Goal: Task Accomplishment & Management: Manage account settings

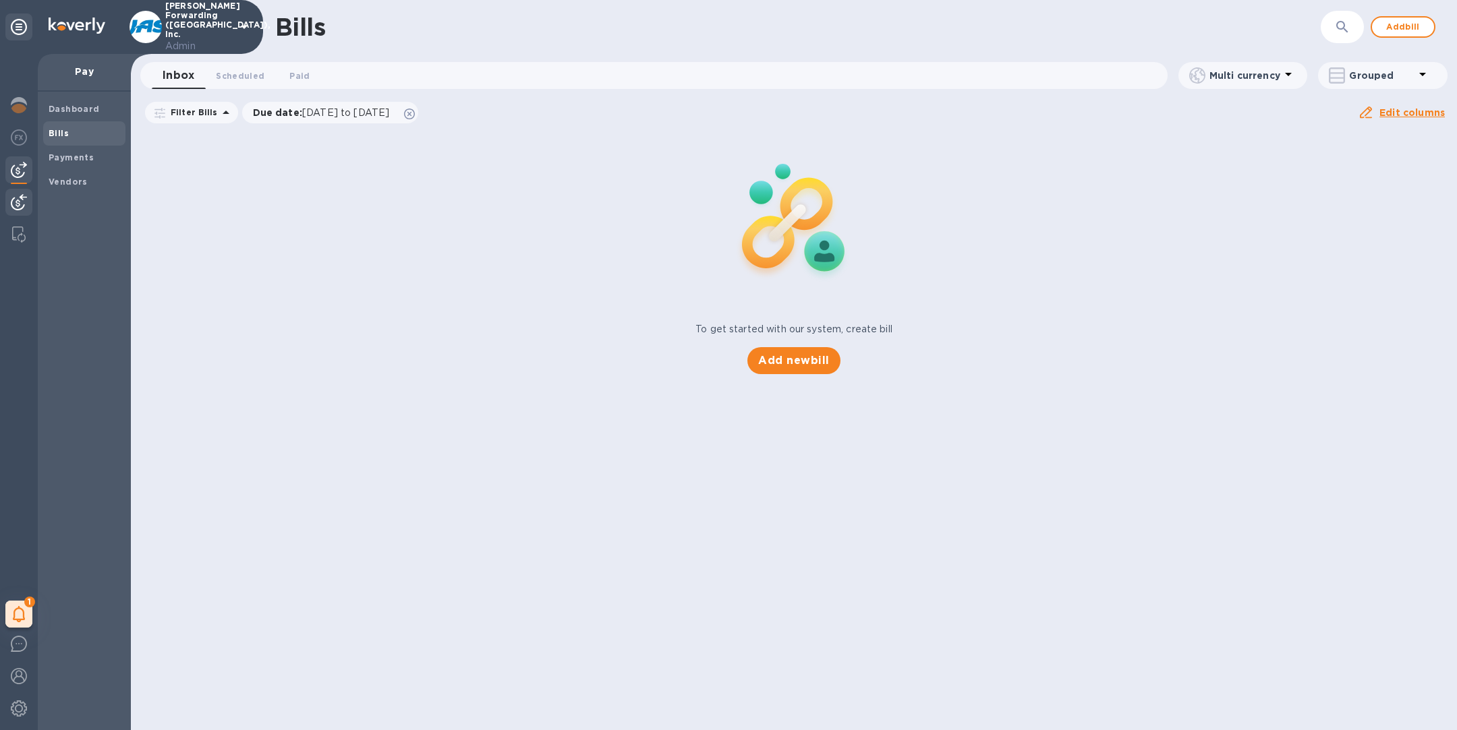
click at [20, 208] on img at bounding box center [19, 202] width 16 height 16
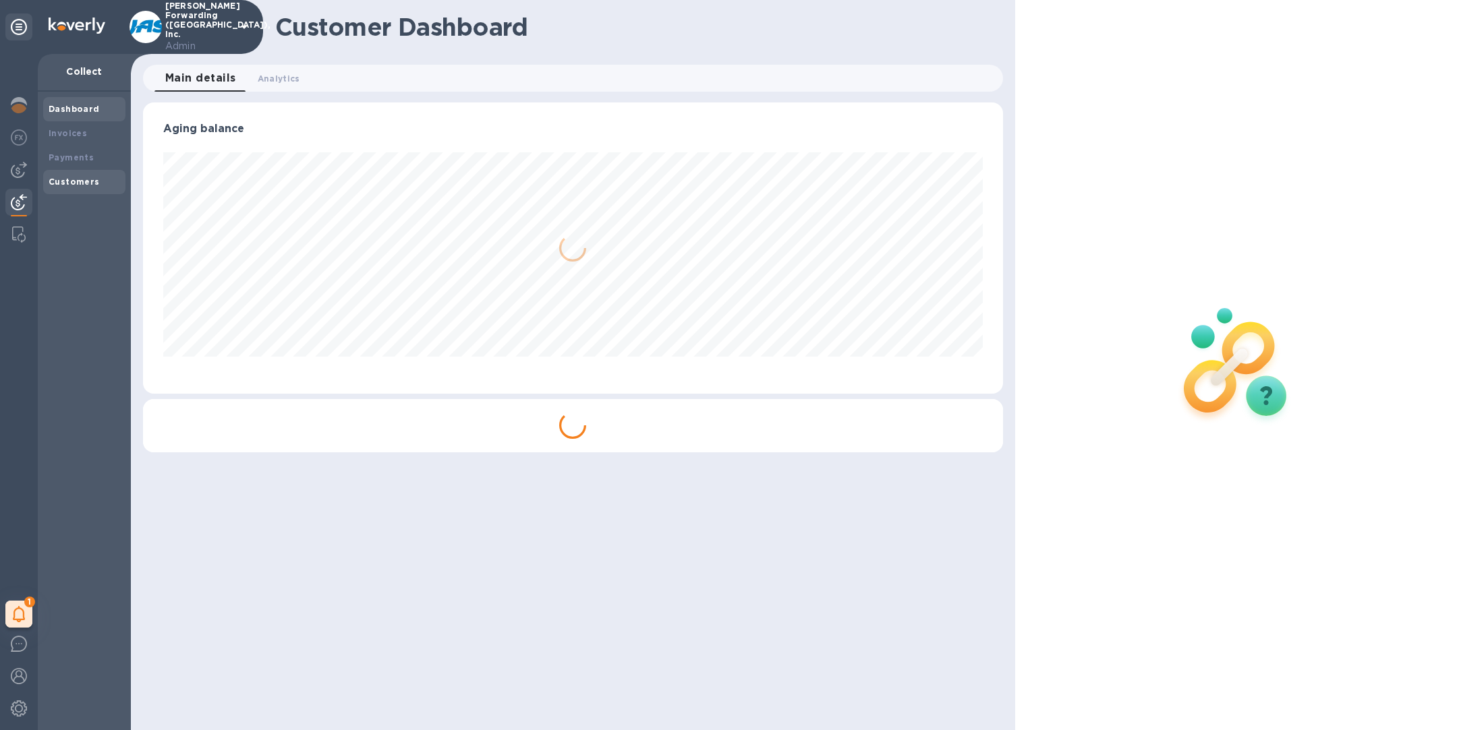
scroll to position [291, 859]
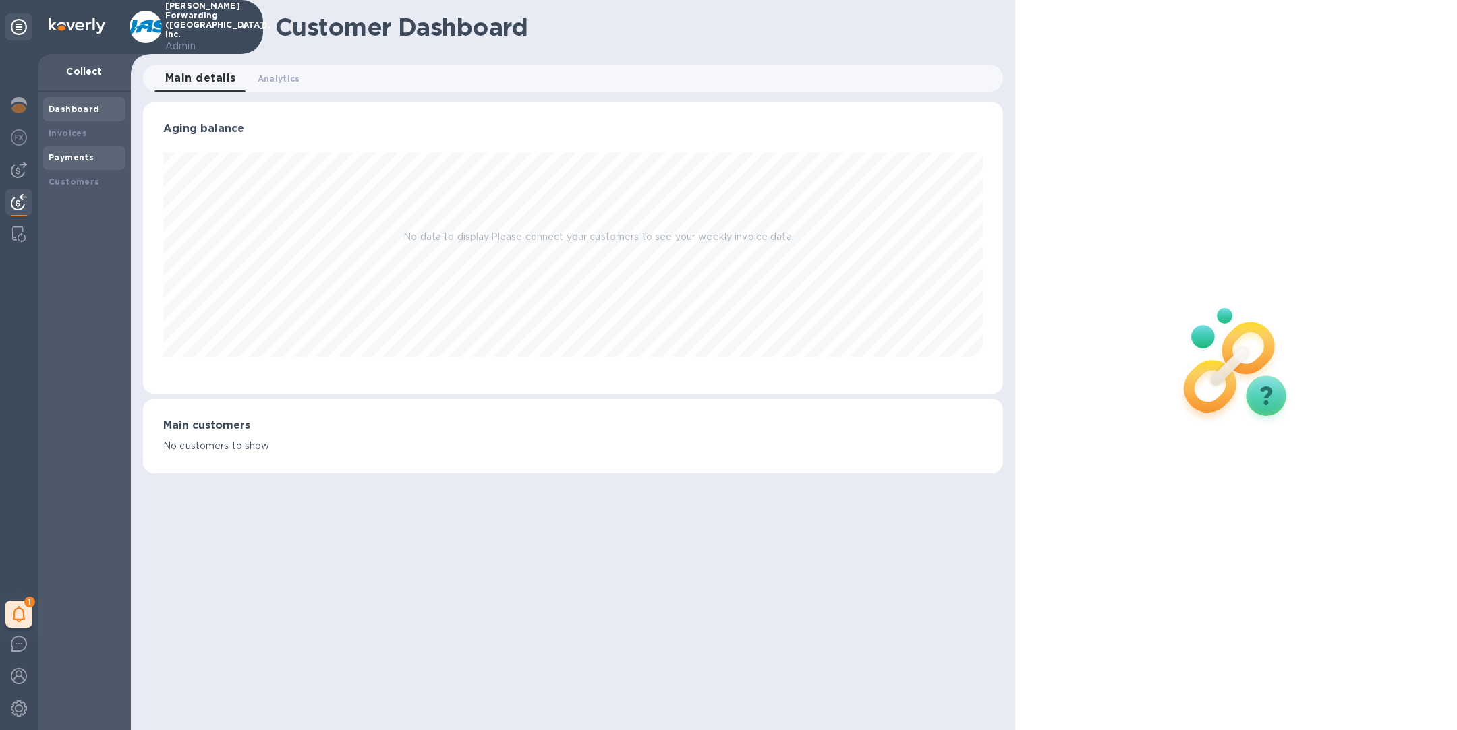
click at [68, 162] on div "Payments" at bounding box center [84, 157] width 71 height 13
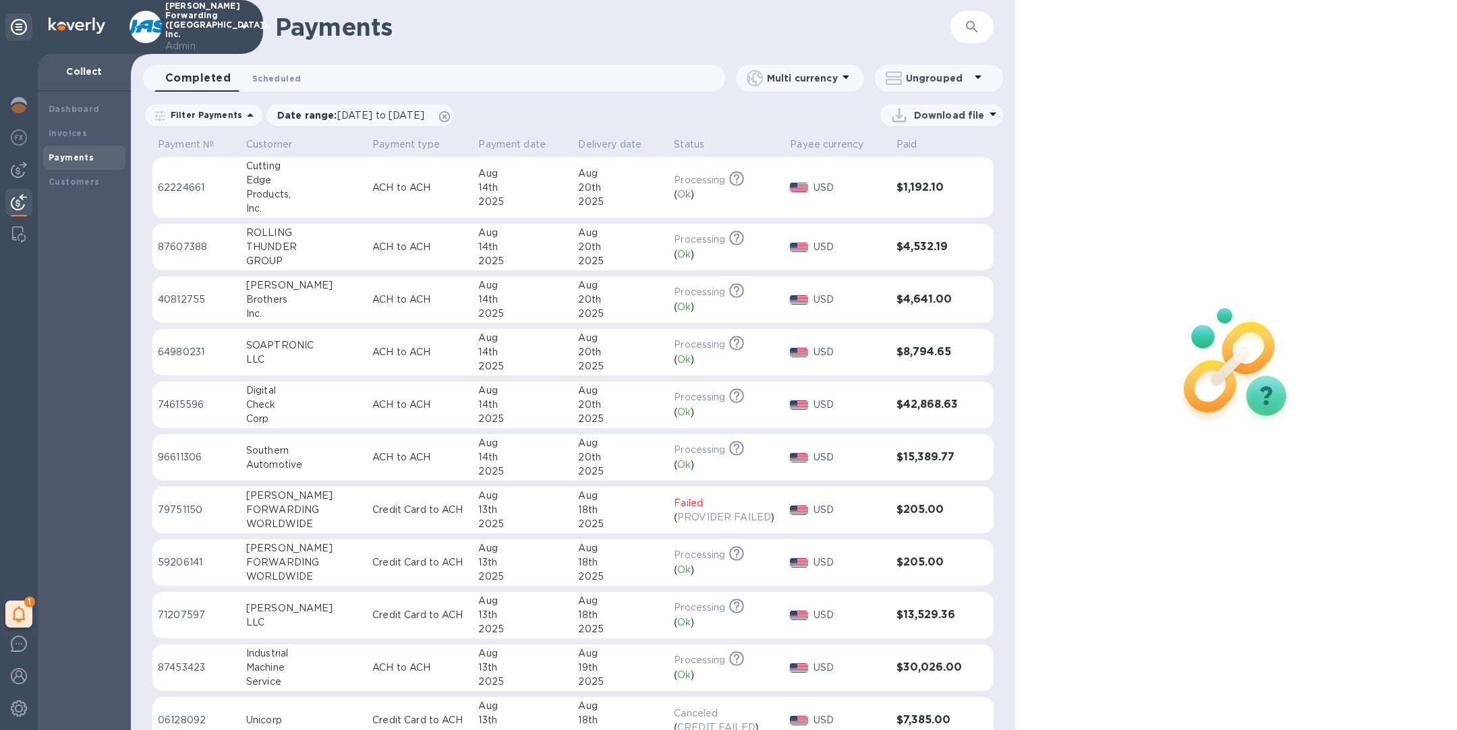
click at [274, 74] on span "Scheduled 0" at bounding box center [276, 78] width 49 height 14
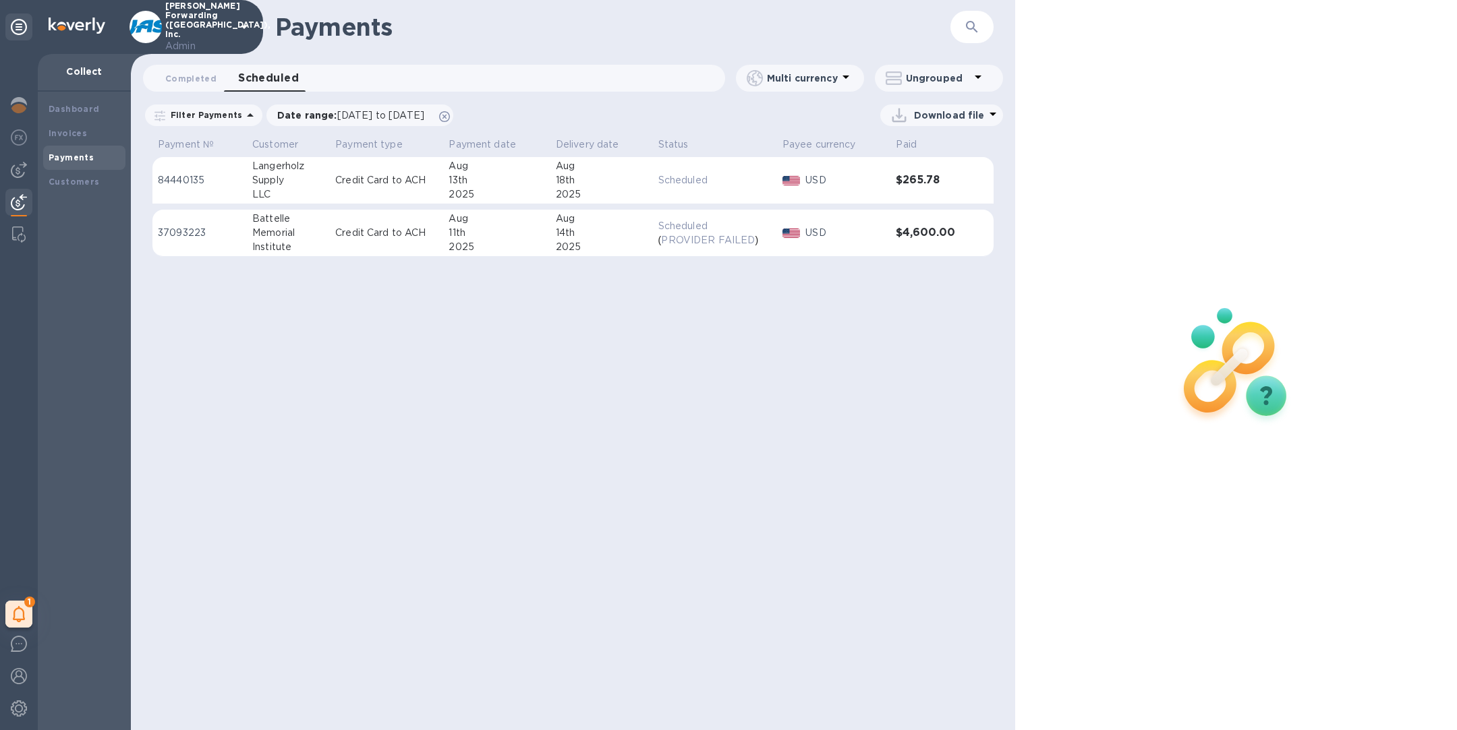
click at [514, 233] on div "11th" at bounding box center [496, 233] width 96 height 14
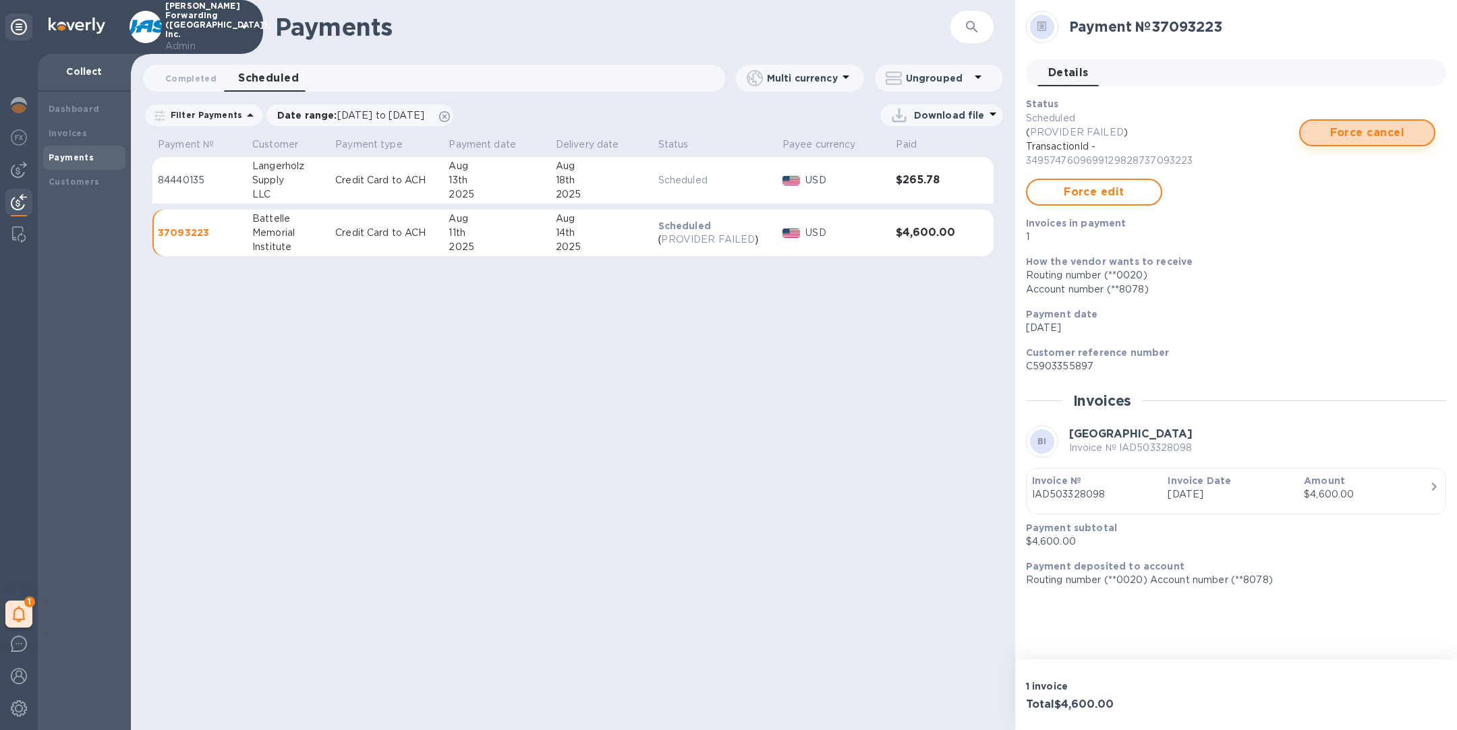
click at [1370, 131] on span "Force cancel" at bounding box center [1367, 133] width 112 height 16
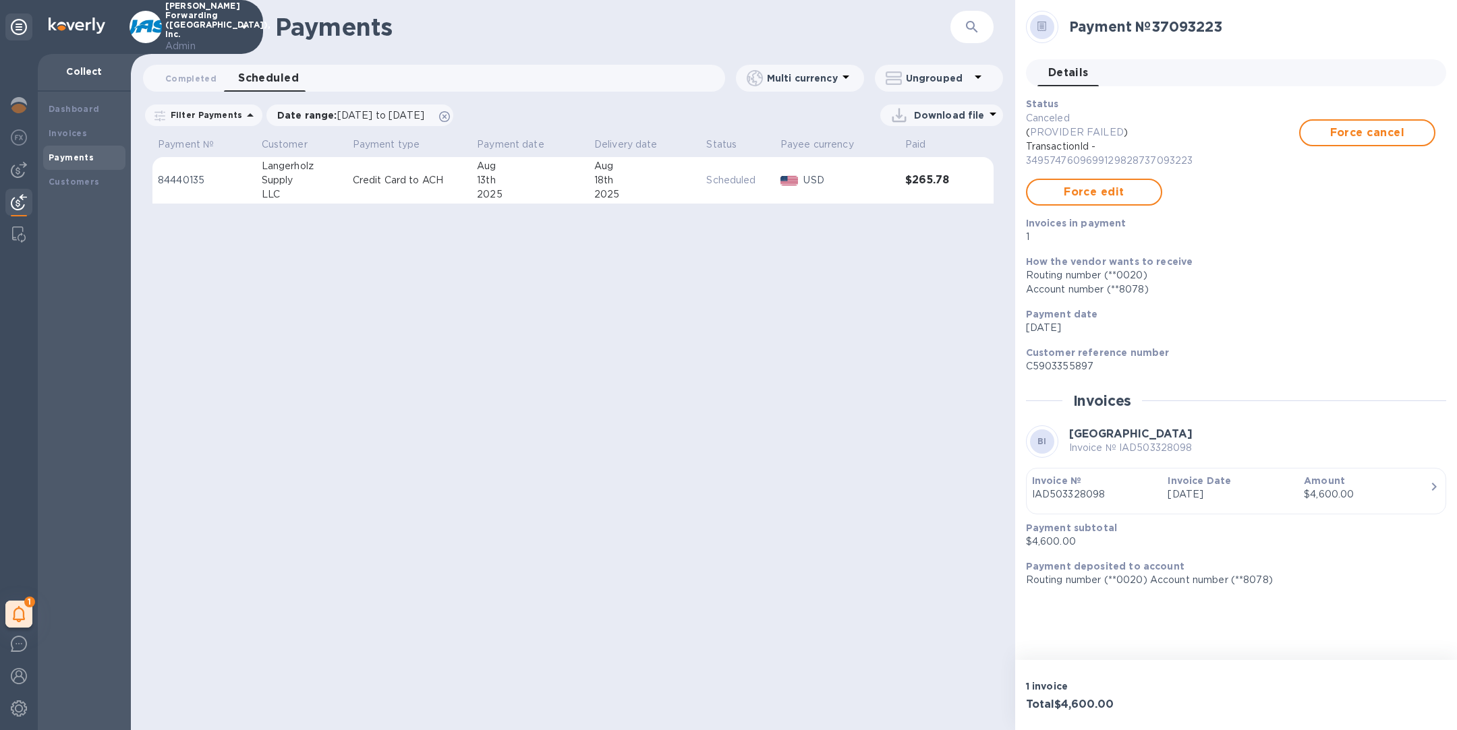
click at [405, 186] on p "Credit Card to ACH" at bounding box center [410, 180] width 114 height 14
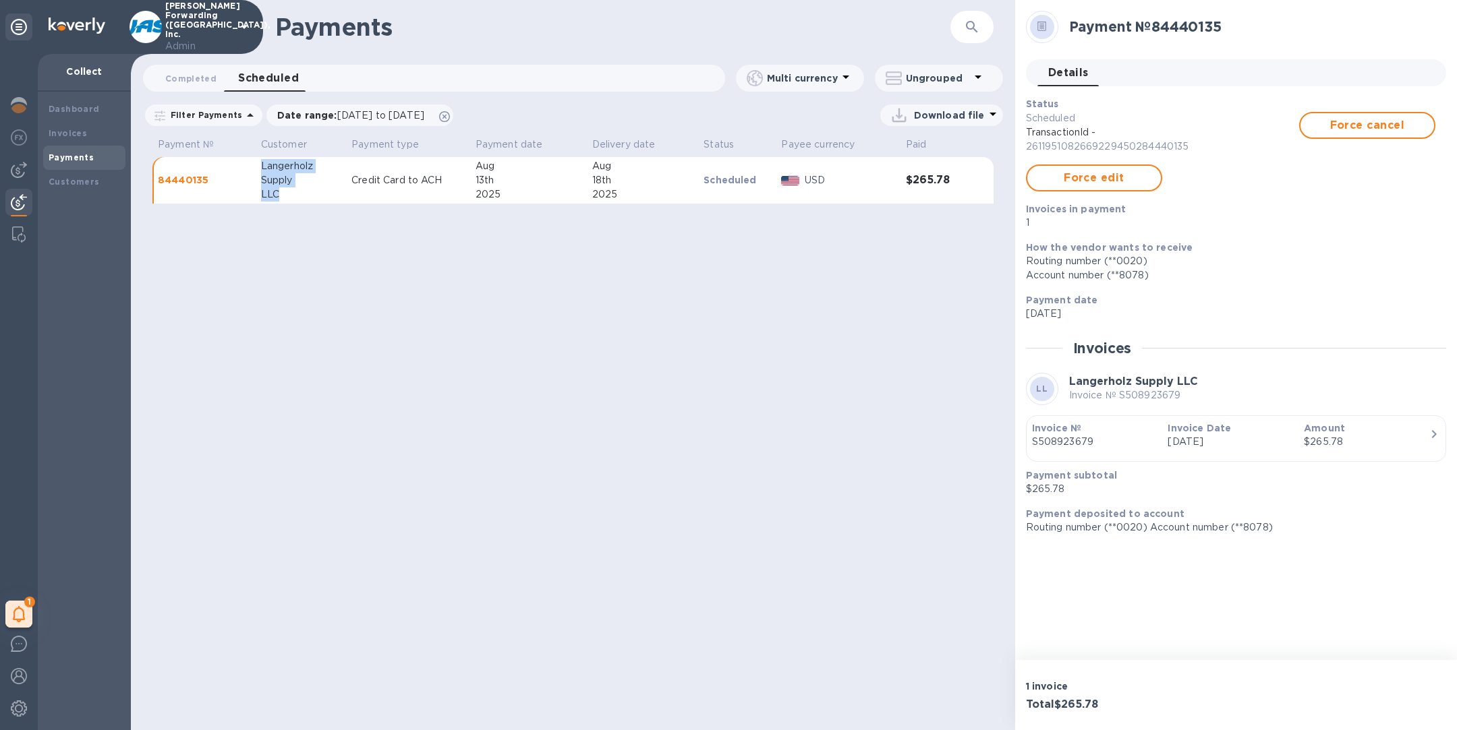
drag, startPoint x: 260, startPoint y: 168, endPoint x: 299, endPoint y: 194, distance: 47.1
click at [299, 194] on div "Langerholz Supply LLC" at bounding box center [301, 180] width 80 height 42
copy div "Langerholz Supply LLC"
click at [423, 283] on div "Payments ​ Completed 0 Scheduled 0 Multi currency Ungrouped Filter Payments Dat…" at bounding box center [573, 365] width 884 height 730
click at [228, 15] on p "JAS Forwarding (USA), Inc. Admin" at bounding box center [198, 27] width 67 height 52
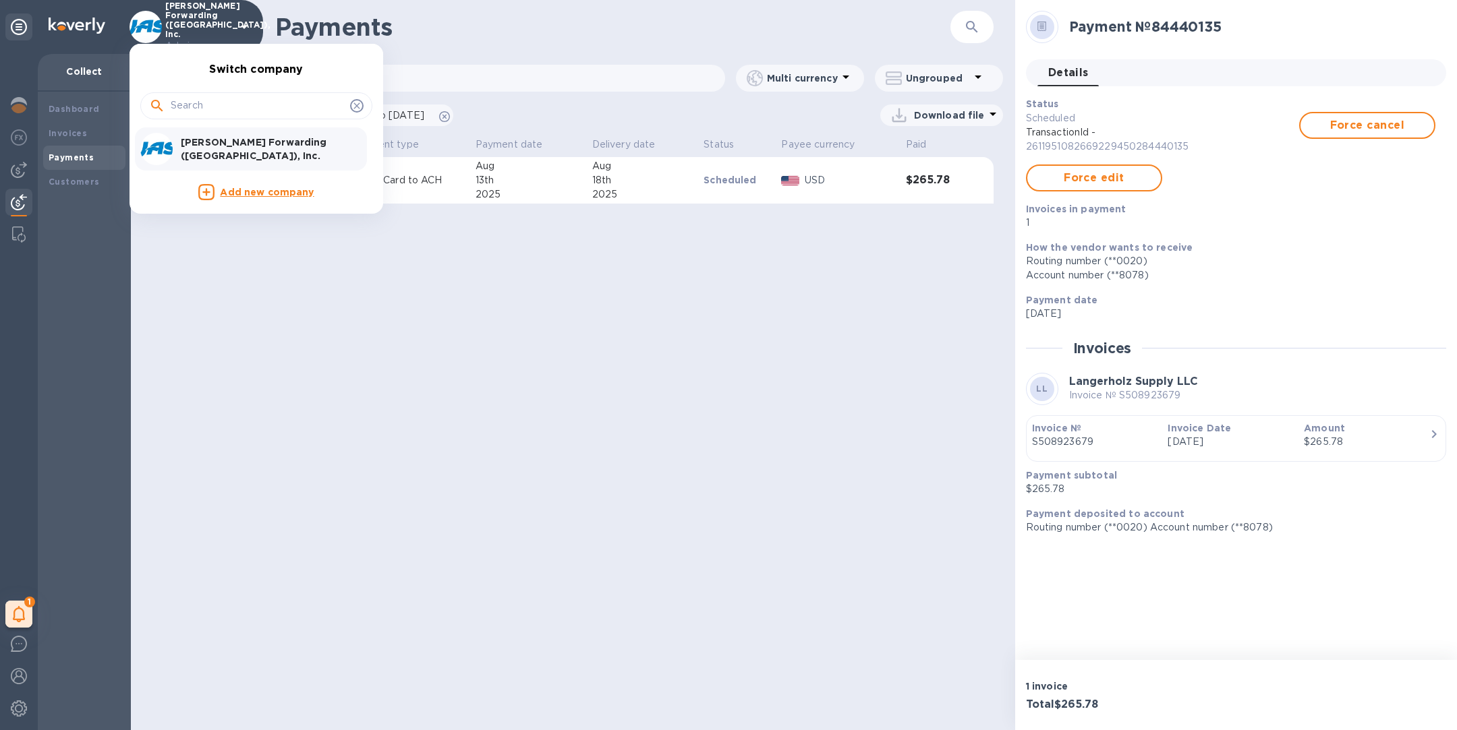
click at [228, 15] on div at bounding box center [728, 365] width 1457 height 730
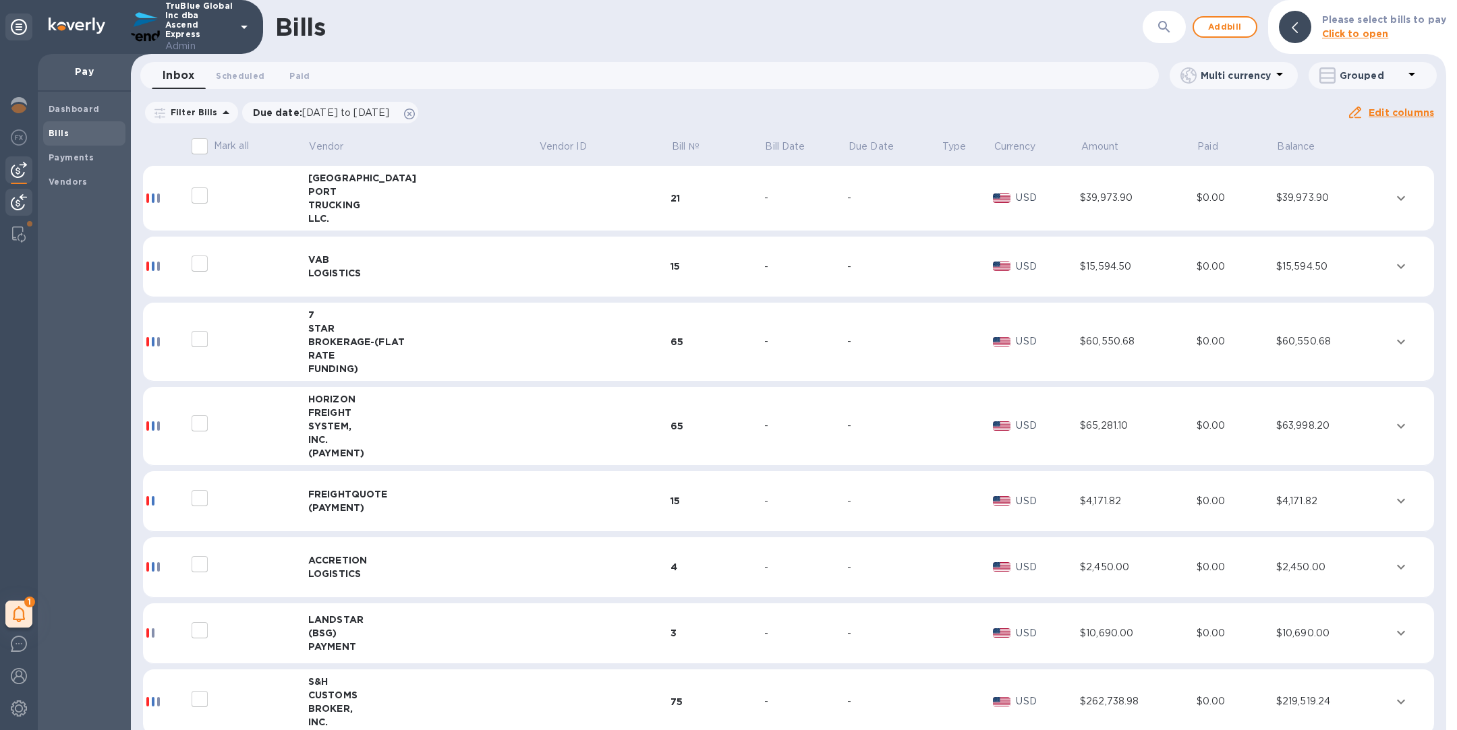
click at [19, 198] on img at bounding box center [19, 202] width 16 height 16
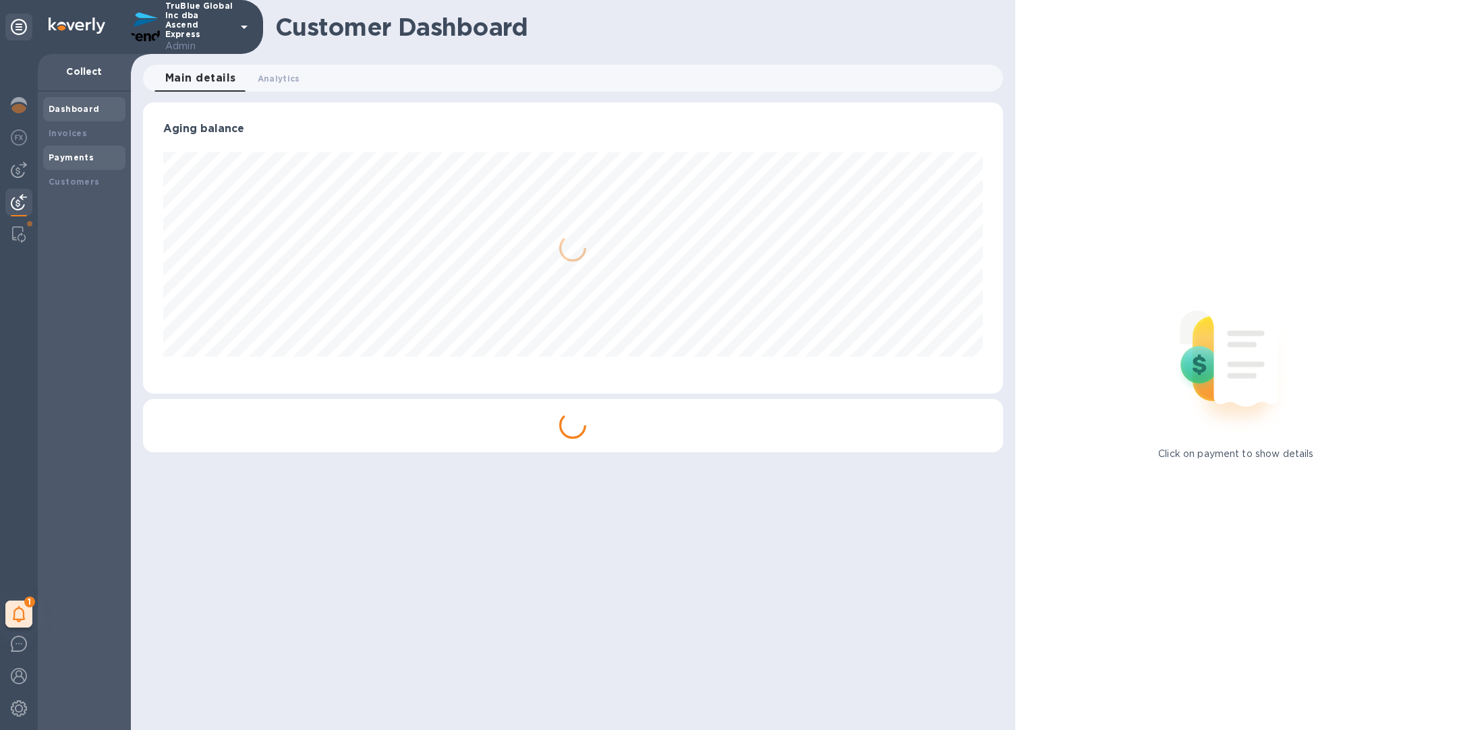
scroll to position [291, 859]
click at [76, 159] on b "Payments" at bounding box center [71, 157] width 45 height 10
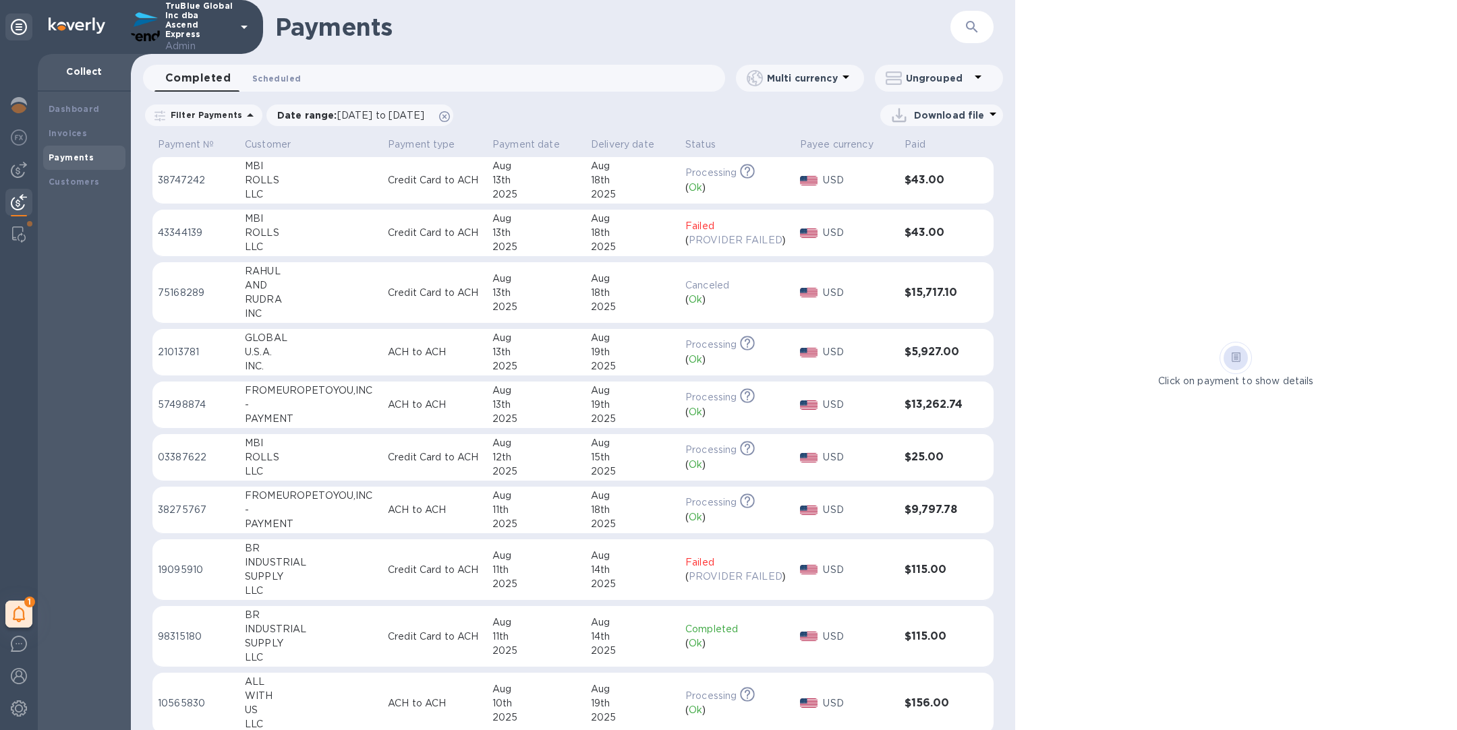
click at [283, 80] on span "Scheduled 0" at bounding box center [276, 78] width 49 height 14
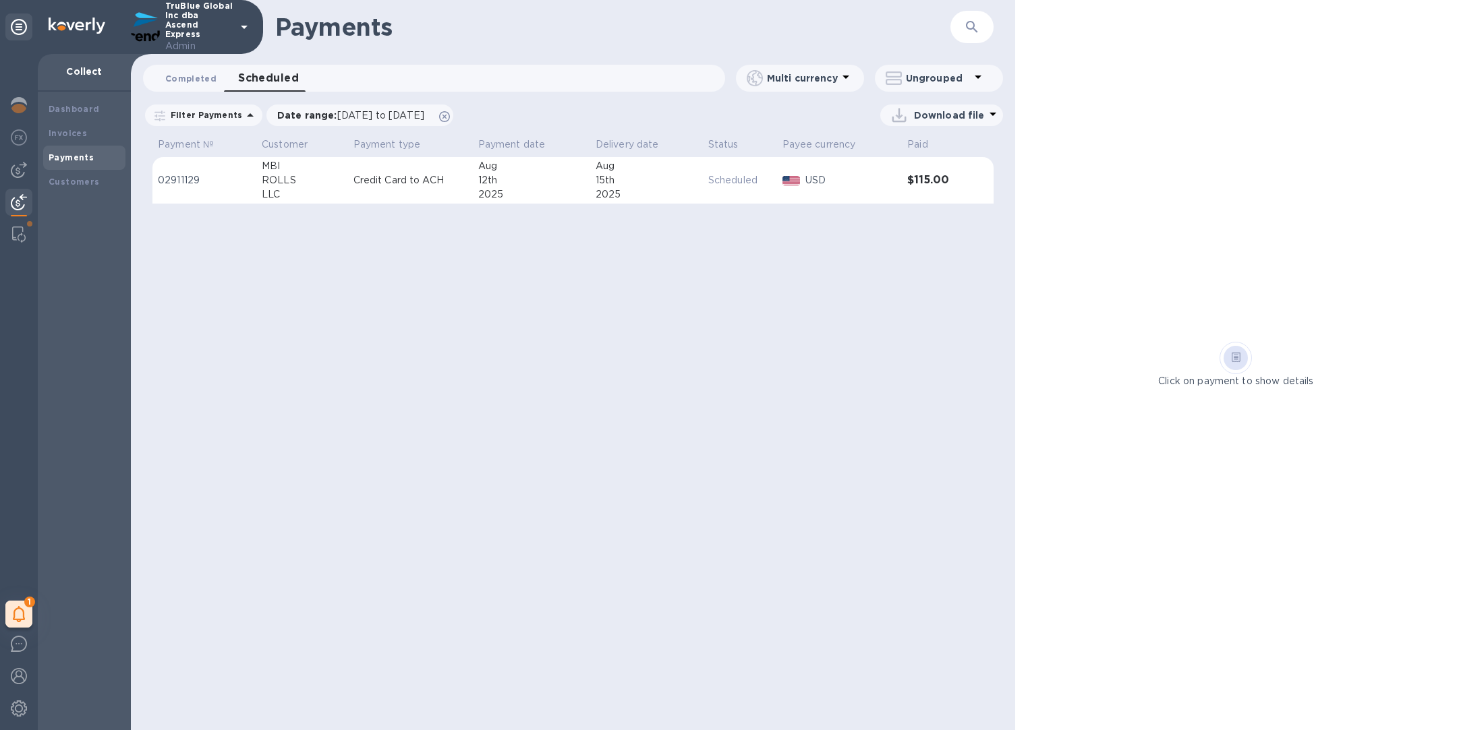
click at [206, 85] on span "Completed 0" at bounding box center [190, 78] width 51 height 14
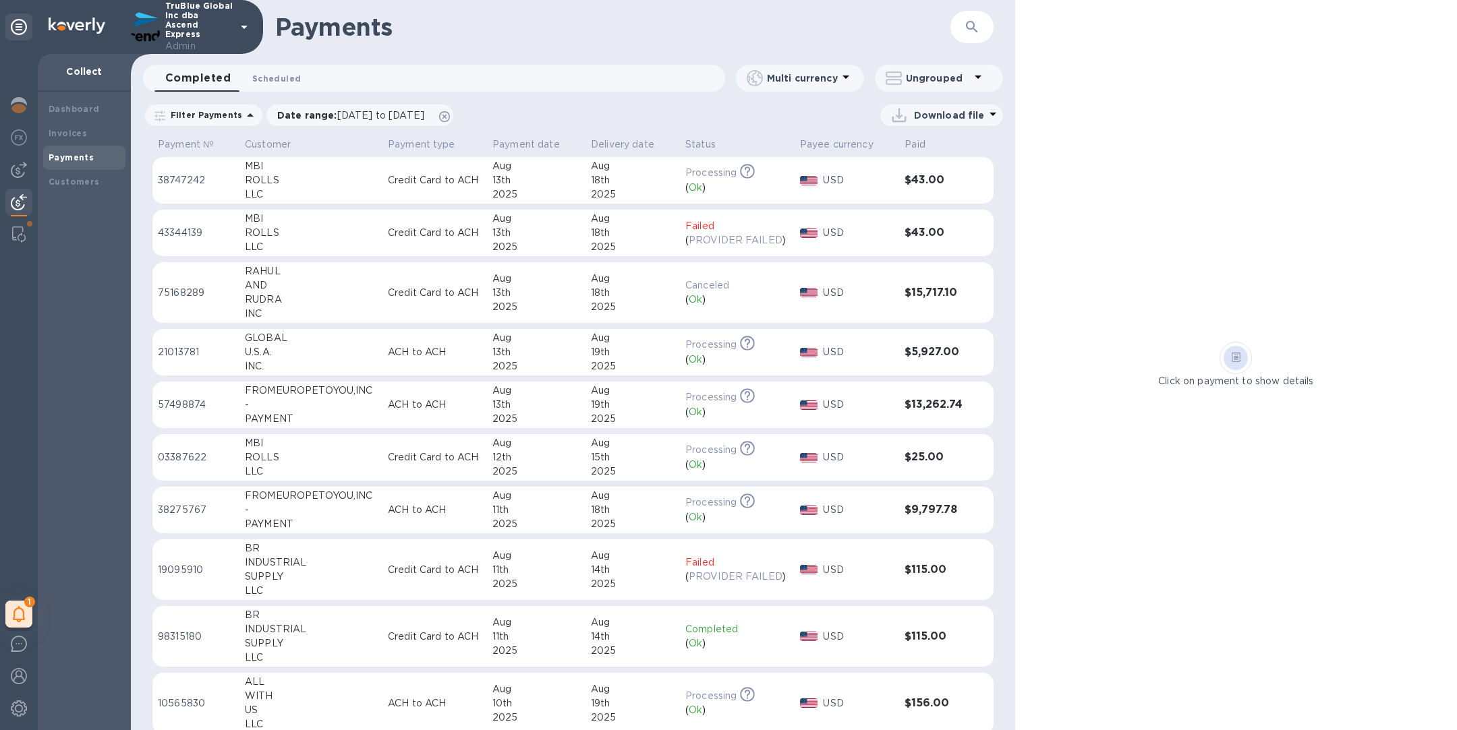
click at [276, 78] on span "Scheduled 0" at bounding box center [276, 78] width 49 height 14
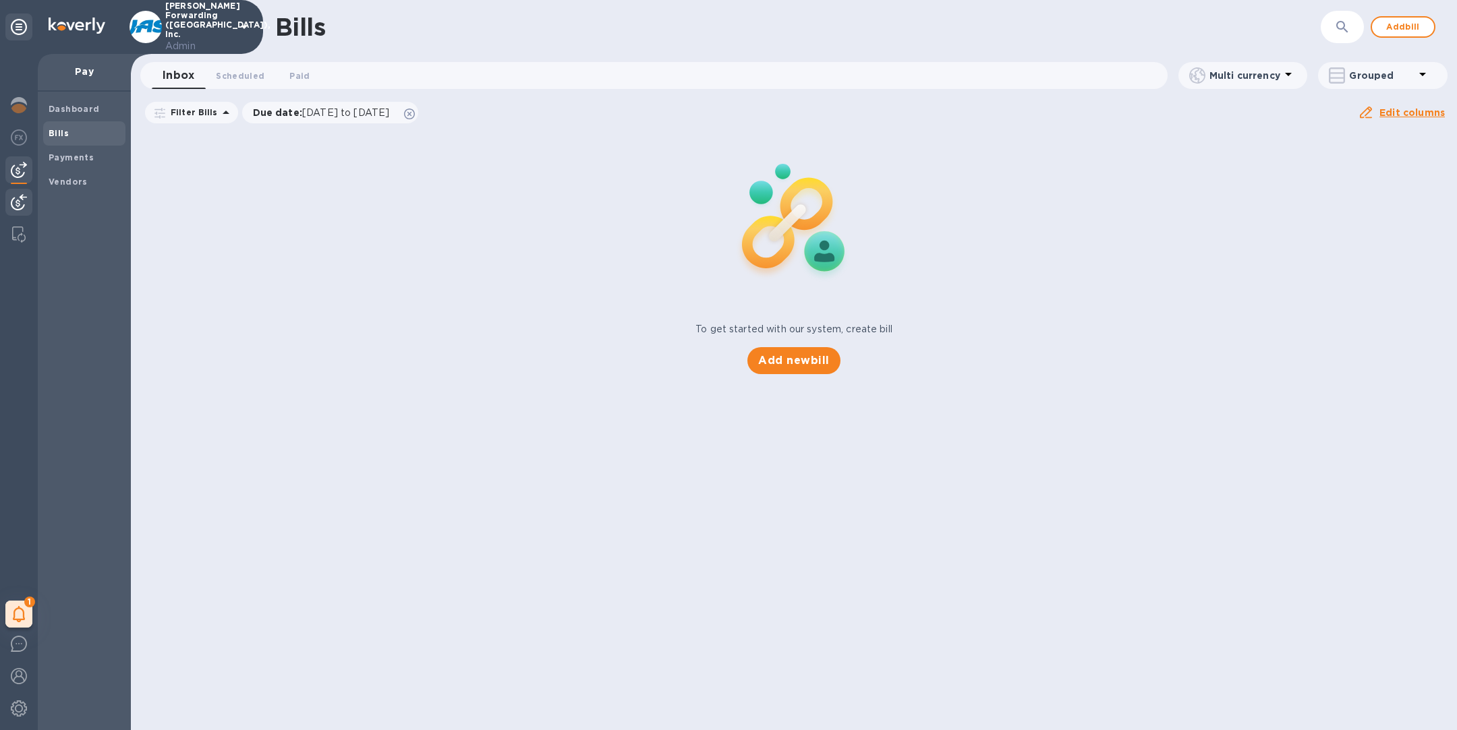
click at [11, 204] on img at bounding box center [19, 202] width 16 height 16
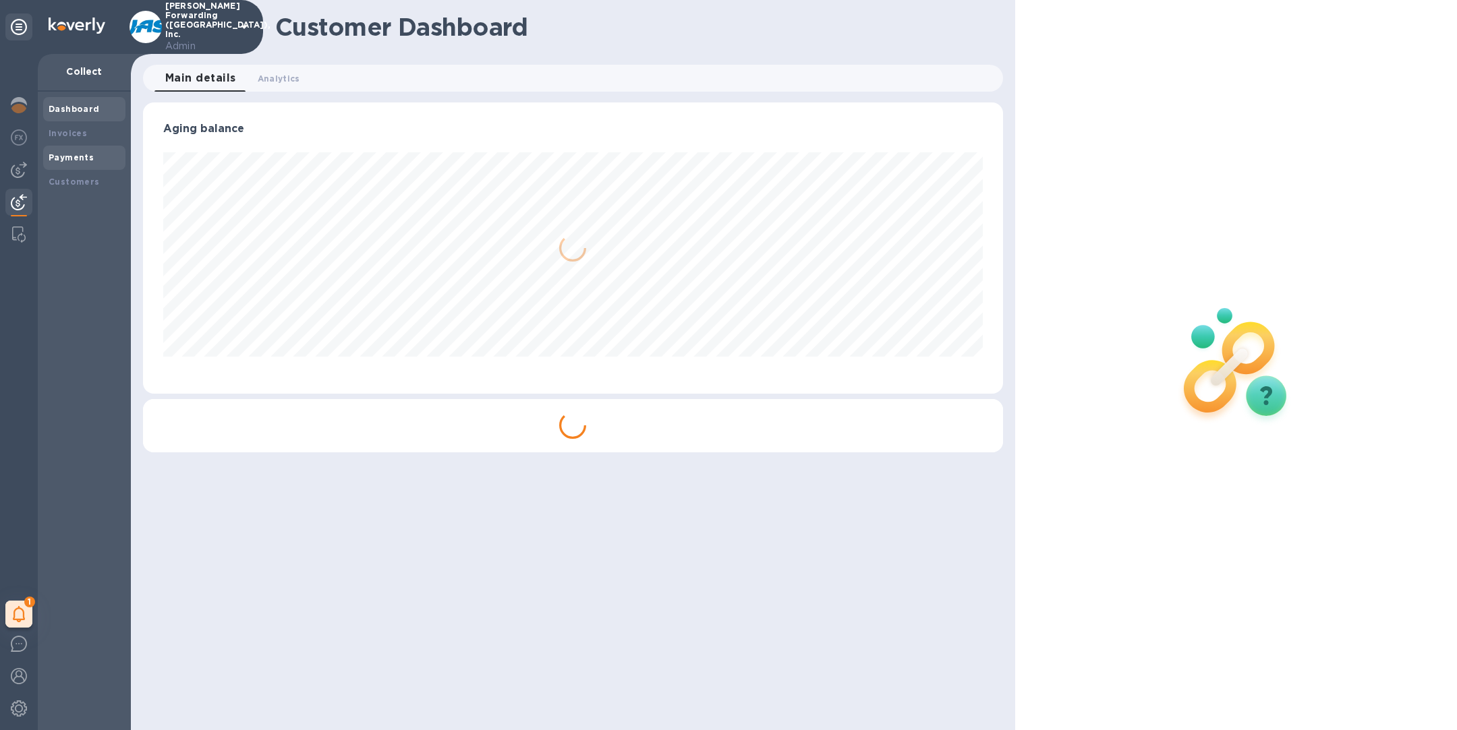
scroll to position [291, 859]
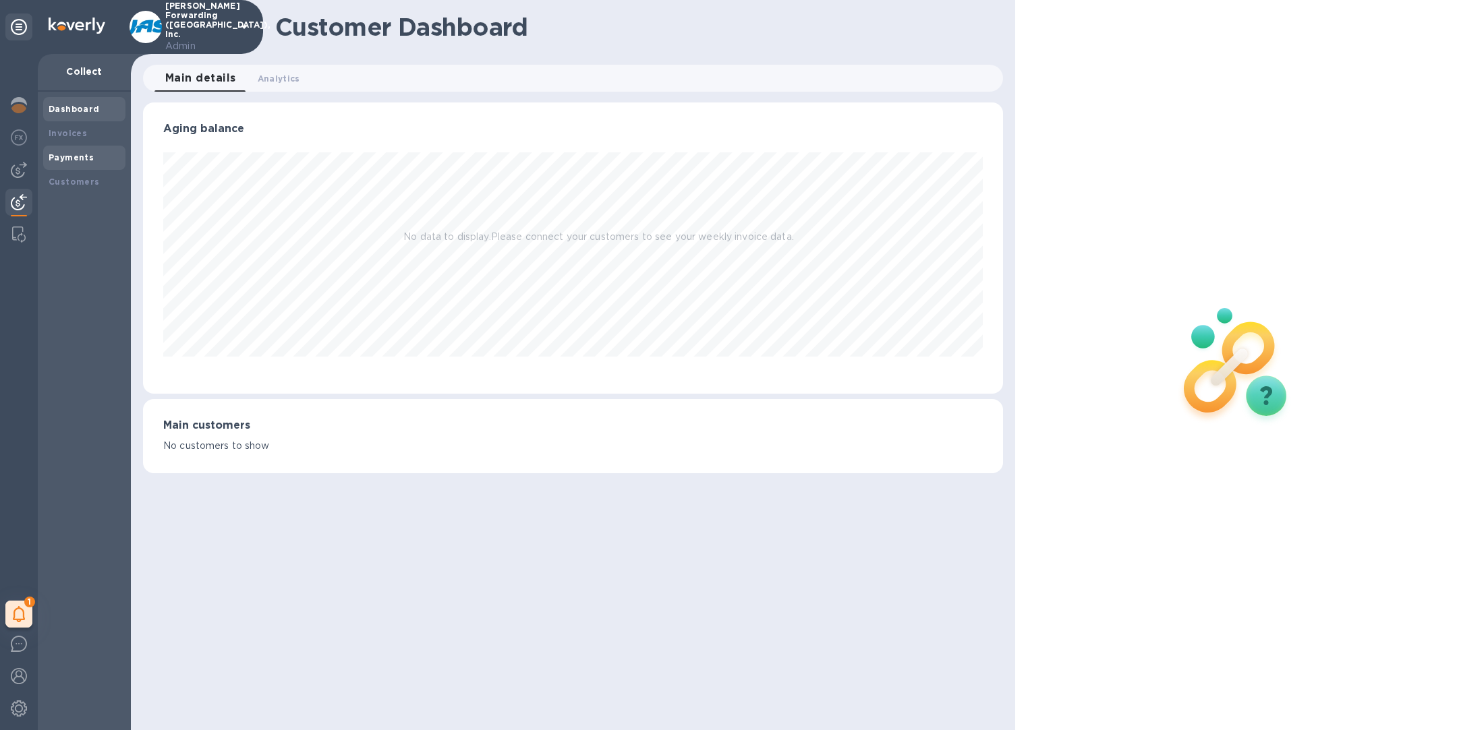
click at [103, 156] on div "Payments" at bounding box center [84, 157] width 71 height 13
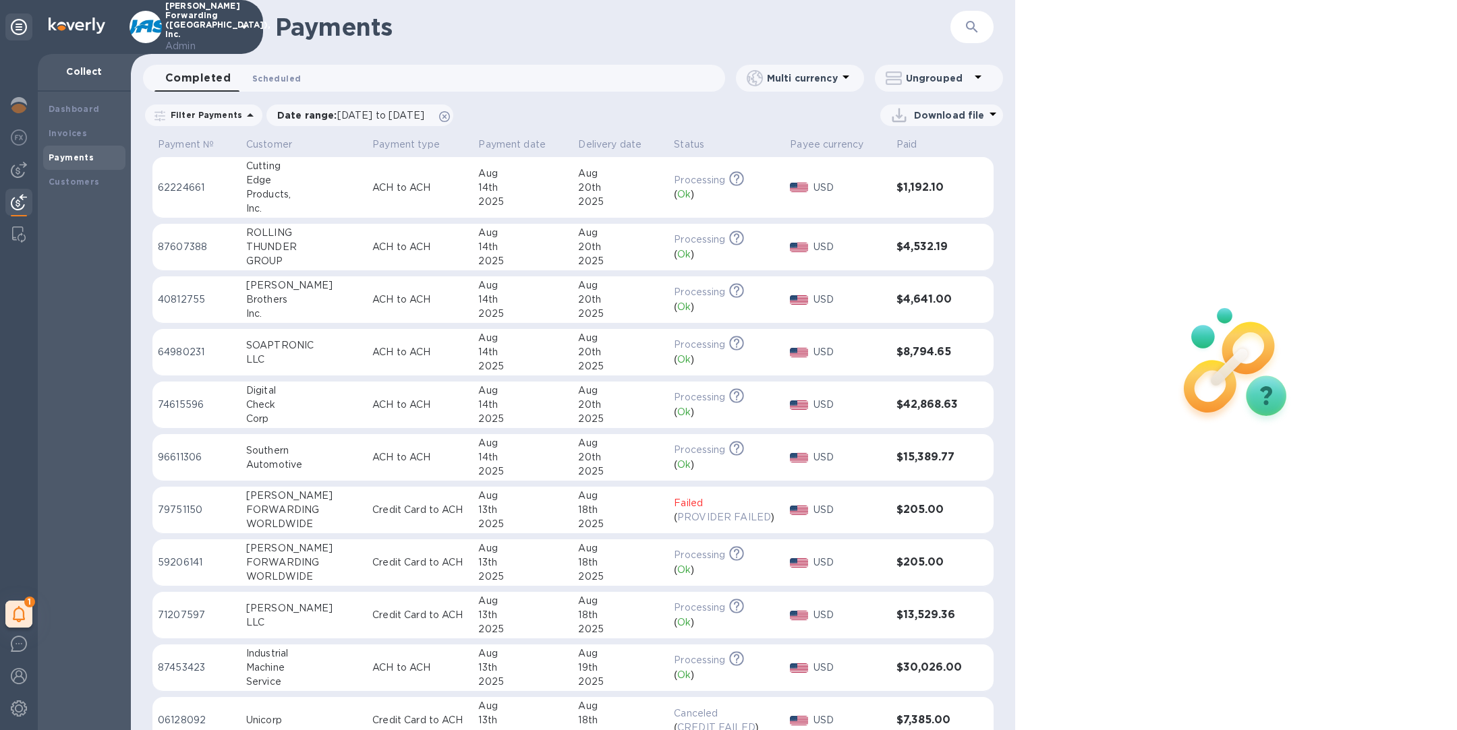
click at [276, 84] on span "Scheduled 0" at bounding box center [276, 78] width 49 height 14
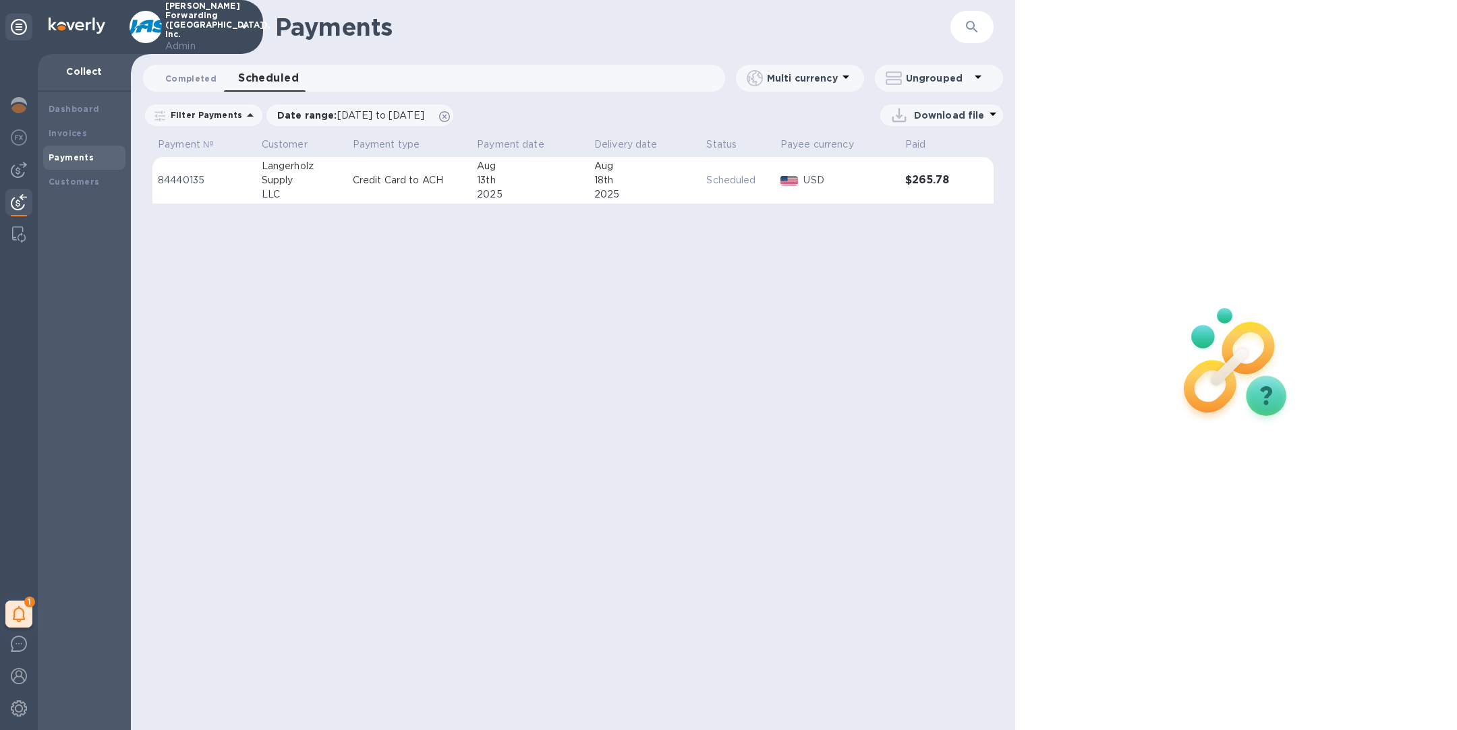
click at [194, 80] on span "Completed 0" at bounding box center [190, 78] width 51 height 14
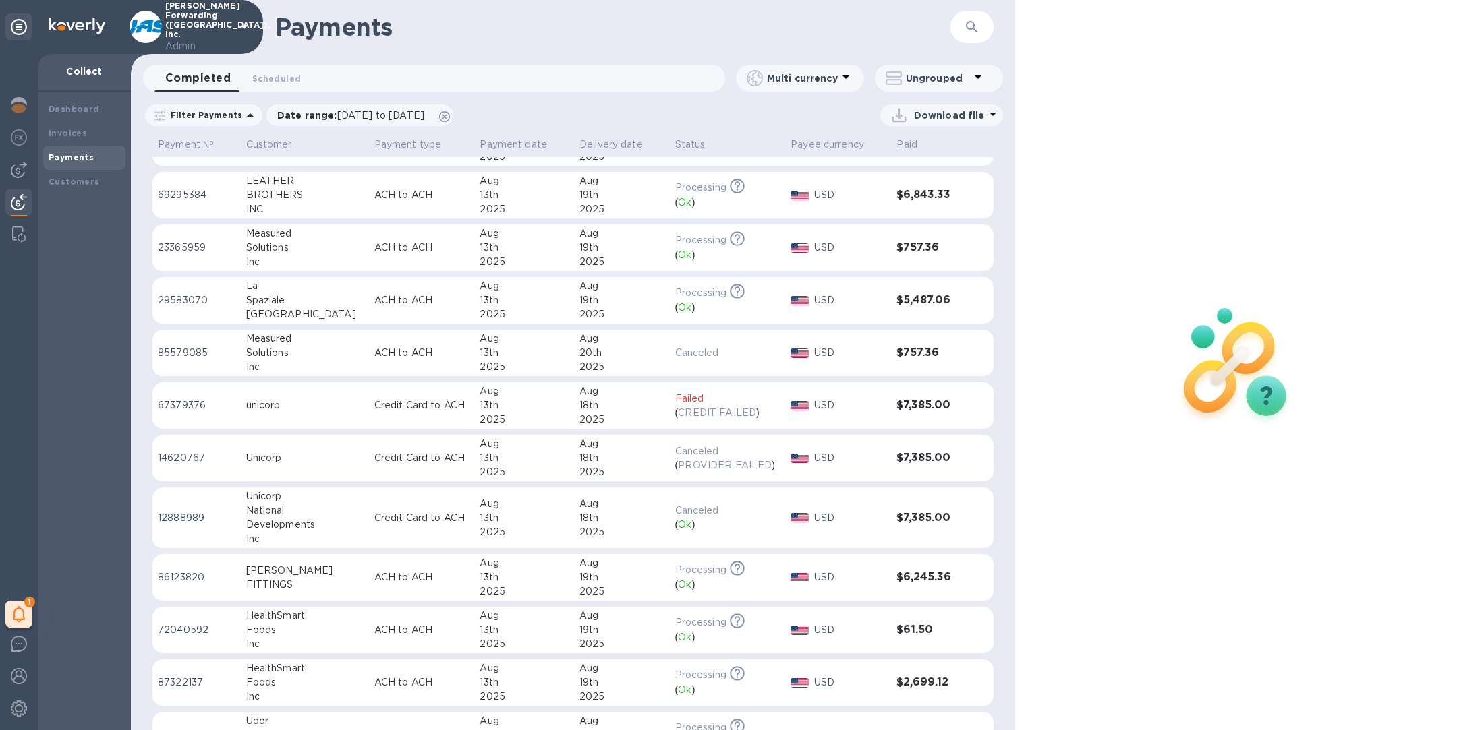
scroll to position [570, 0]
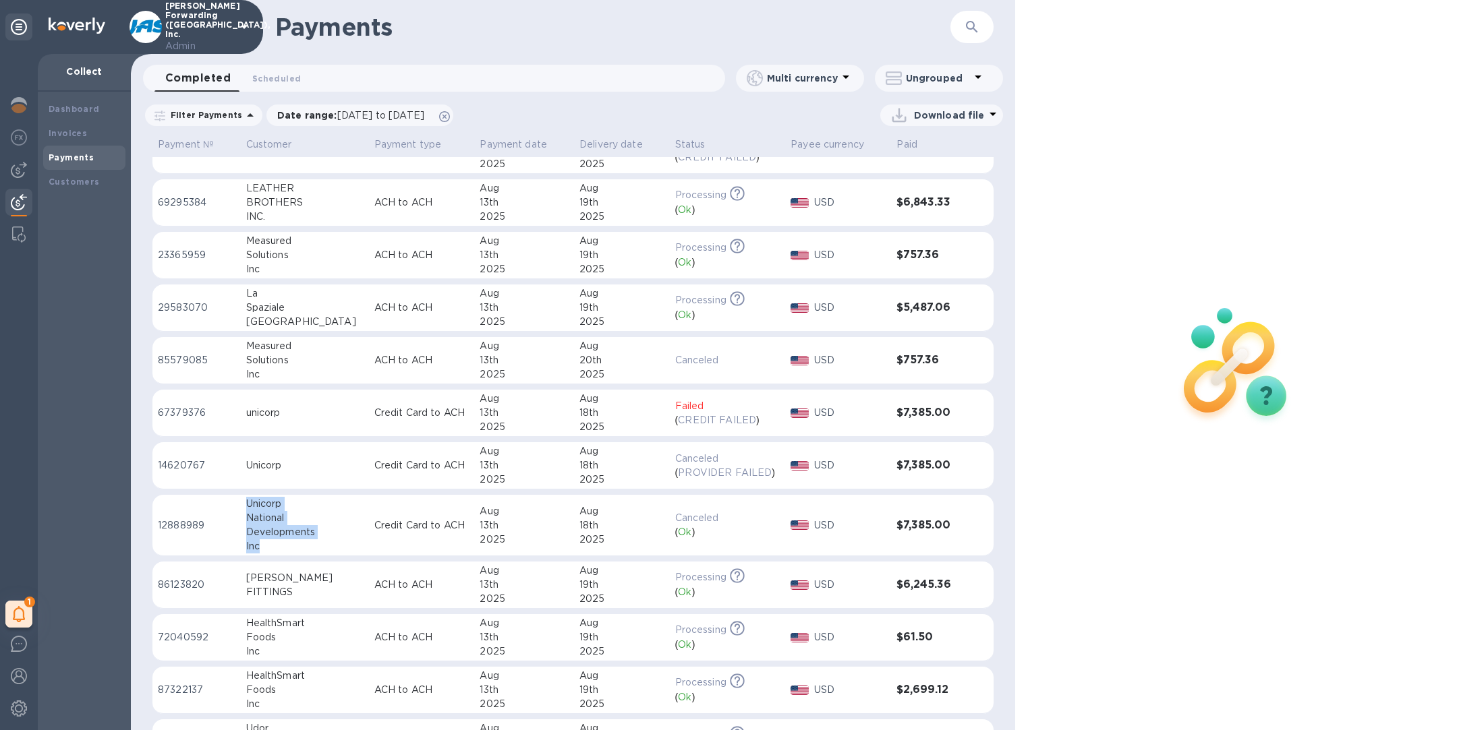
drag, startPoint x: 248, startPoint y: 502, endPoint x: 274, endPoint y: 545, distance: 49.6
click at [274, 546] on td "Unicorp National Developments Inc" at bounding box center [305, 525] width 128 height 61
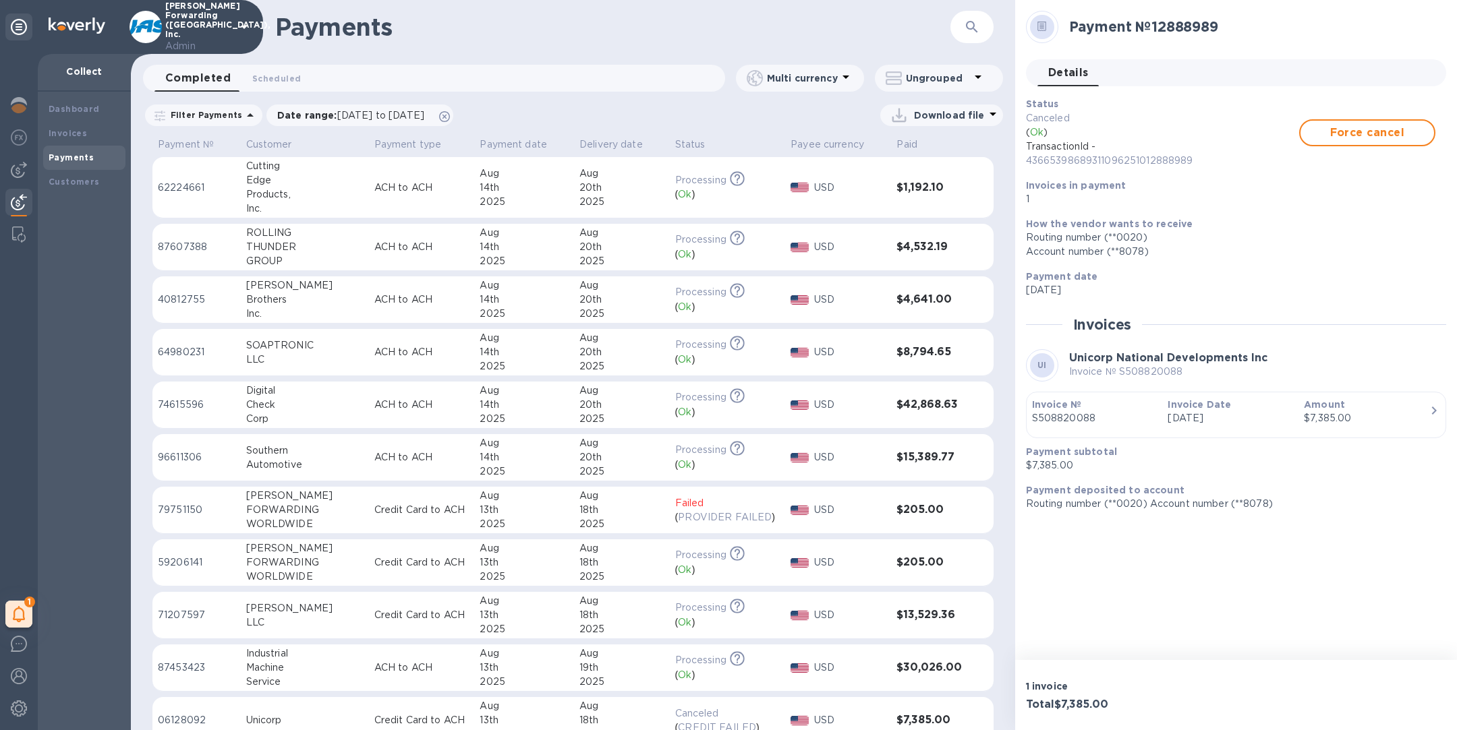
scroll to position [5, 0]
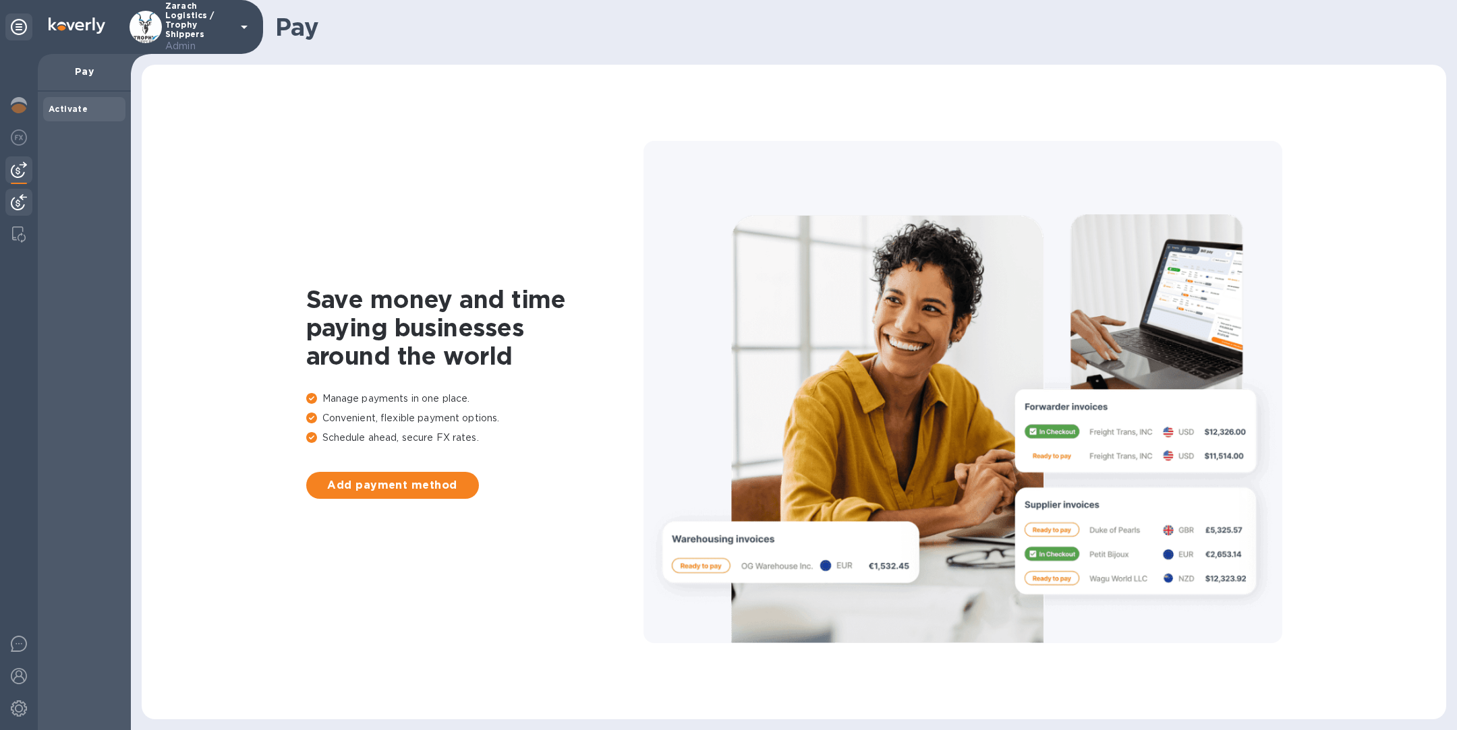
click at [18, 207] on img at bounding box center [19, 202] width 16 height 16
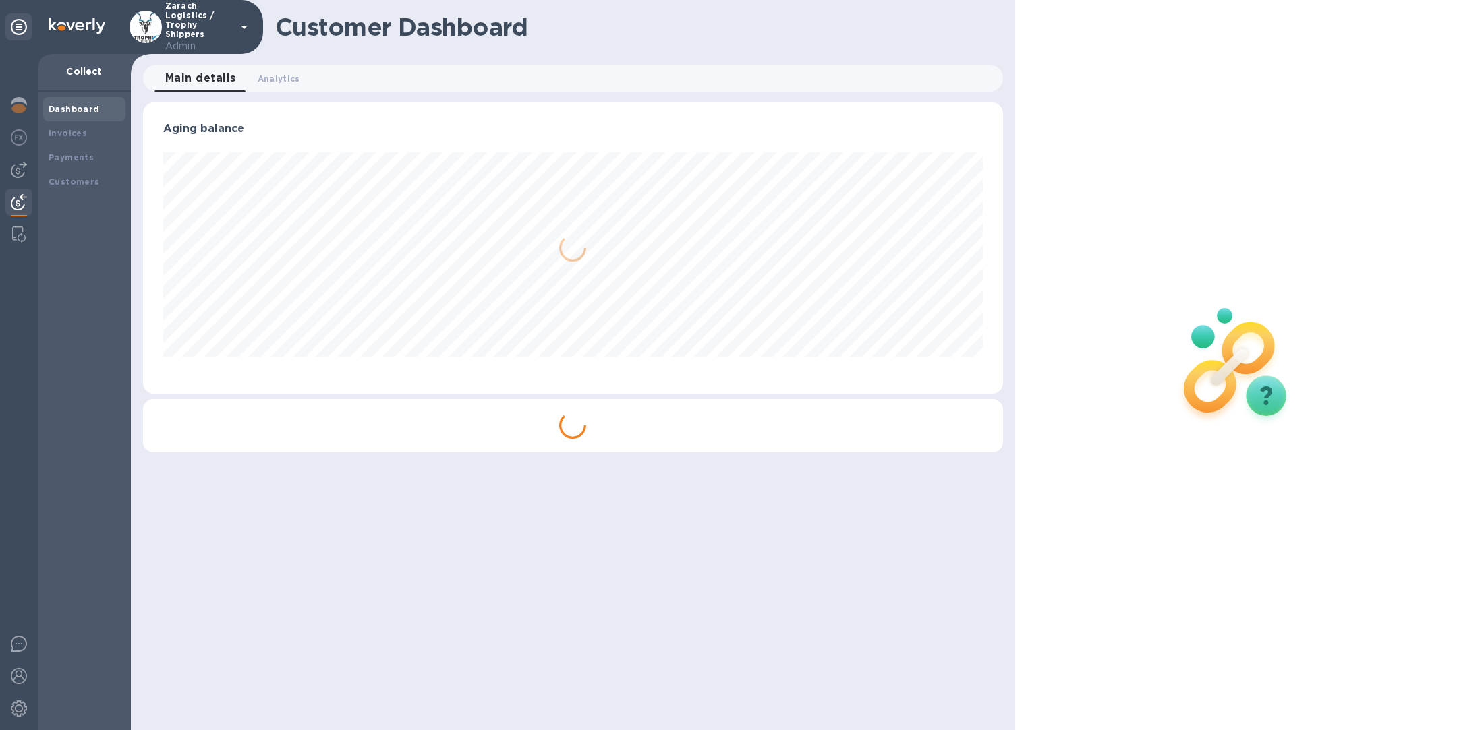
scroll to position [291, 859]
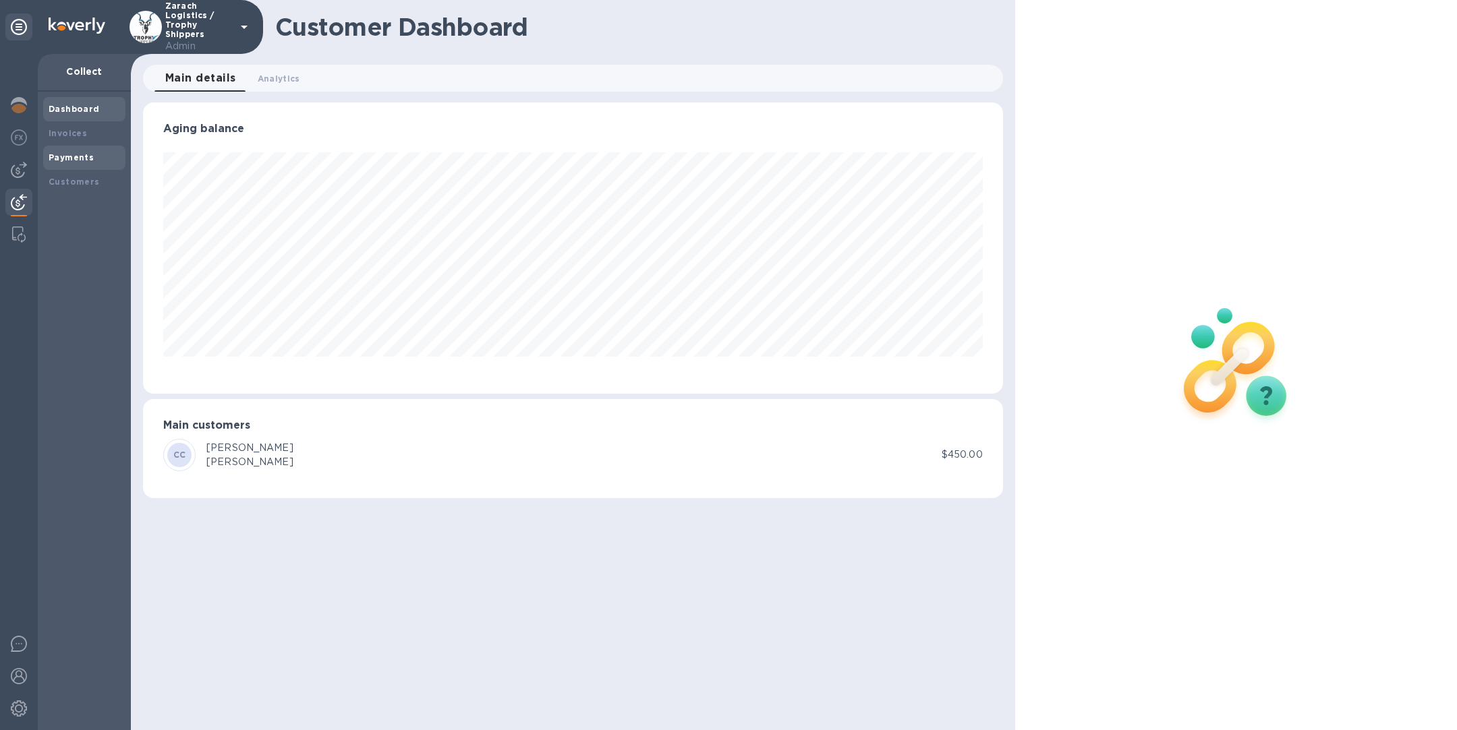
click at [90, 154] on b "Payments" at bounding box center [71, 157] width 45 height 10
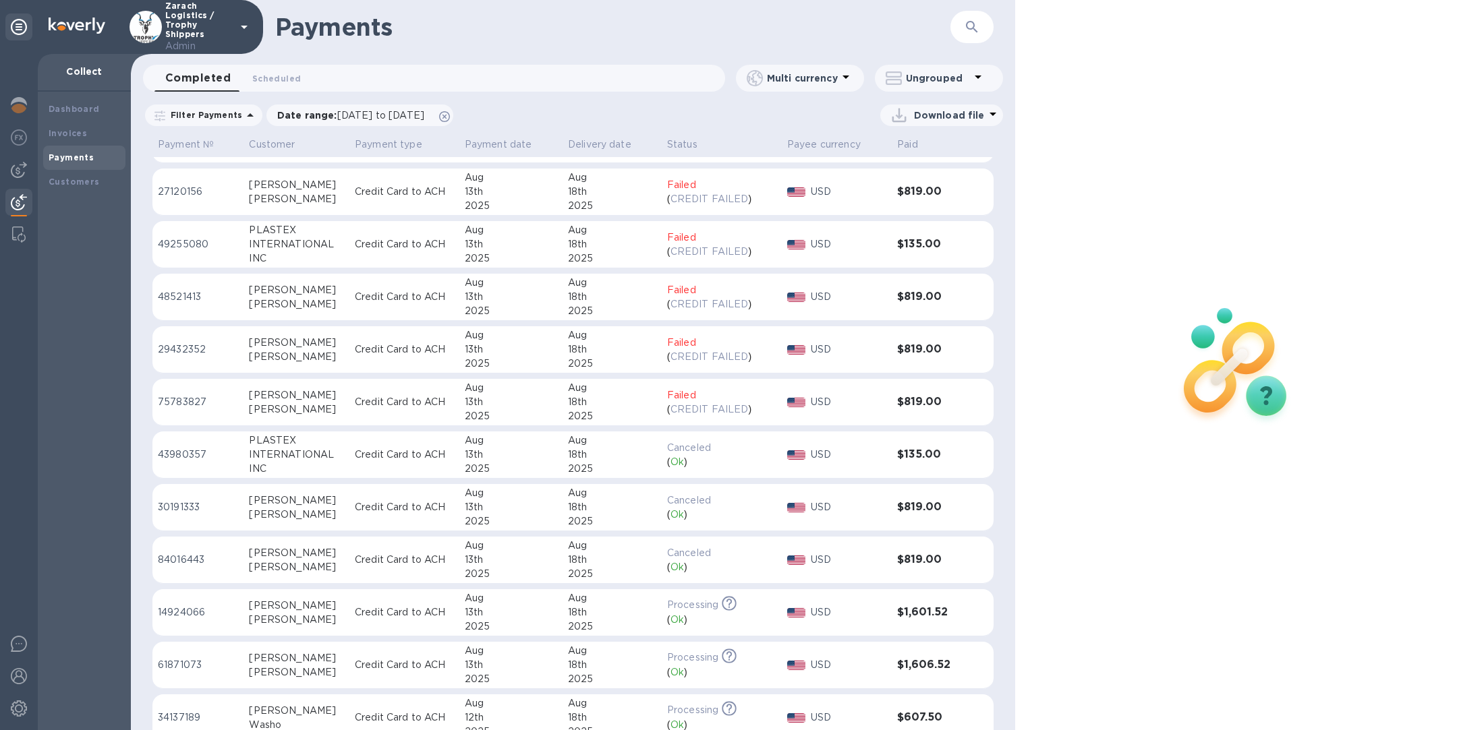
scroll to position [619, 0]
click at [968, 31] on icon "button" at bounding box center [972, 27] width 16 height 16
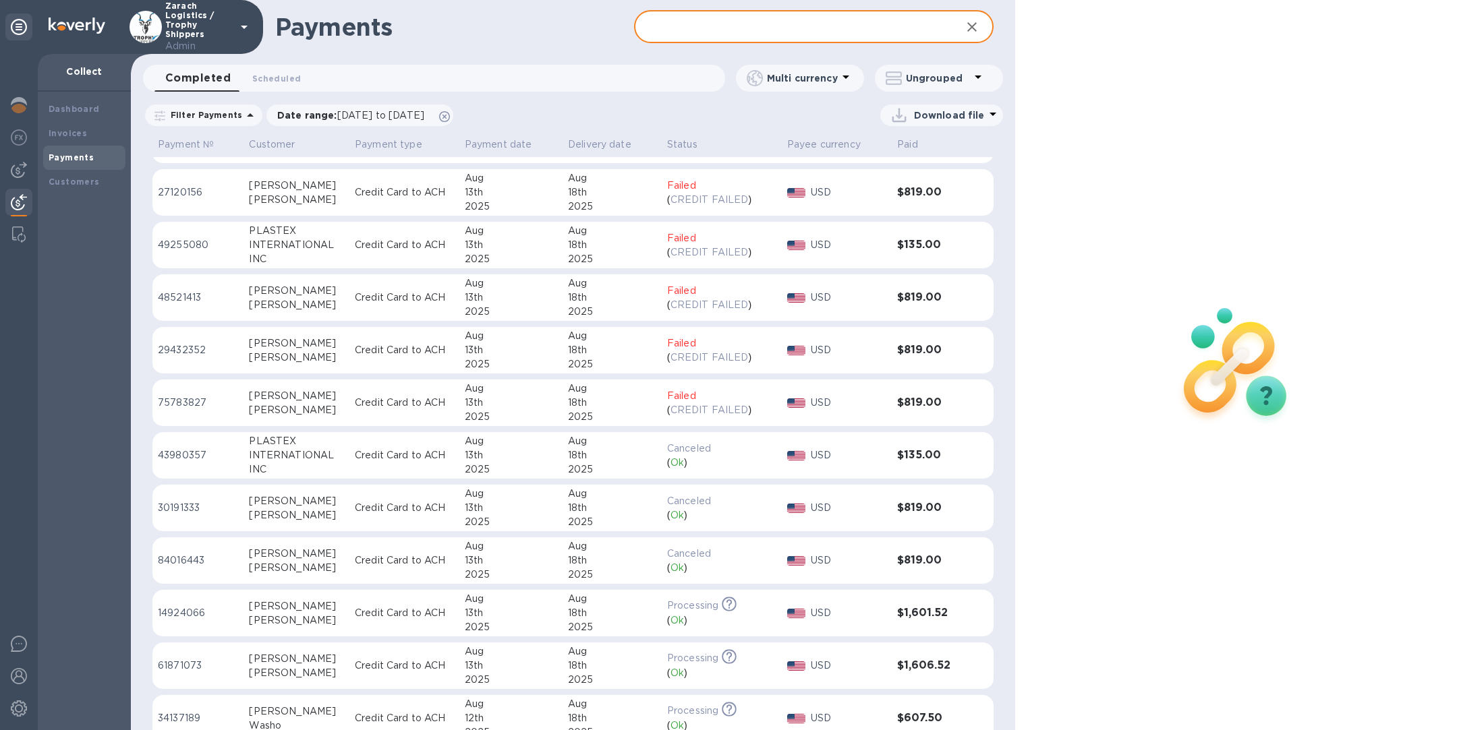
paste input "43980357"
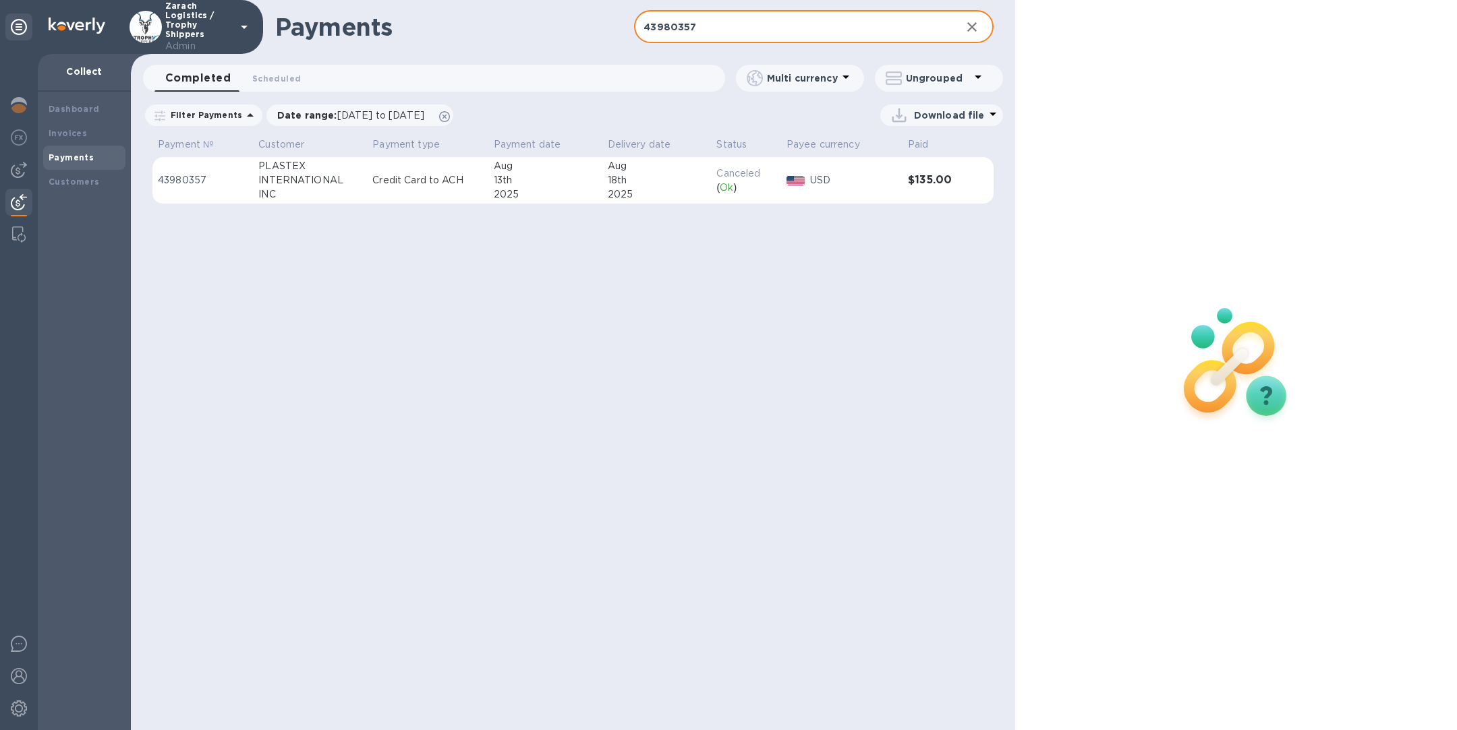
type input "43980357"
click at [399, 192] on td "Credit Card to ACH" at bounding box center [427, 180] width 121 height 47
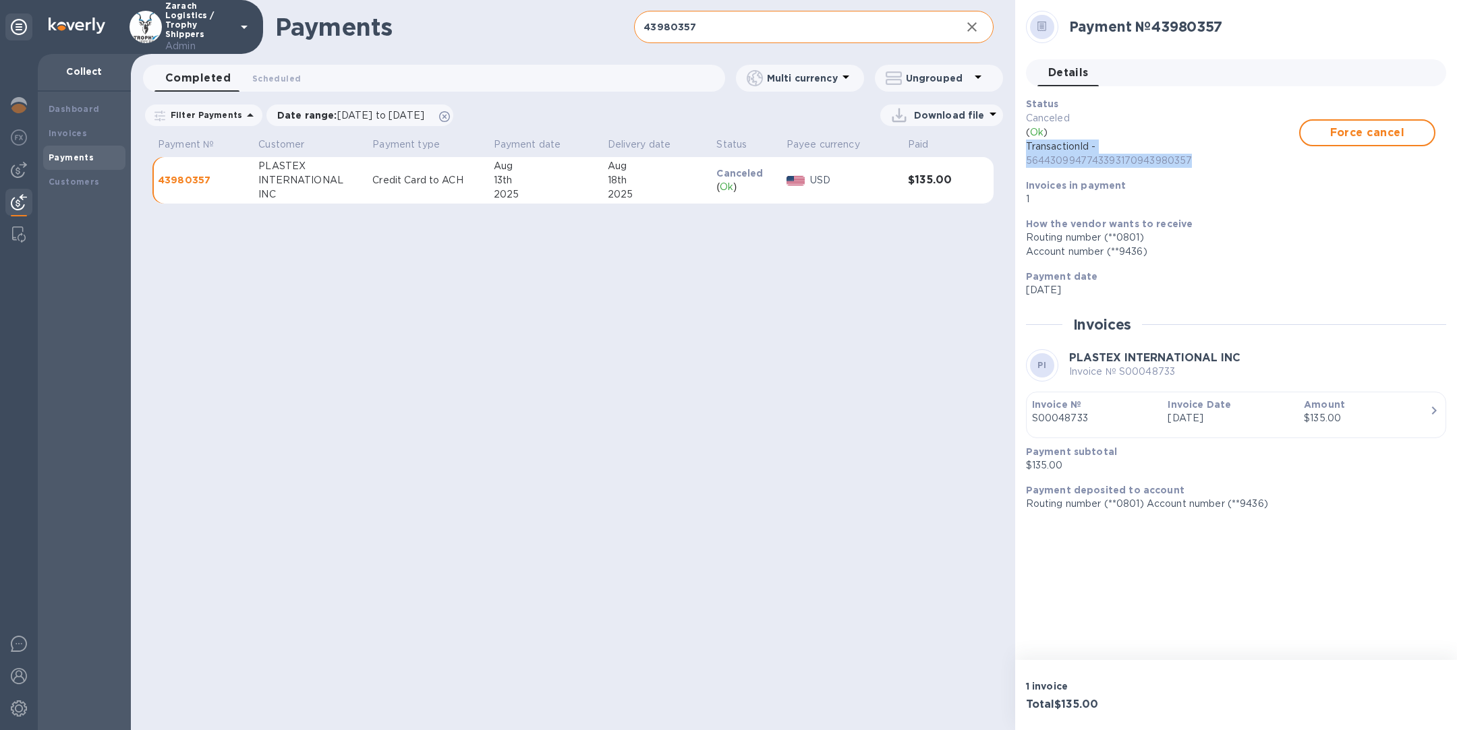
drag, startPoint x: 1199, startPoint y: 159, endPoint x: 1021, endPoint y: 150, distance: 178.2
click at [1021, 150] on div "Status Canceled ( Ok ) TransactionId - 5644309947743393170943980357 Force cance…" at bounding box center [1230, 152] width 420 height 120
copy p "TransactionId - 5644309947743393170943980357"
click at [450, 117] on icon at bounding box center [444, 116] width 11 height 11
click at [979, 28] on icon "button" at bounding box center [972, 27] width 16 height 16
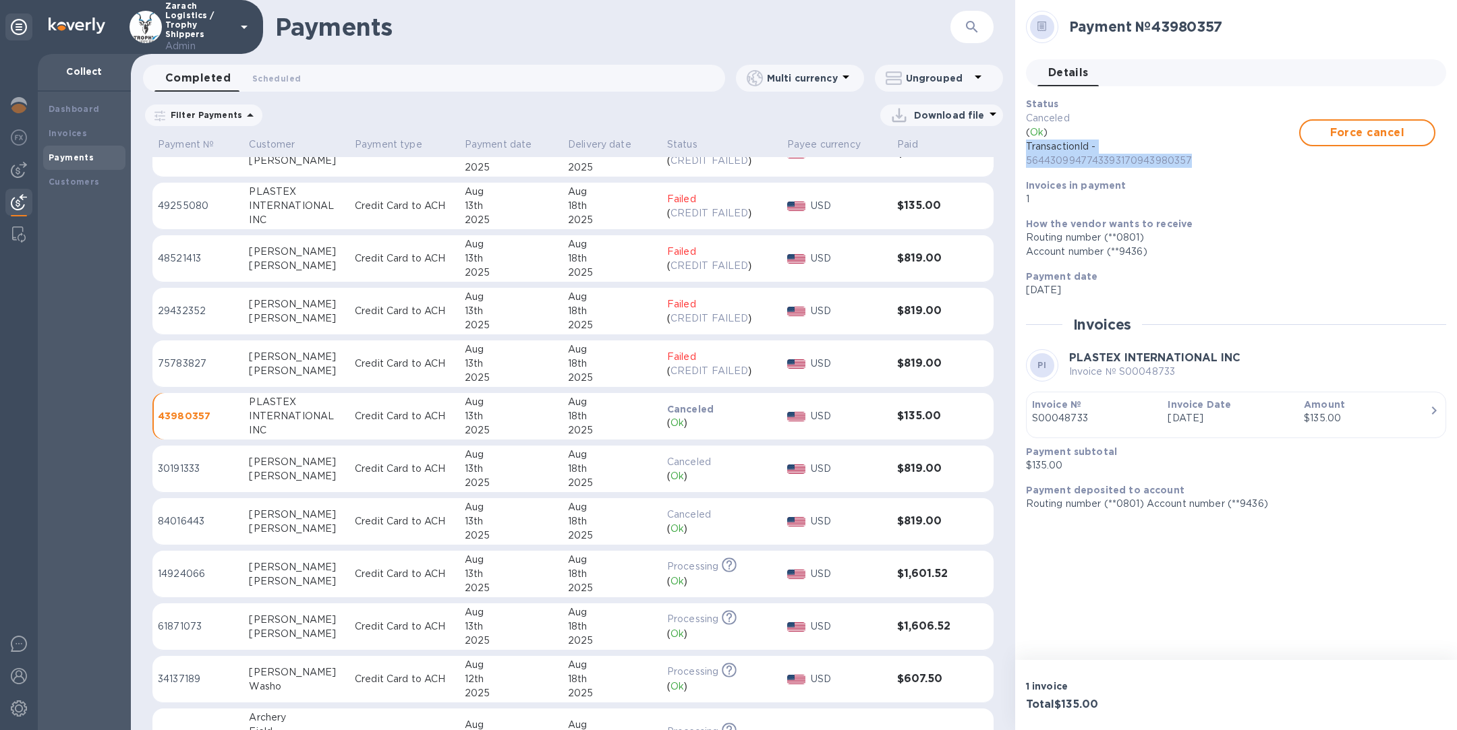
scroll to position [672, 0]
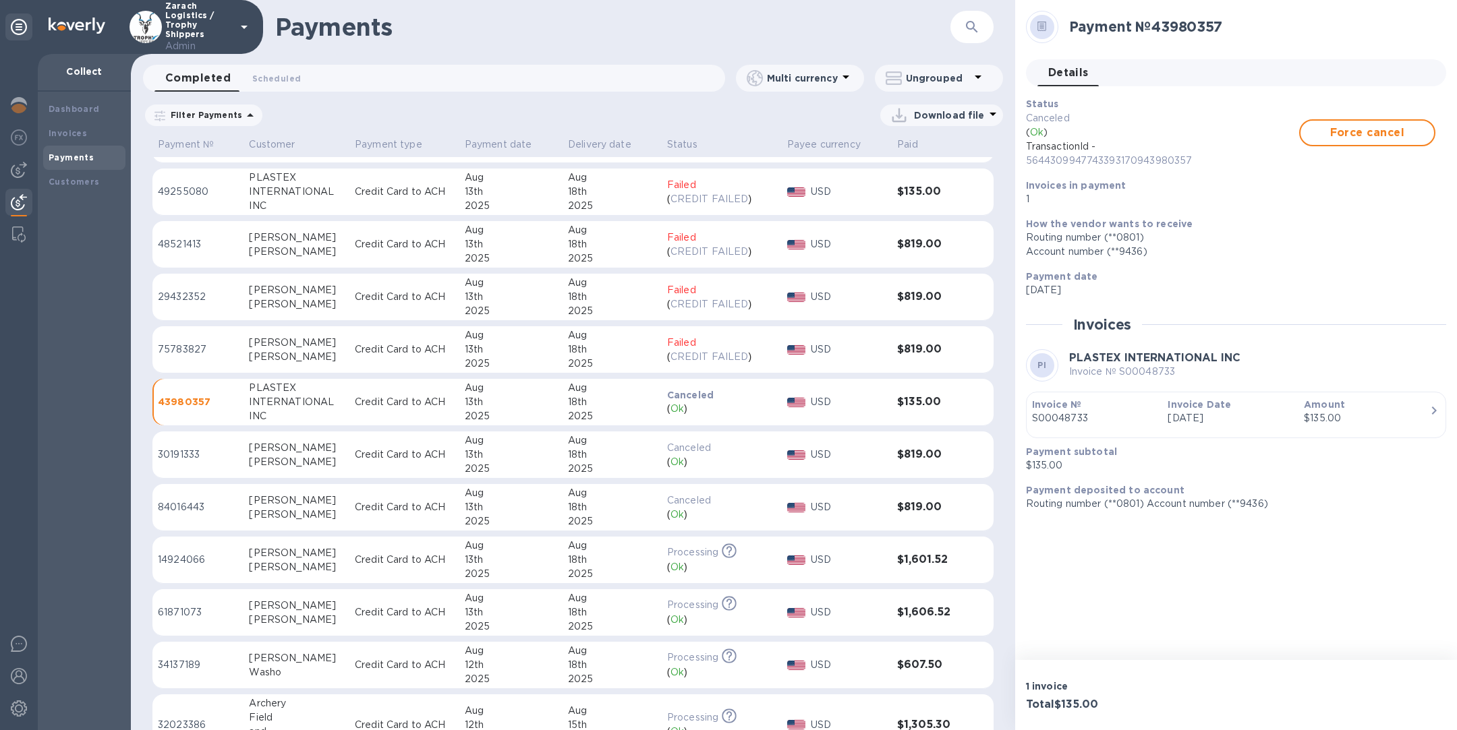
click at [411, 501] on p "Credit Card to ACH" at bounding box center [404, 507] width 99 height 14
click at [399, 450] on p "Credit Card to ACH" at bounding box center [404, 455] width 99 height 14
click at [396, 512] on p "Credit Card to ACH" at bounding box center [404, 507] width 99 height 14
drag, startPoint x: 1185, startPoint y: 161, endPoint x: 1019, endPoint y: 144, distance: 167.4
click at [1019, 144] on div "Payment № 84016443 Details 0 Status Canceled ( Ok ) TransactionId - 57020126185…" at bounding box center [1236, 330] width 442 height 660
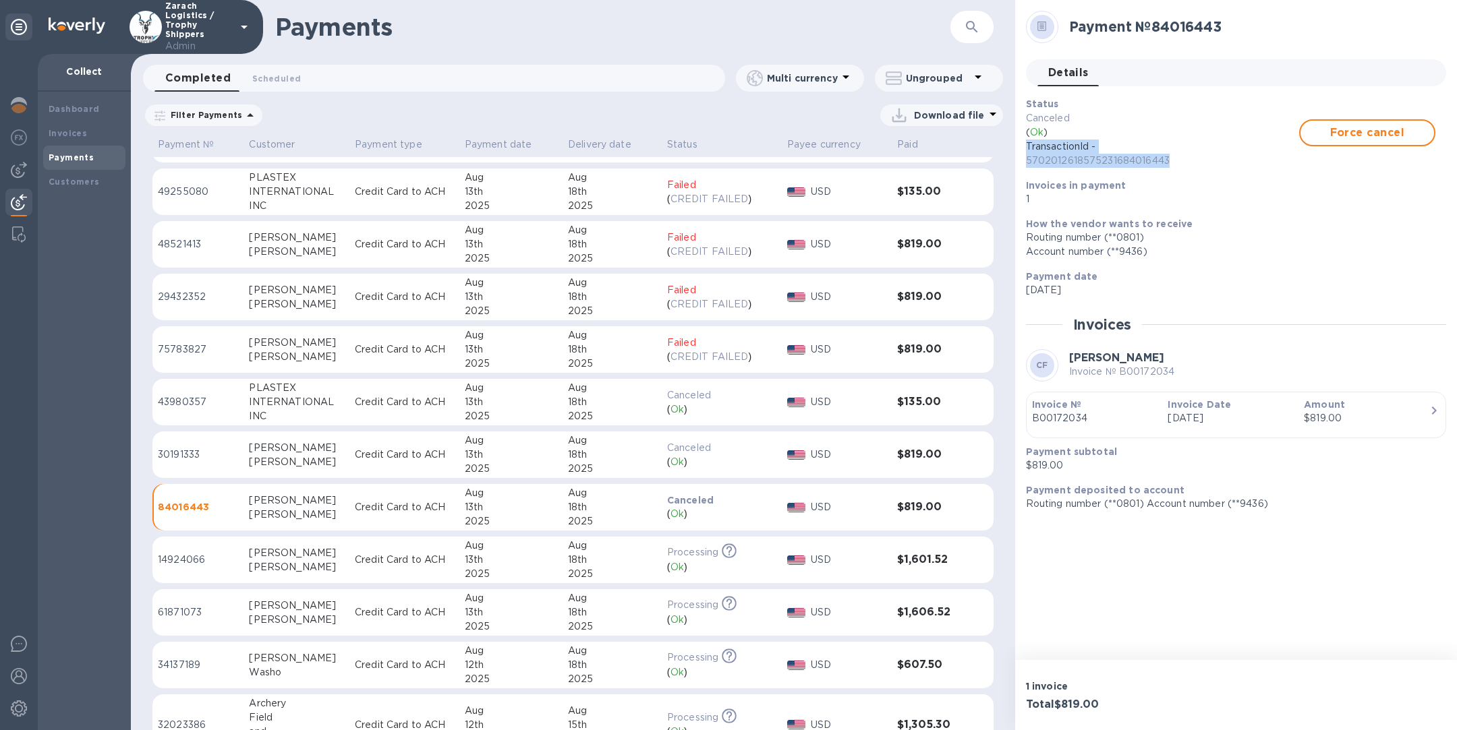
copy p "TransactionId - 5702012618575231684016443"
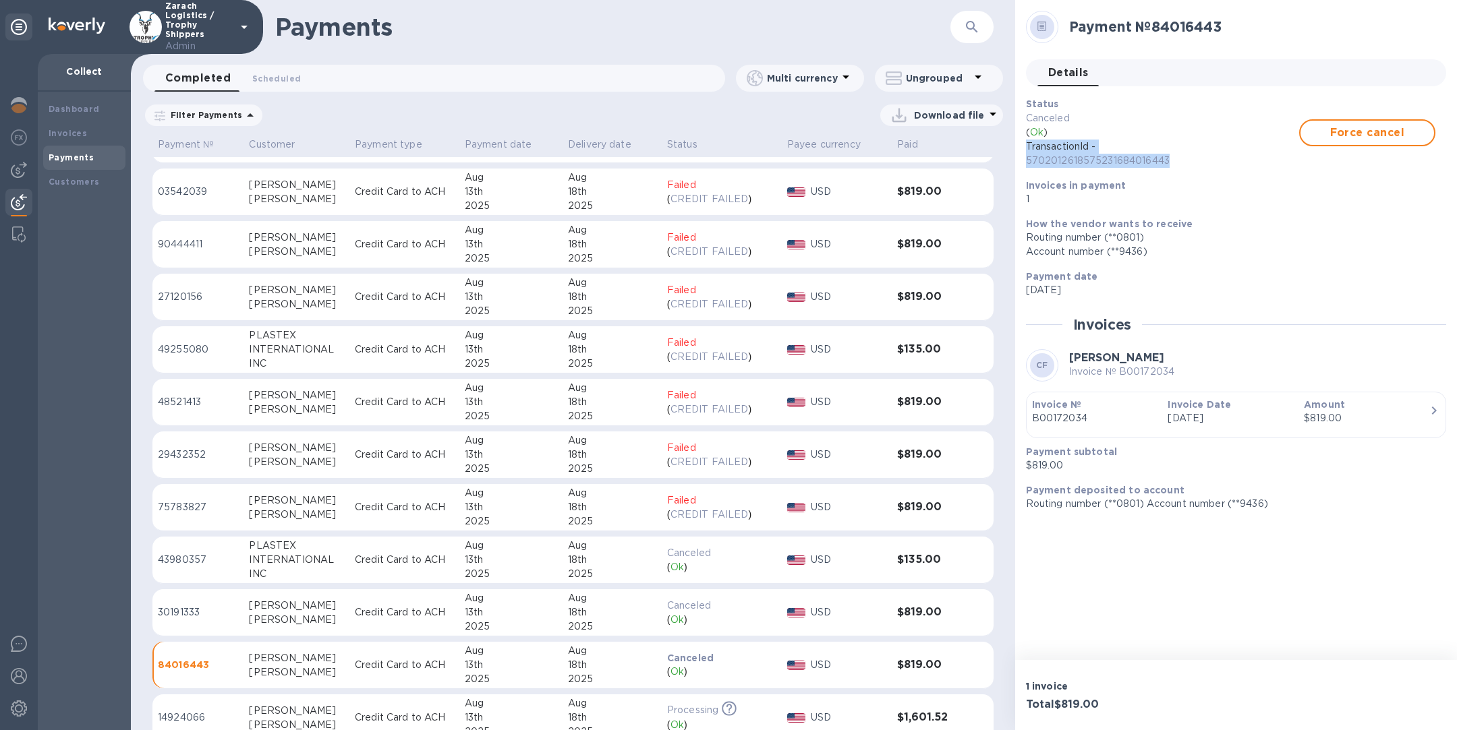
scroll to position [526, 0]
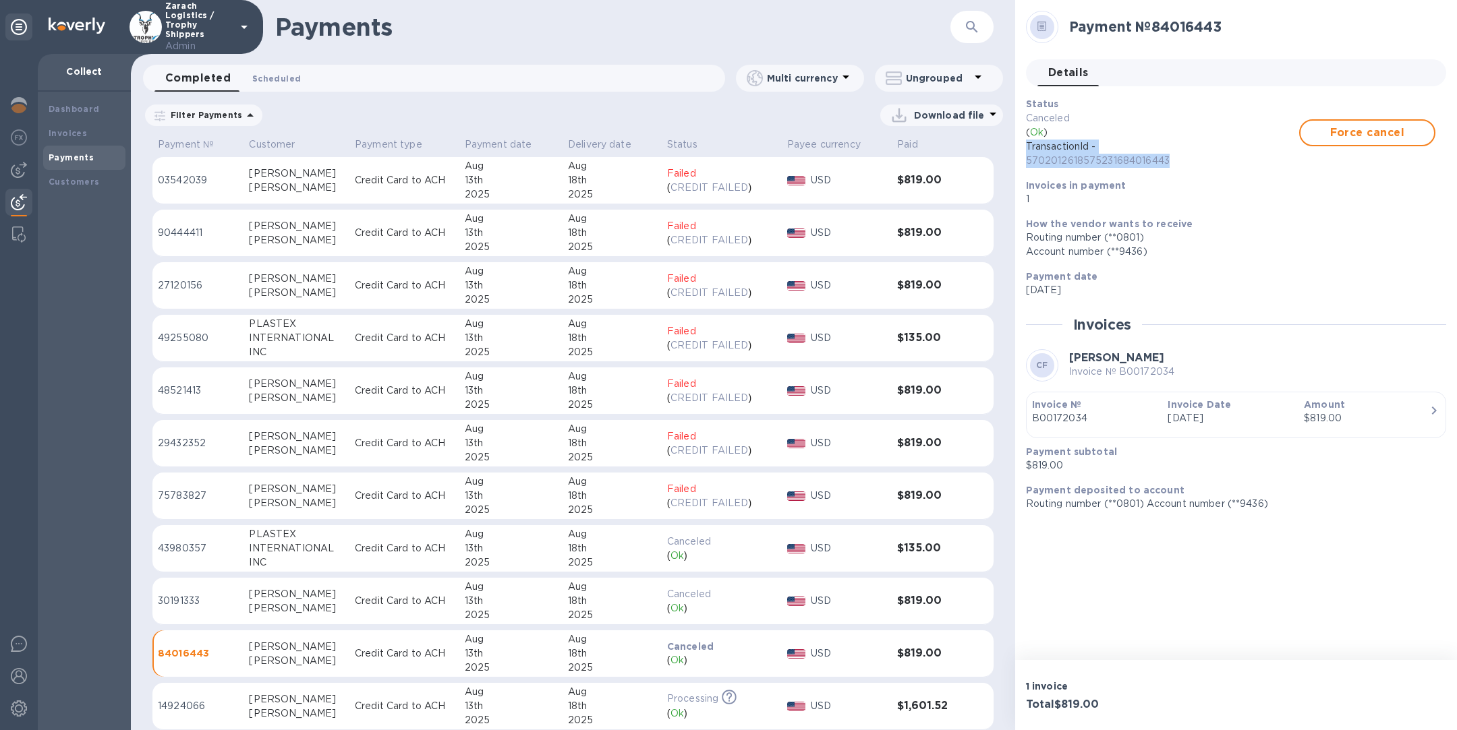
click at [266, 73] on span "Scheduled 0" at bounding box center [276, 78] width 49 height 14
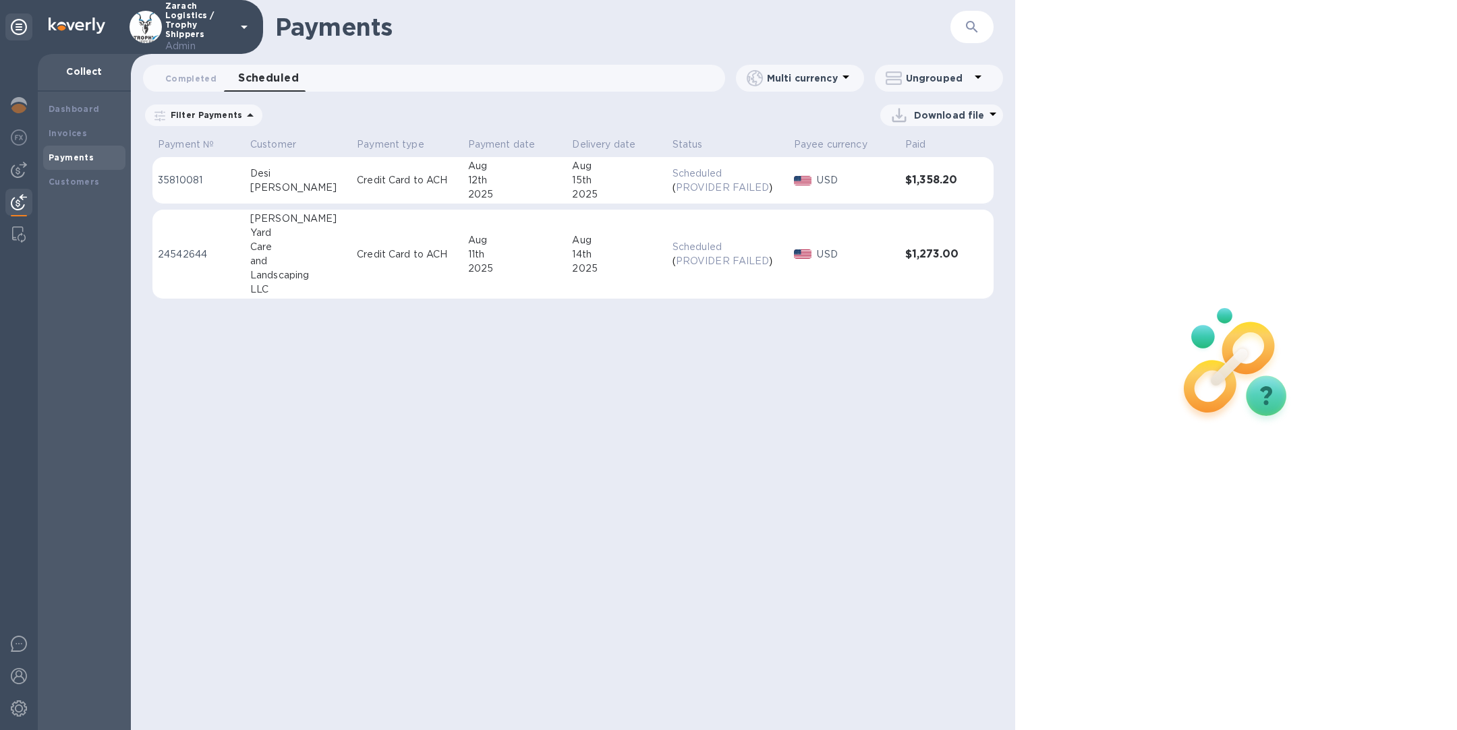
click at [298, 263] on div "and" at bounding box center [298, 261] width 96 height 14
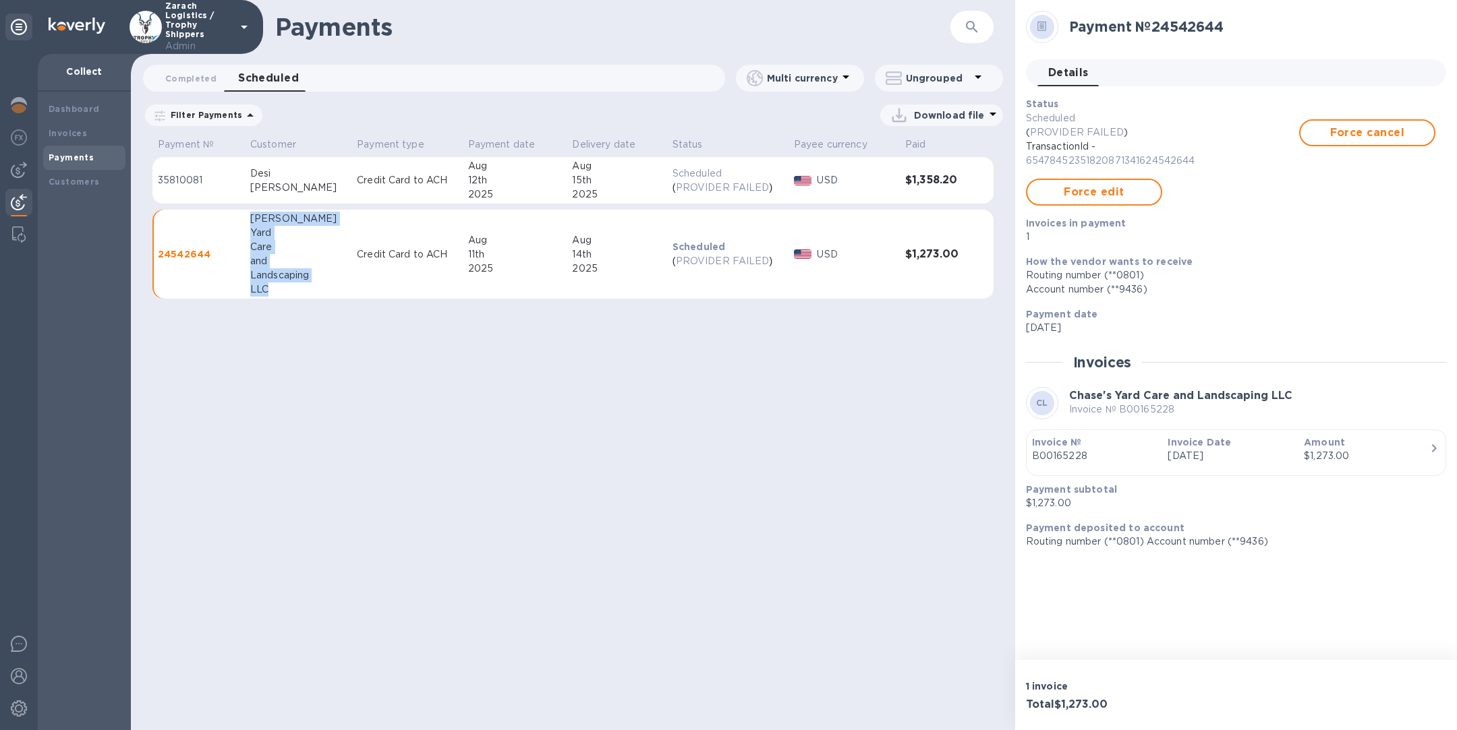
drag, startPoint x: 253, startPoint y: 218, endPoint x: 275, endPoint y: 292, distance: 76.8
click at [275, 292] on div "Chase's Yard Care and Landscaping LLC" at bounding box center [298, 254] width 96 height 85
copy div "Chase's Yard Care and Landscaping LLC"
click at [1353, 133] on span "Force cancel" at bounding box center [1367, 133] width 112 height 16
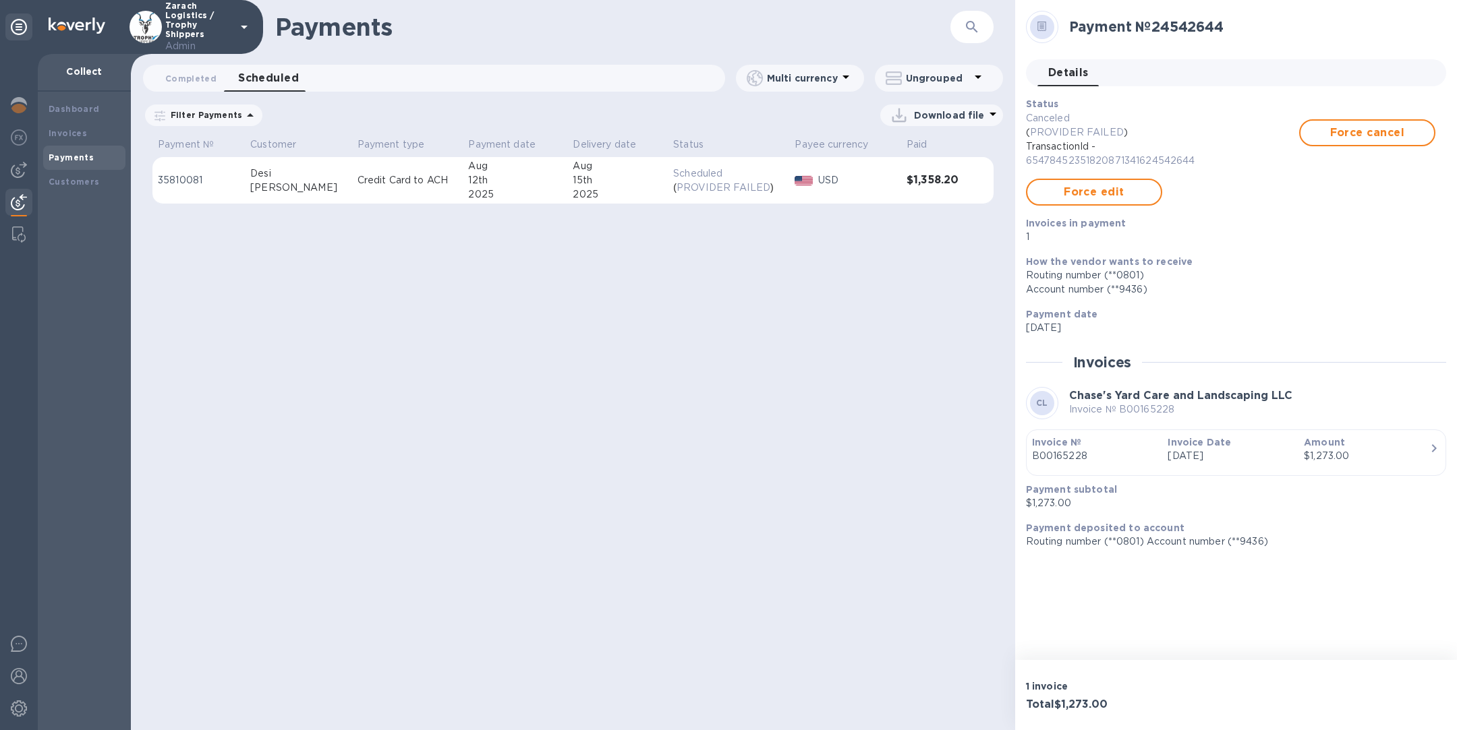
click at [359, 181] on p "Credit Card to ACH" at bounding box center [407, 180] width 100 height 14
click at [1374, 136] on span "Force cancel" at bounding box center [1367, 133] width 112 height 16
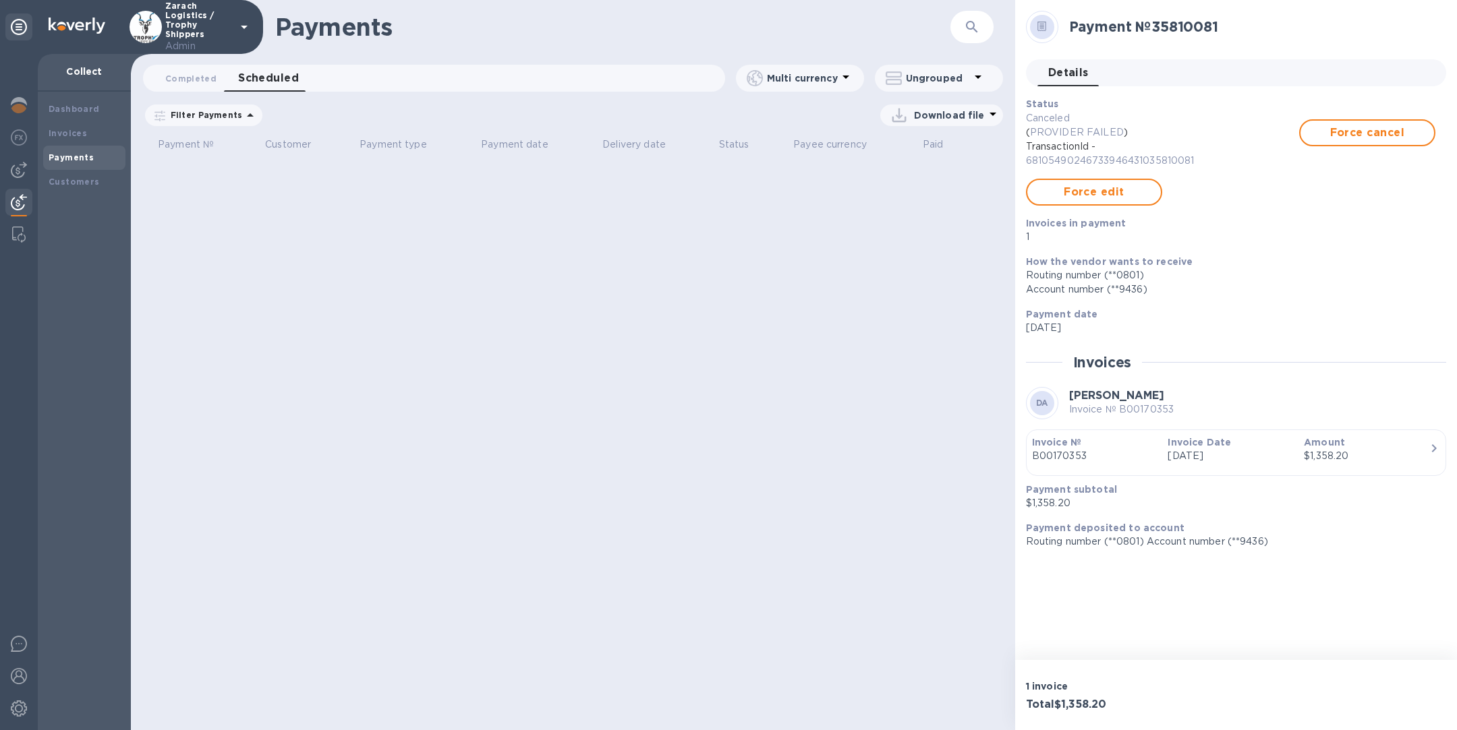
click at [198, 60] on div "Payments ​ Completed 0 Scheduled 0 Multi currency Ungrouped Filter Payments Dat…" at bounding box center [573, 365] width 884 height 730
click at [194, 76] on span "Completed 0" at bounding box center [190, 78] width 51 height 14
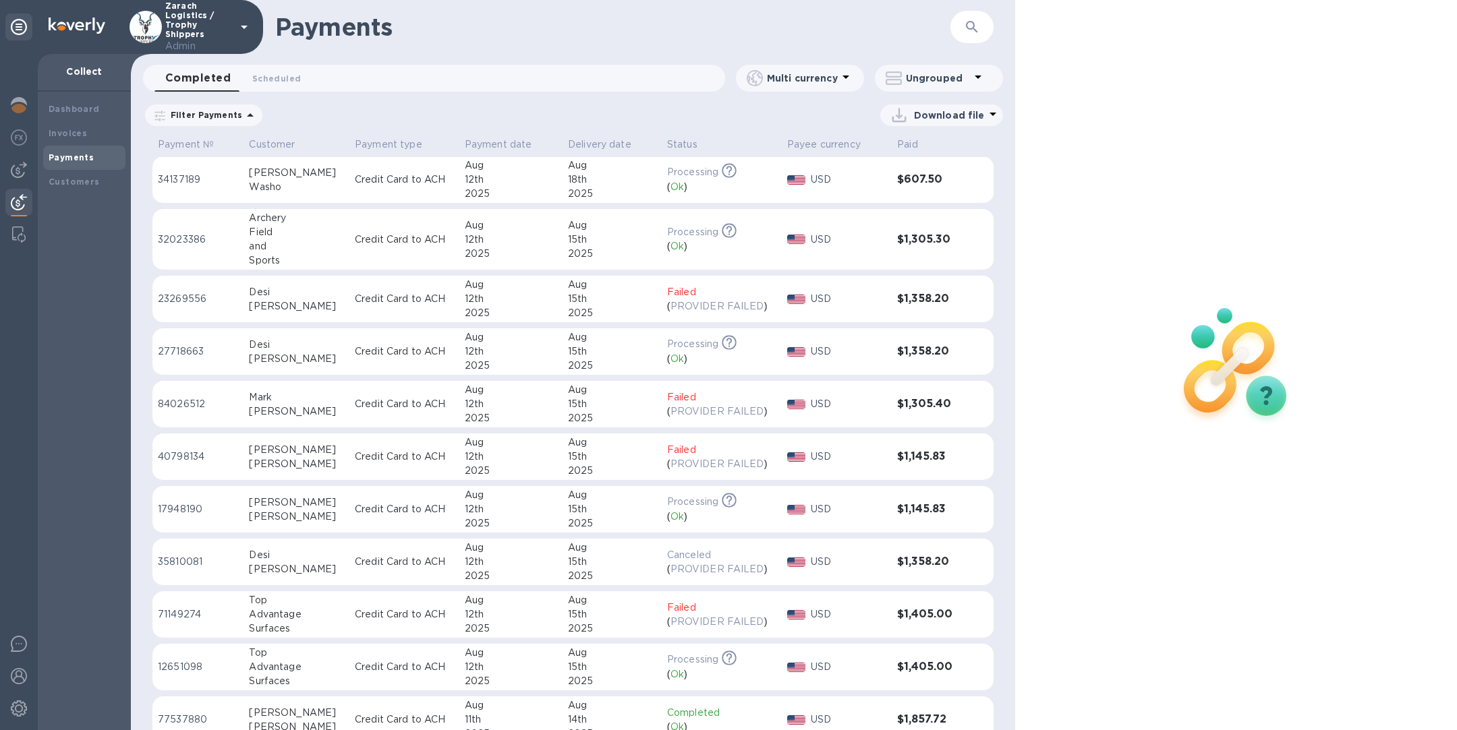
scroll to position [1162, 0]
click at [326, 556] on div "Desi" at bounding box center [296, 551] width 95 height 14
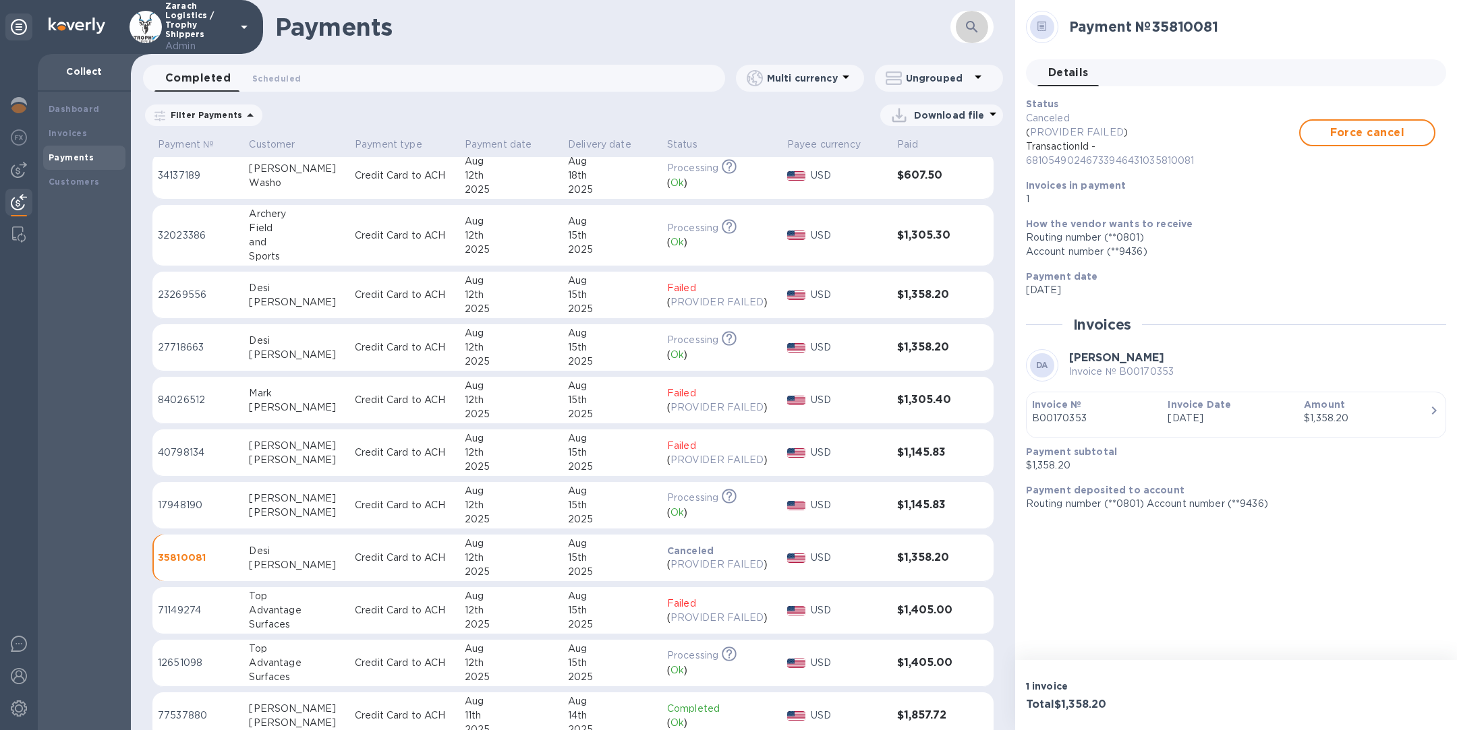
click at [962, 28] on button "button" at bounding box center [972, 27] width 32 height 32
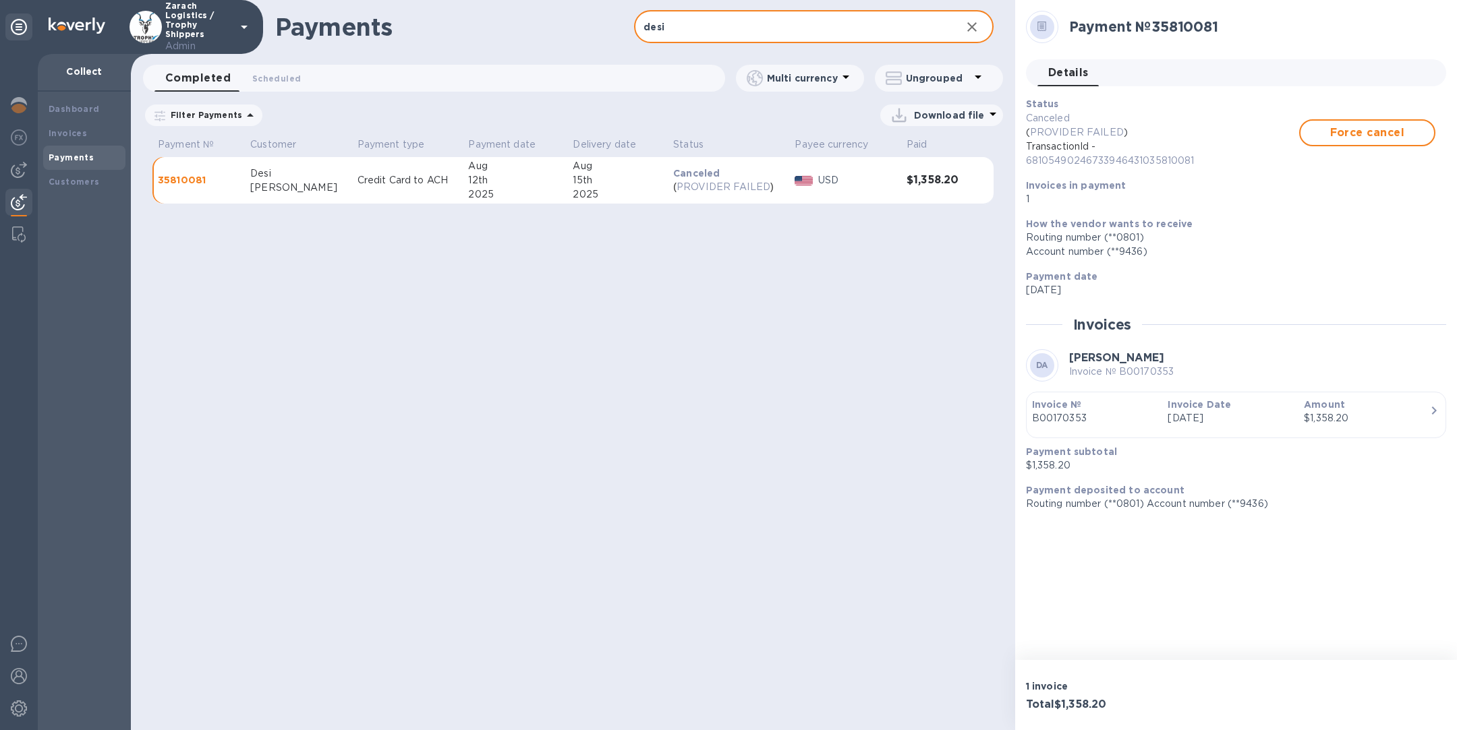
type input "desi"
click at [0, 0] on icon at bounding box center [0, 0] width 0 height 0
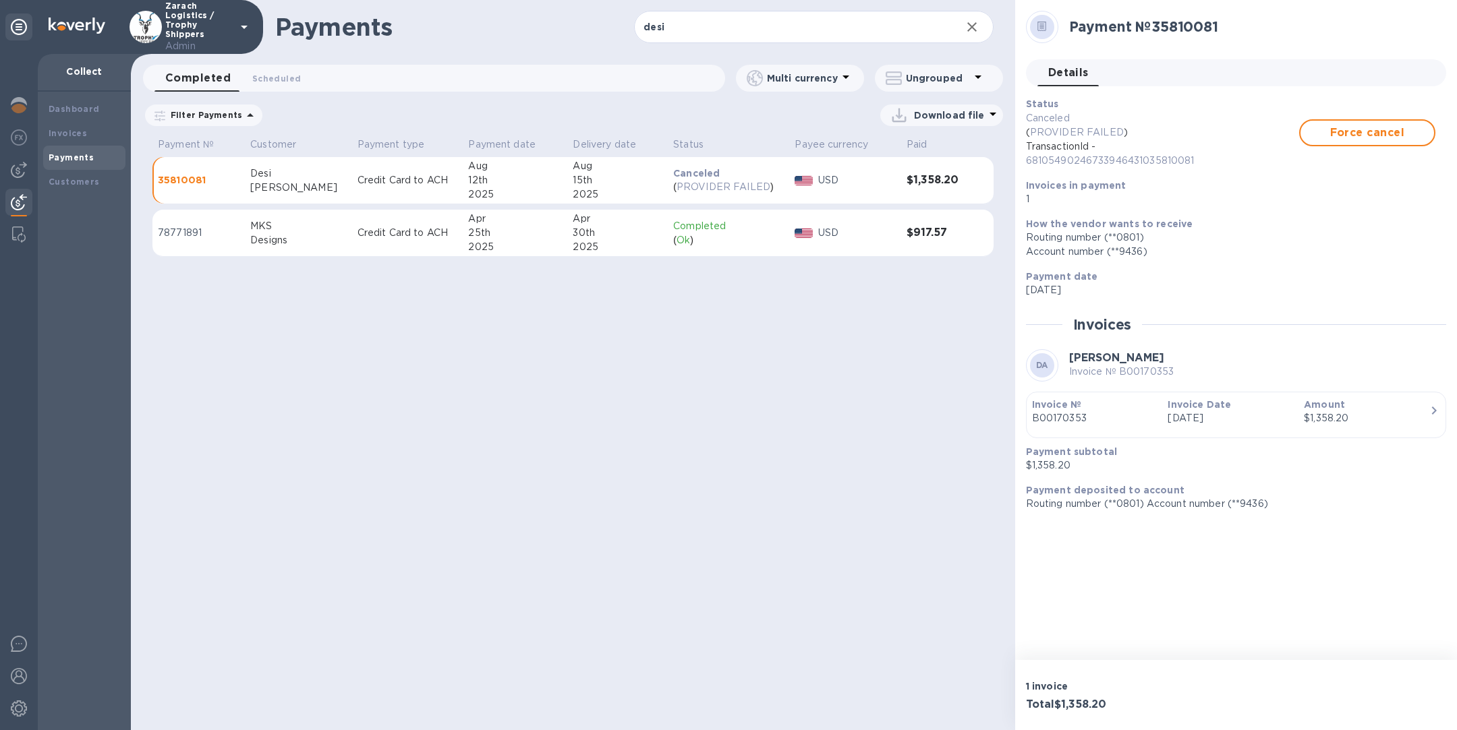
click at [973, 28] on icon "button" at bounding box center [972, 27] width 16 height 16
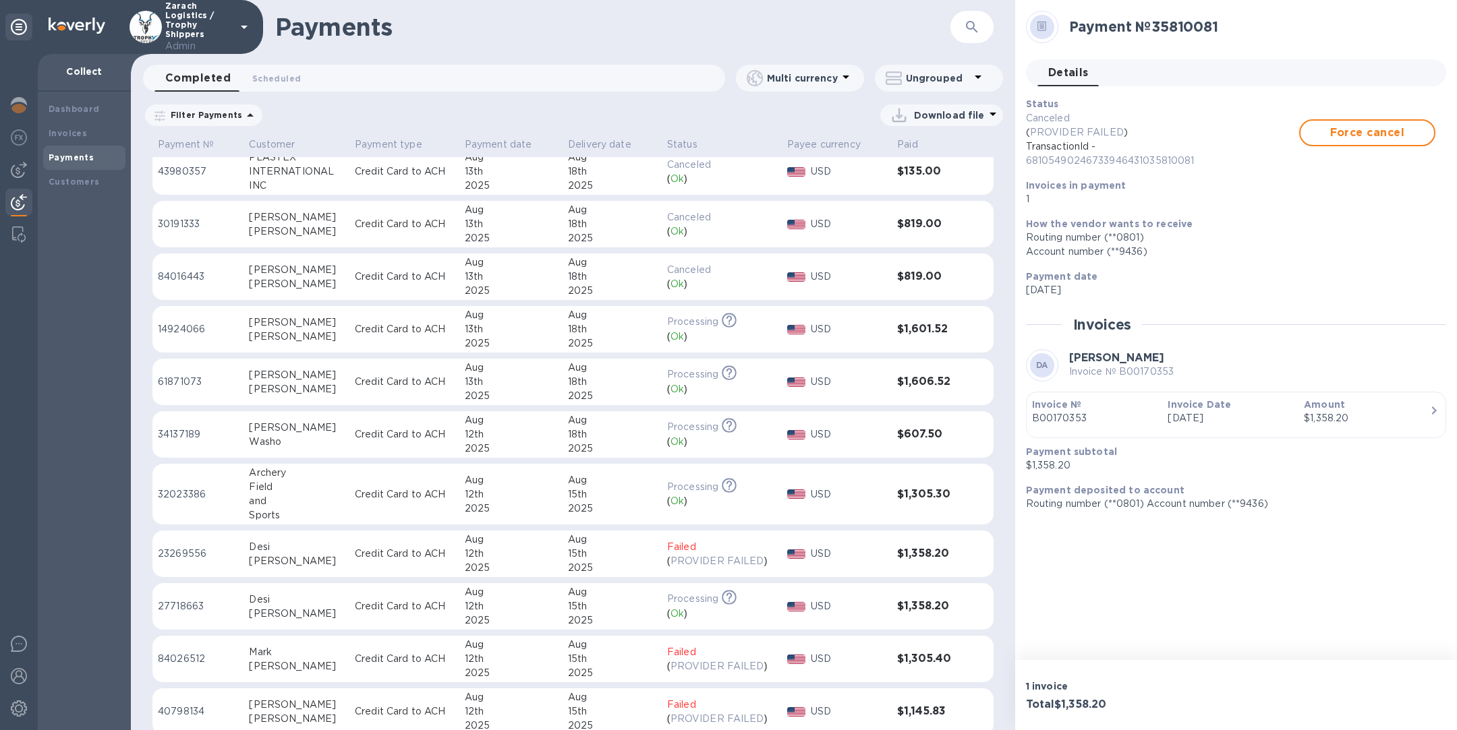
scroll to position [967, 0]
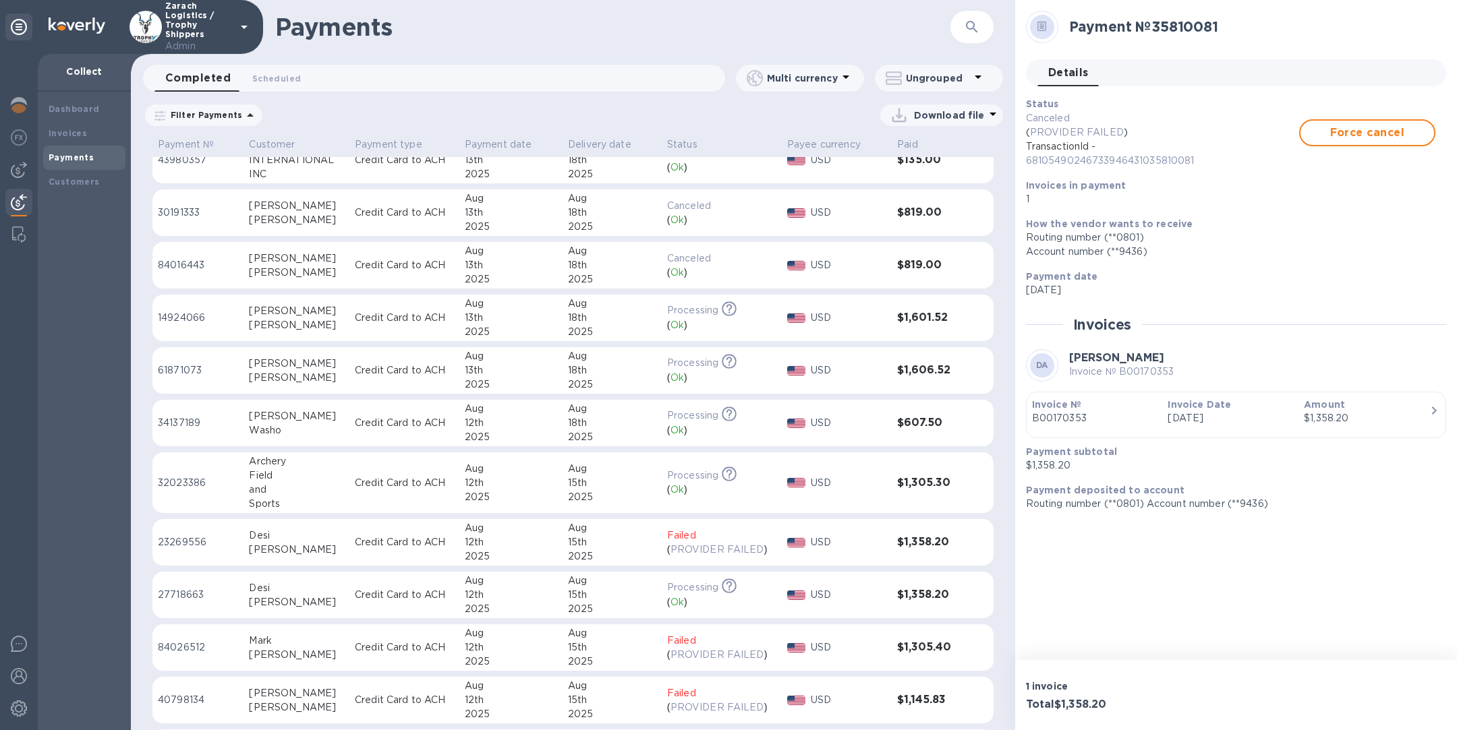
click at [969, 24] on icon "button" at bounding box center [972, 27] width 16 height 16
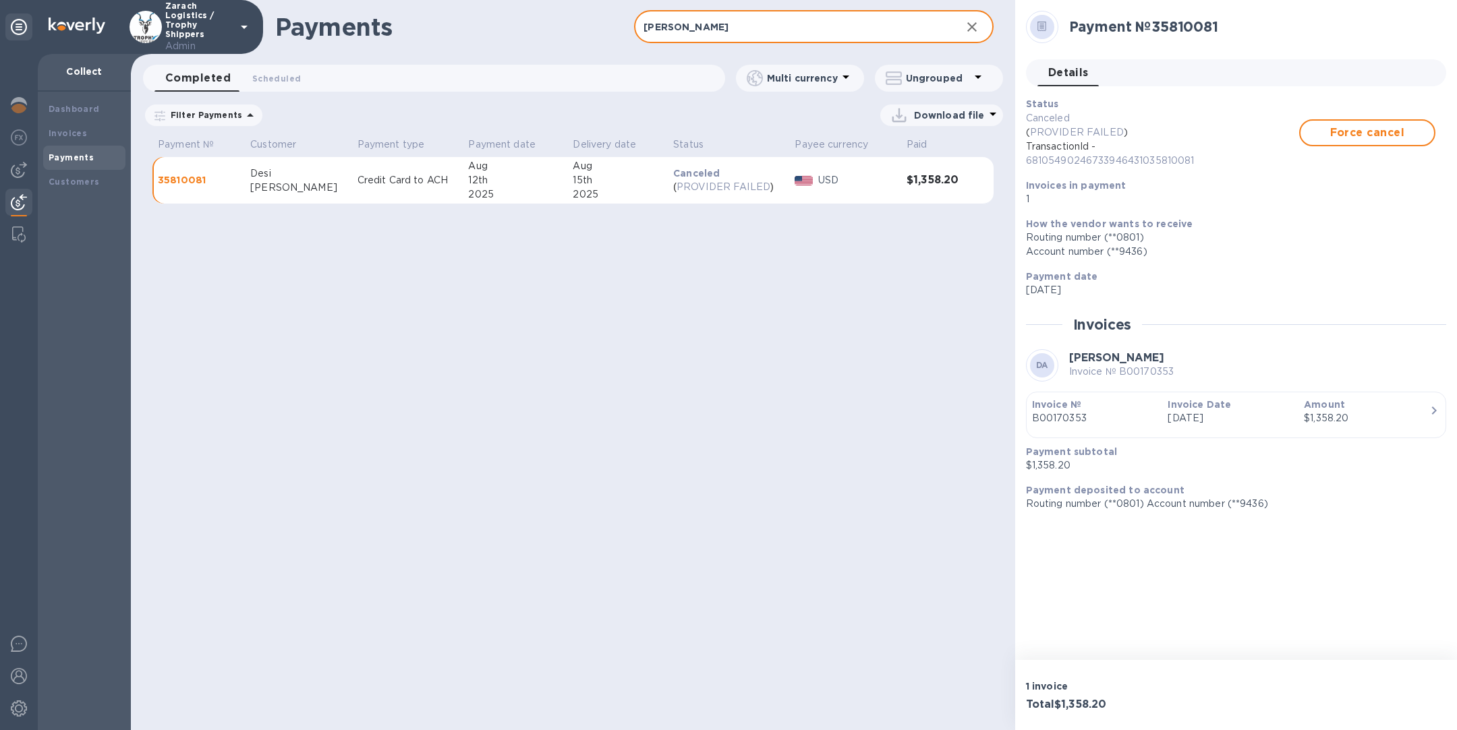
click at [736, 17] on input "alvarez" at bounding box center [792, 27] width 316 height 33
type input "desi alvarez"
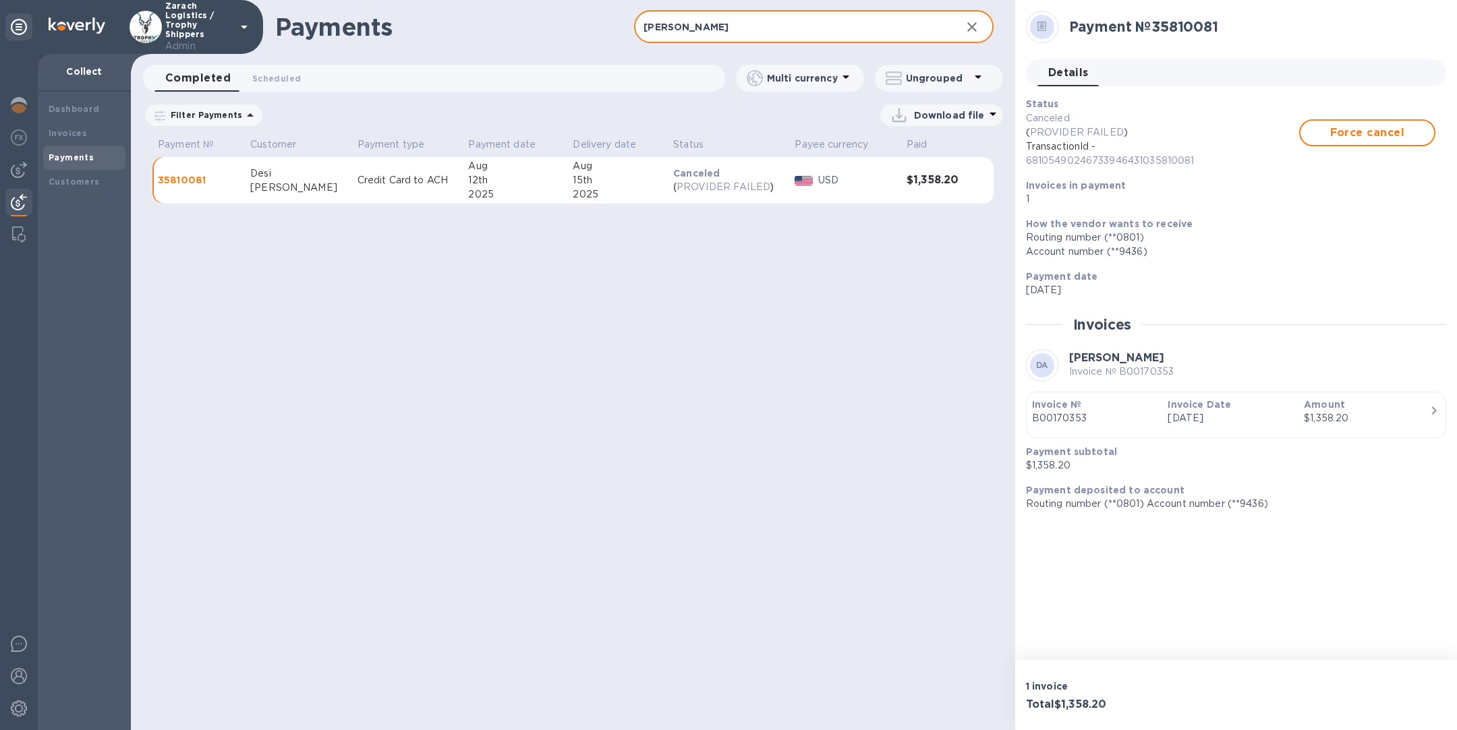
click at [421, 192] on td "Credit Card to ACH" at bounding box center [407, 180] width 111 height 47
click at [974, 24] on icon "button" at bounding box center [971, 26] width 9 height 9
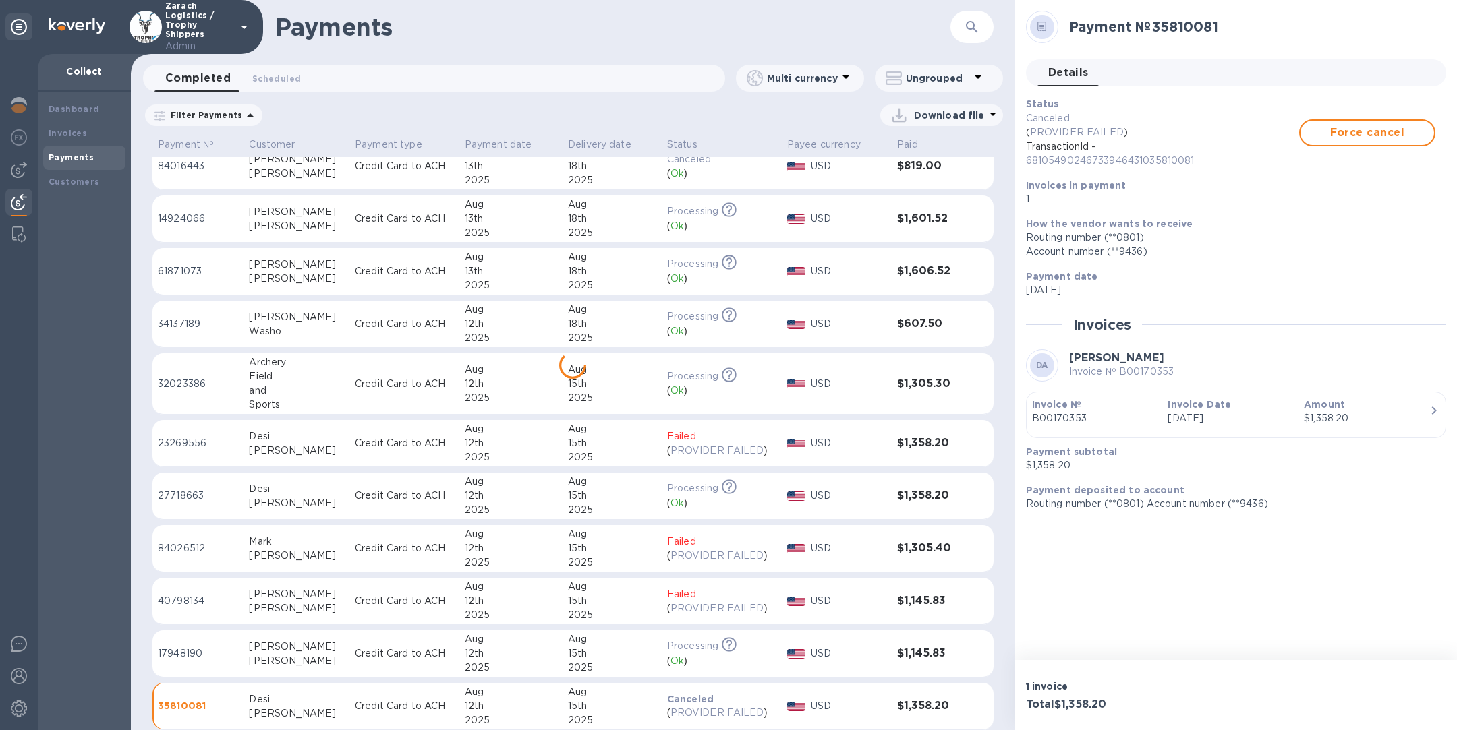
scroll to position [1078, 0]
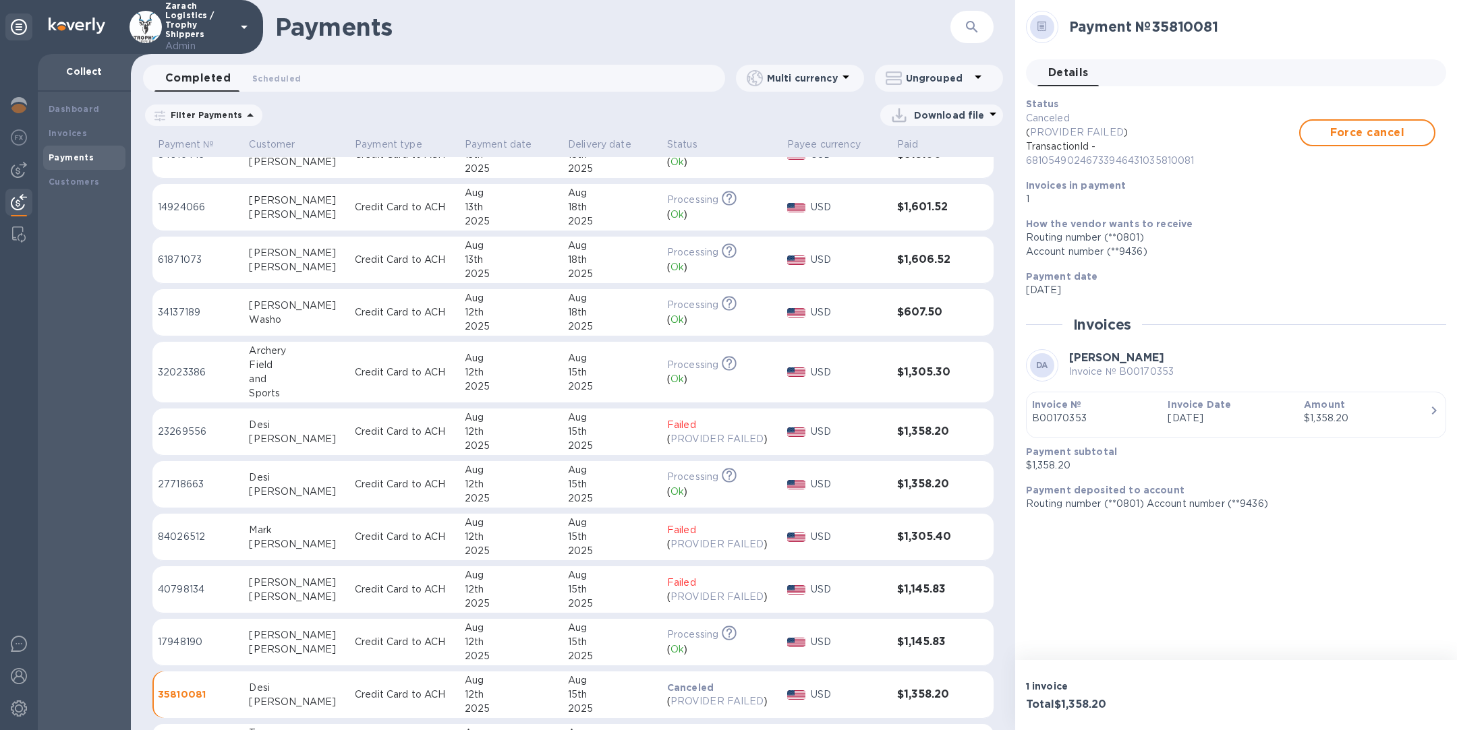
click at [398, 426] on p "Credit Card to ACH" at bounding box center [404, 432] width 99 height 14
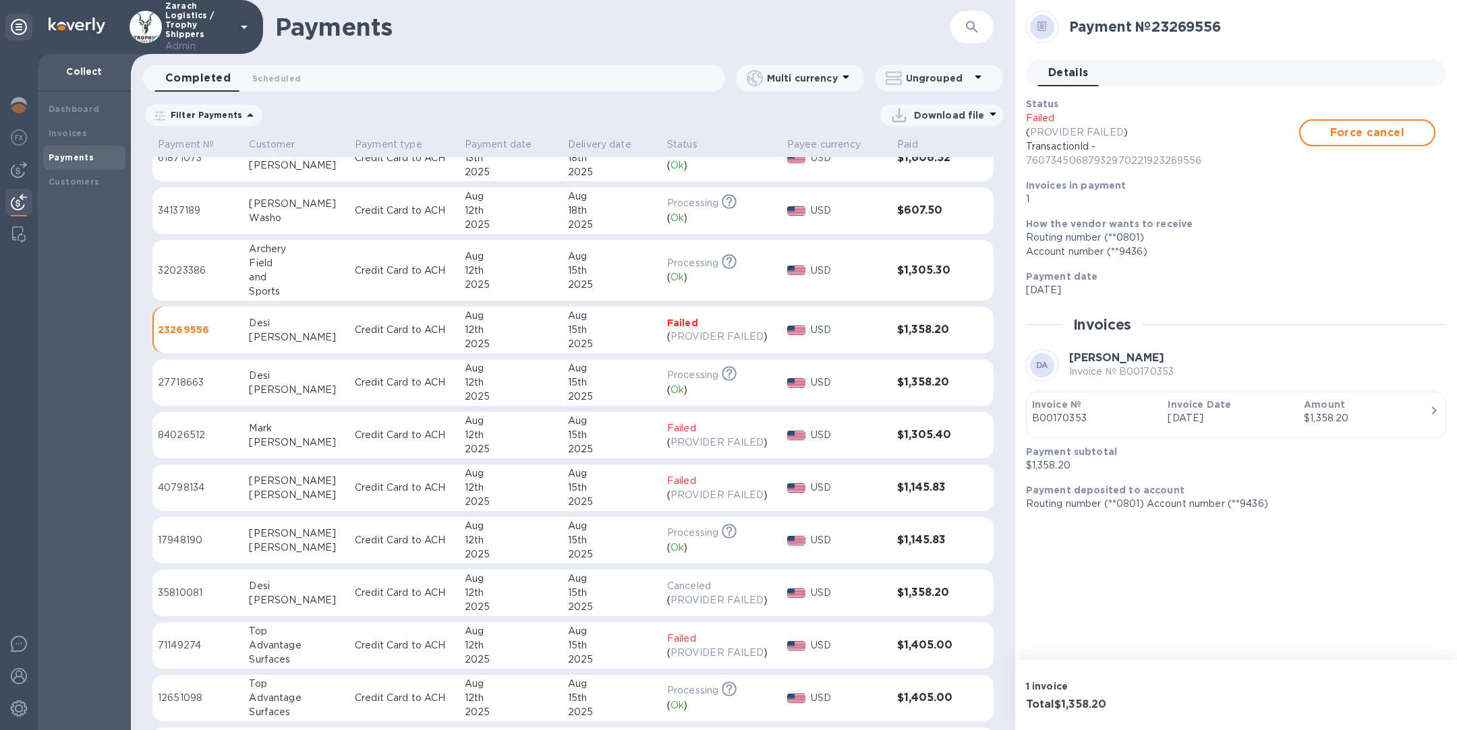
scroll to position [1181, 0]
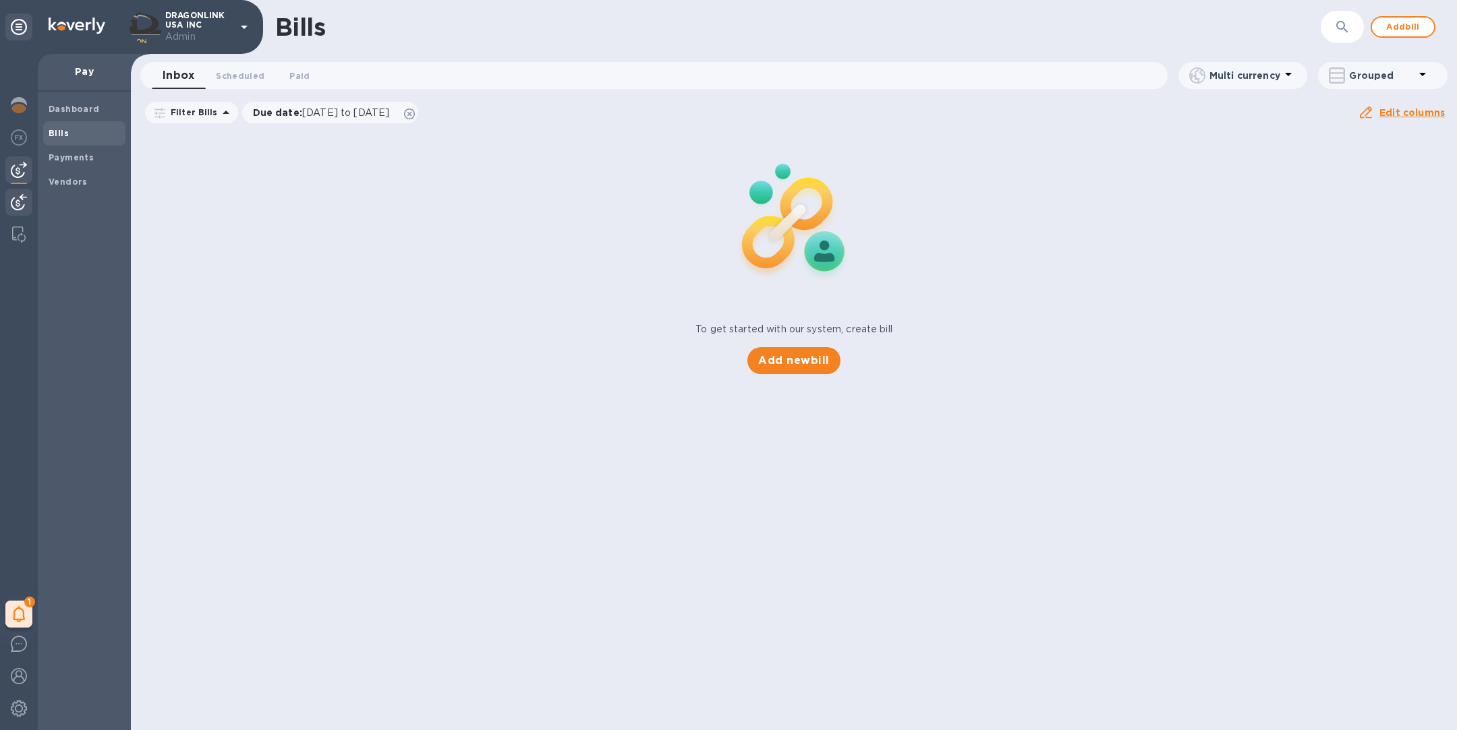
click at [19, 201] on img at bounding box center [19, 202] width 16 height 16
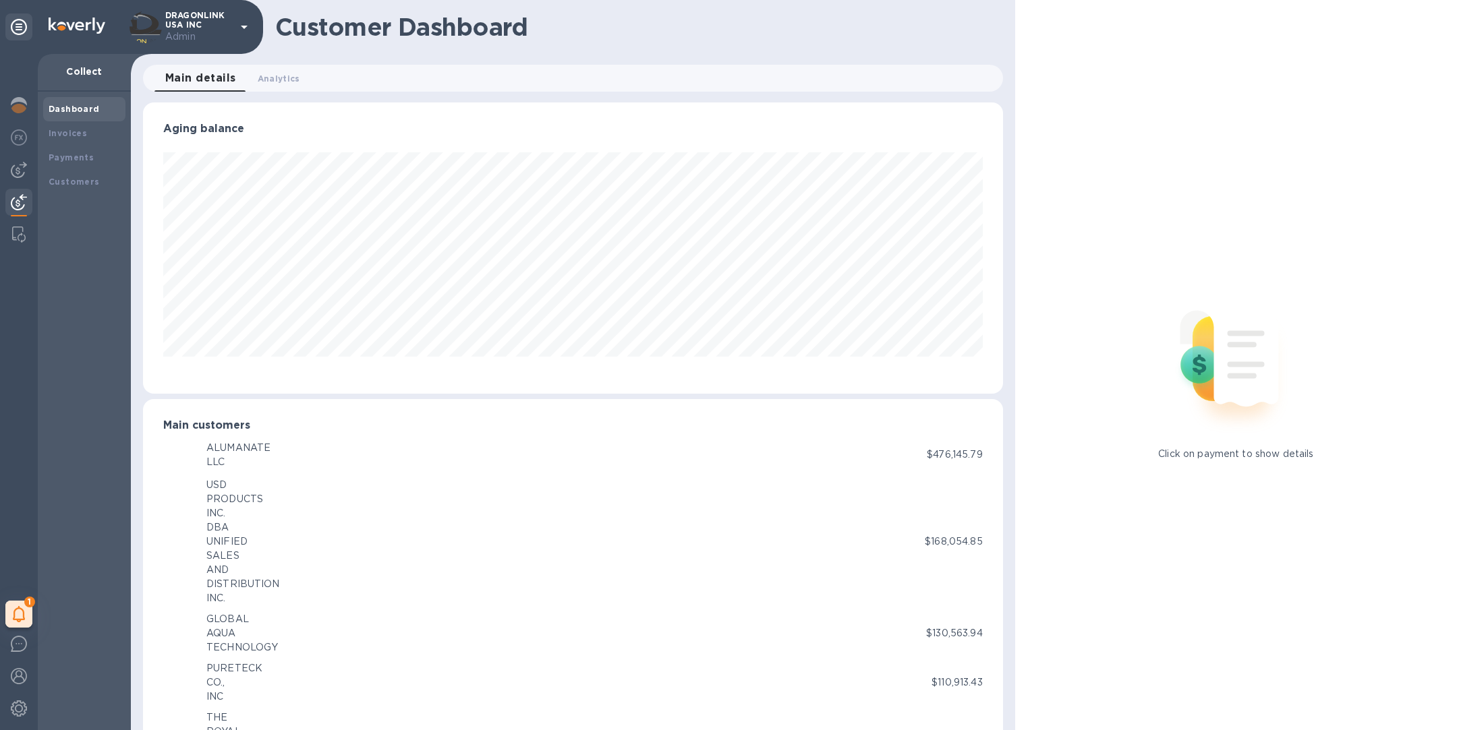
scroll to position [674039, 673476]
click at [91, 162] on div "Payments" at bounding box center [84, 157] width 71 height 13
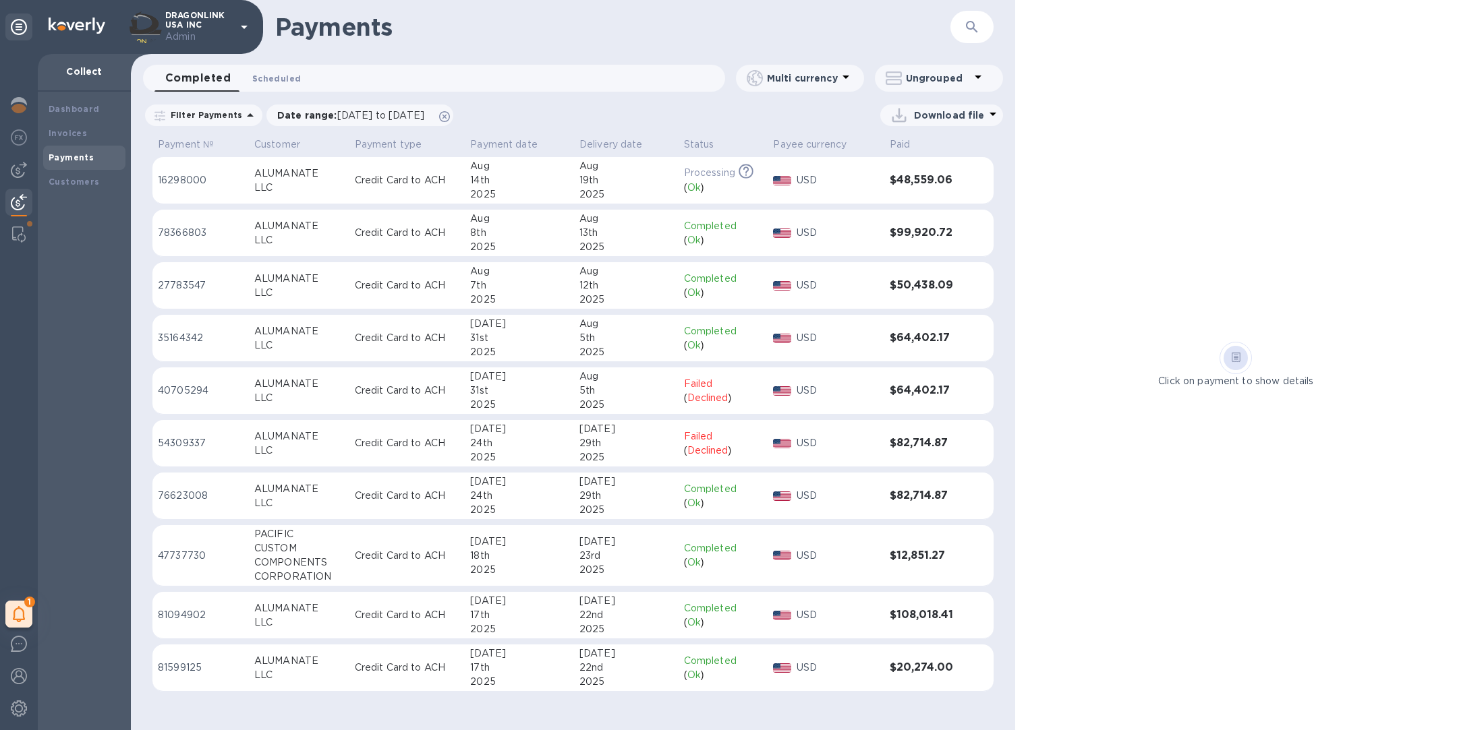
click at [263, 70] on button "Scheduled 0" at bounding box center [276, 78] width 70 height 27
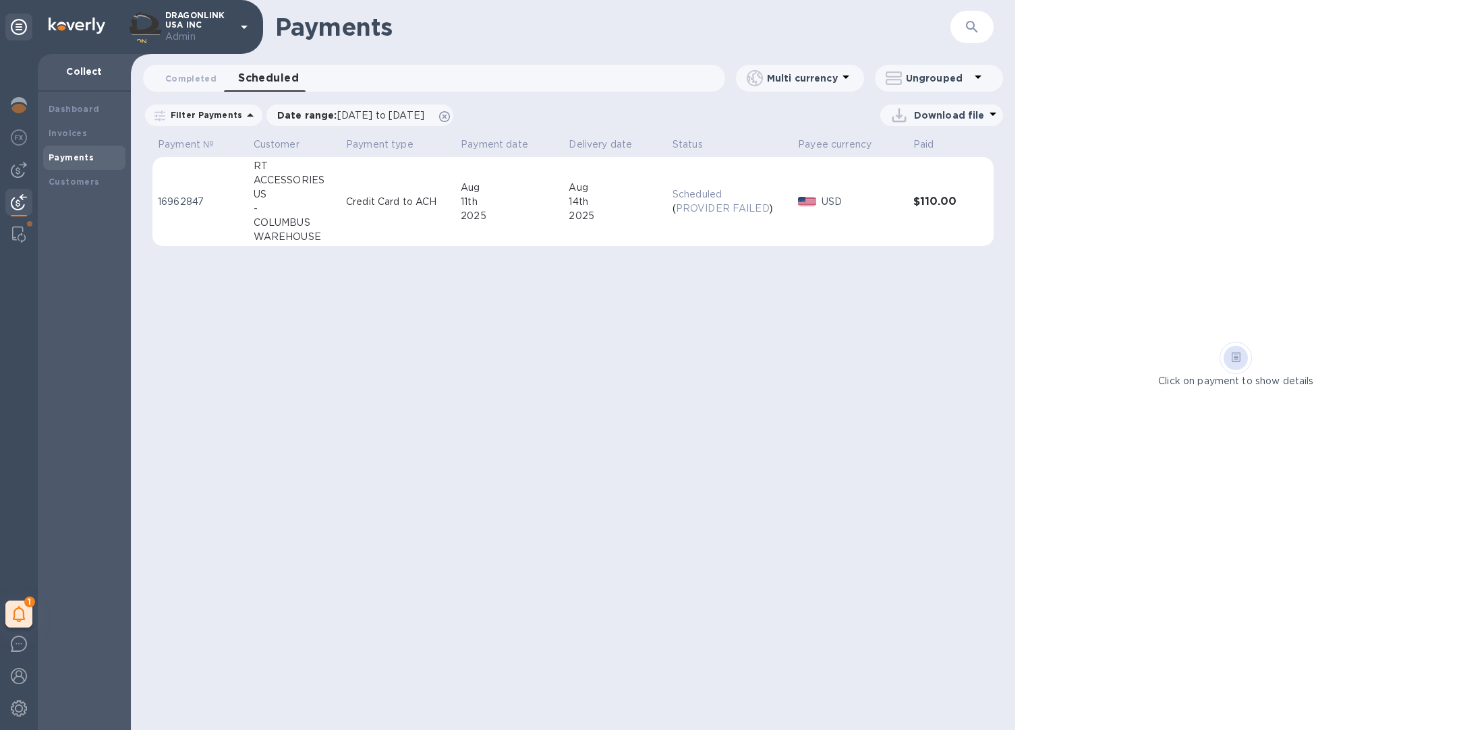
click at [373, 191] on td "Credit Card to ACH" at bounding box center [398, 202] width 115 height 90
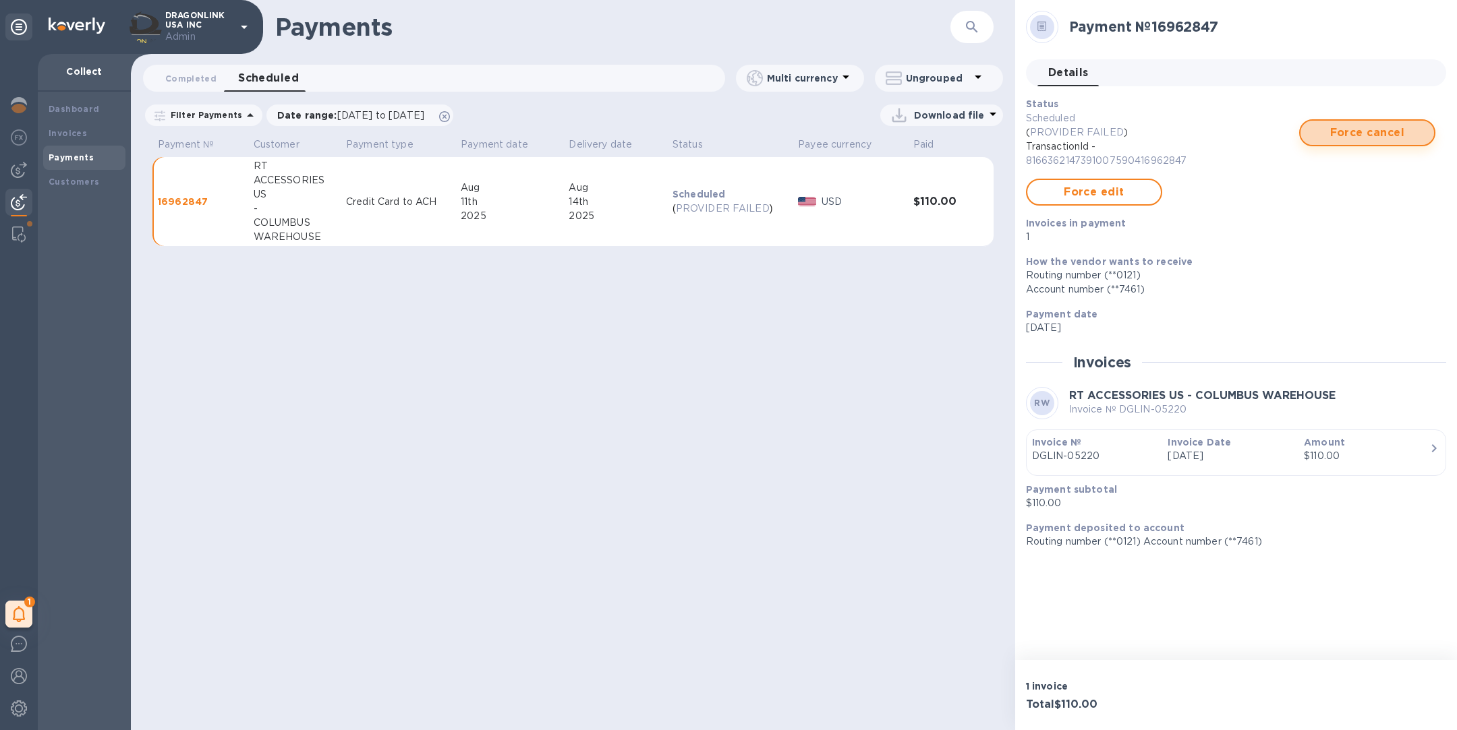
click at [1339, 139] on span "Force cancel" at bounding box center [1367, 133] width 112 height 16
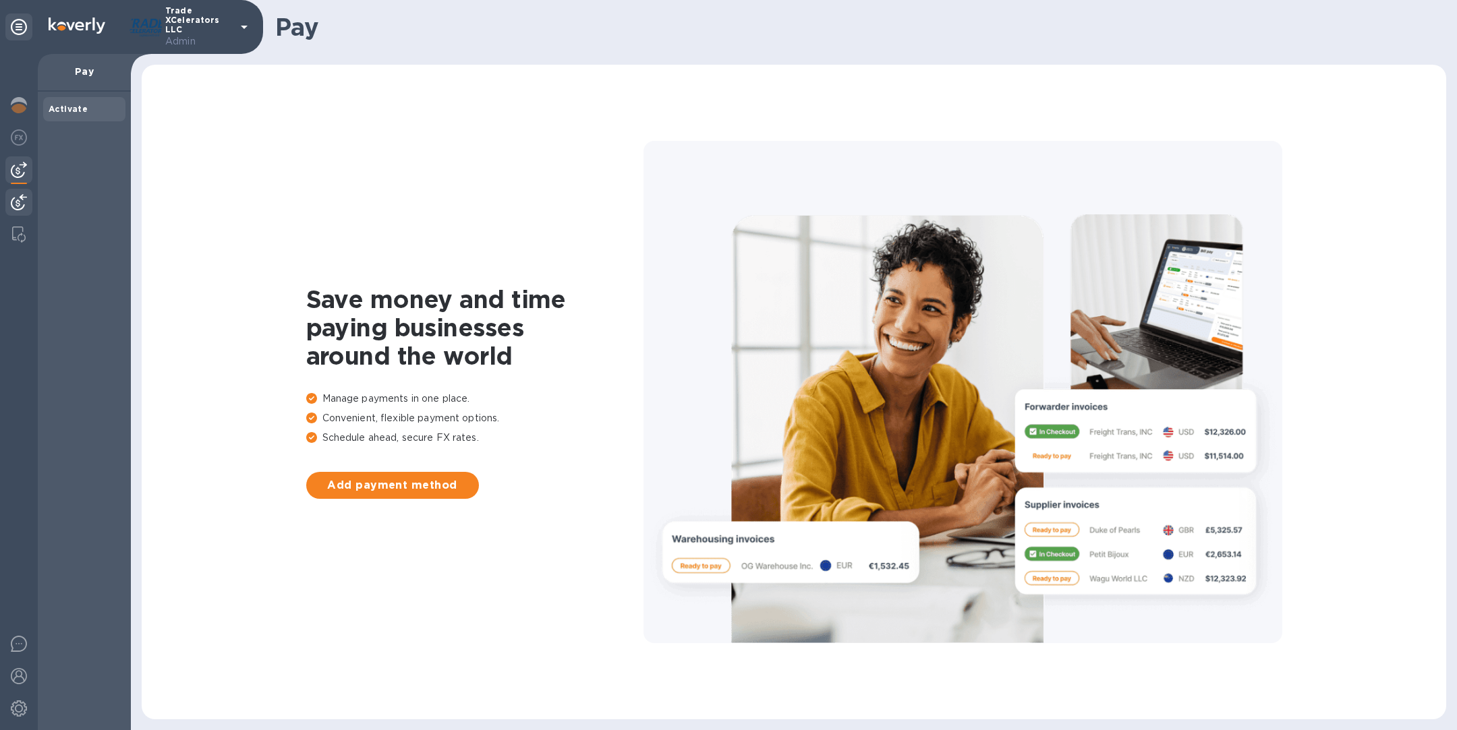
click at [19, 203] on img at bounding box center [19, 202] width 16 height 16
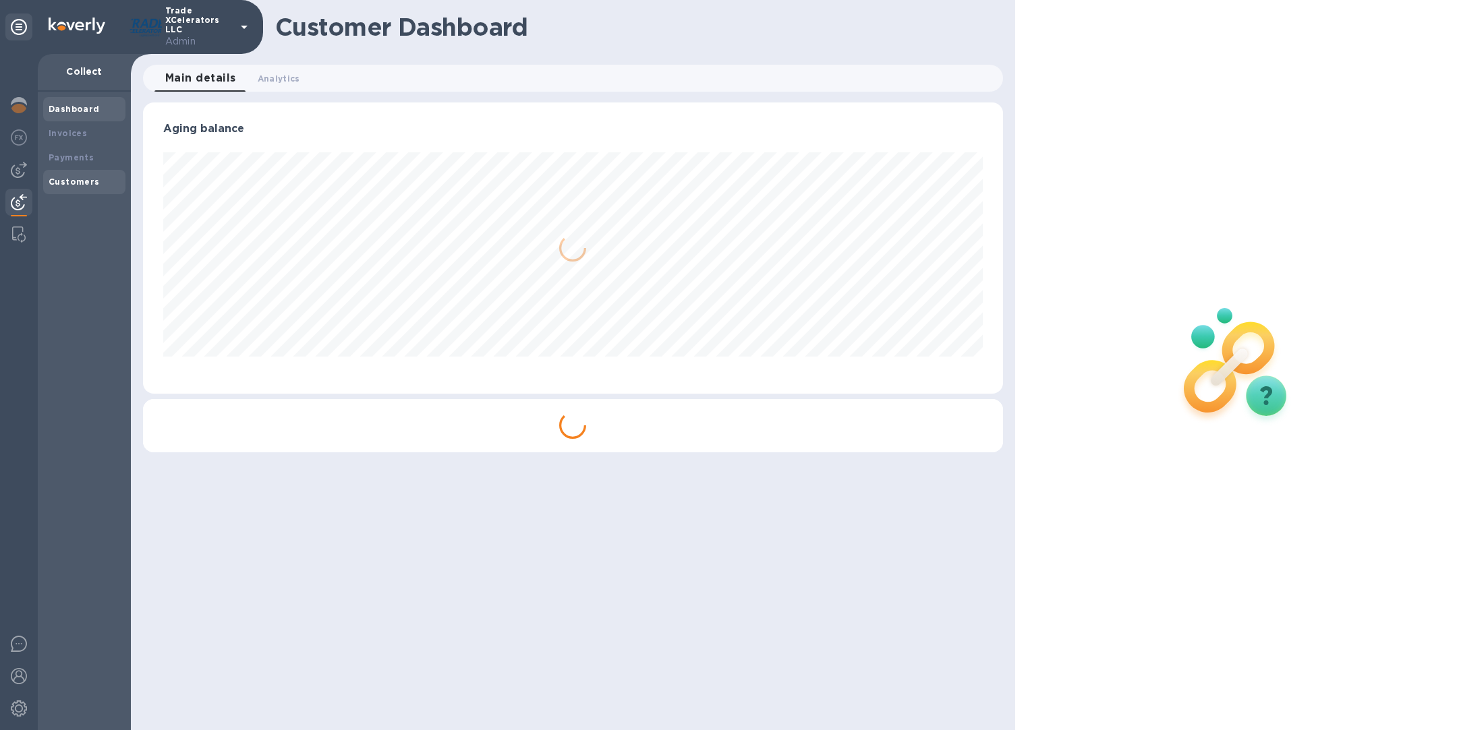
scroll to position [291, 859]
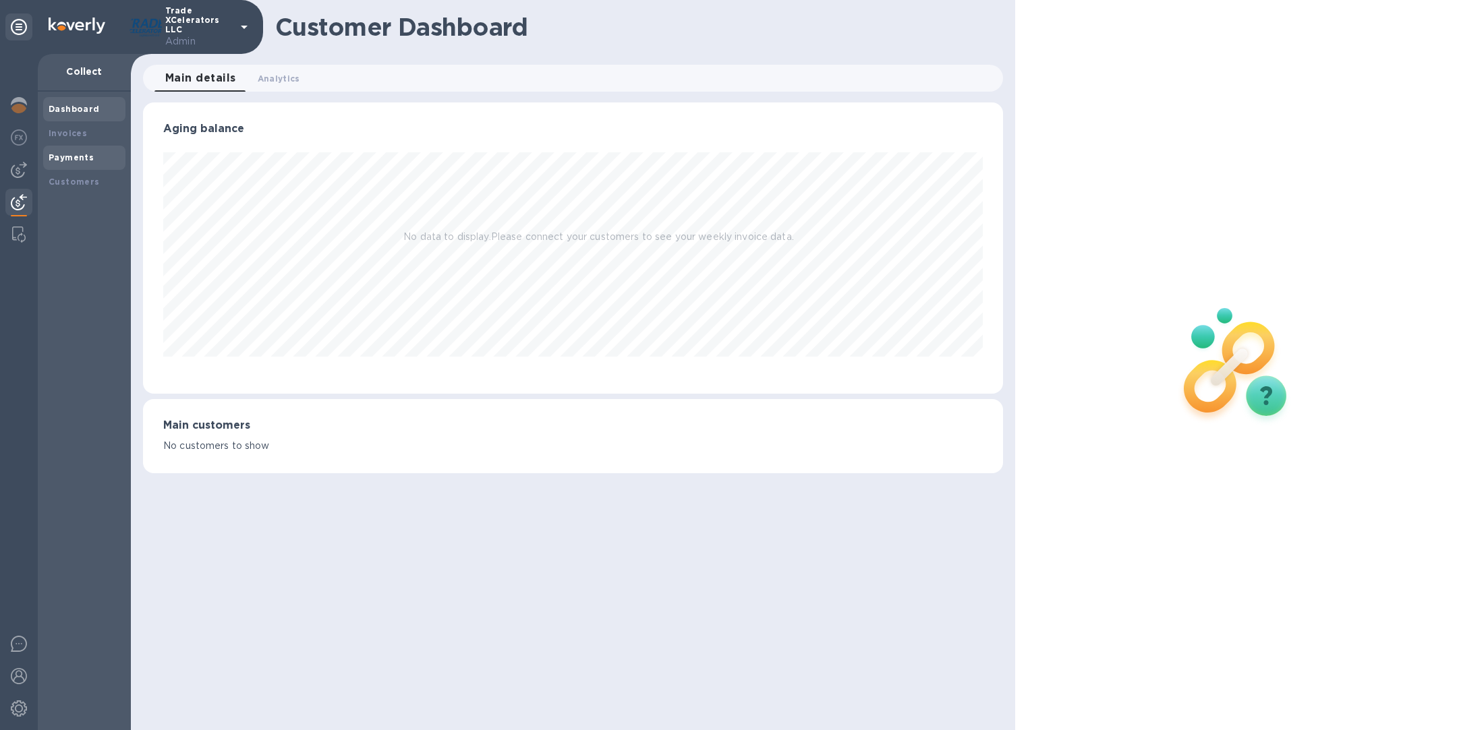
click at [73, 160] on b "Payments" at bounding box center [71, 157] width 45 height 10
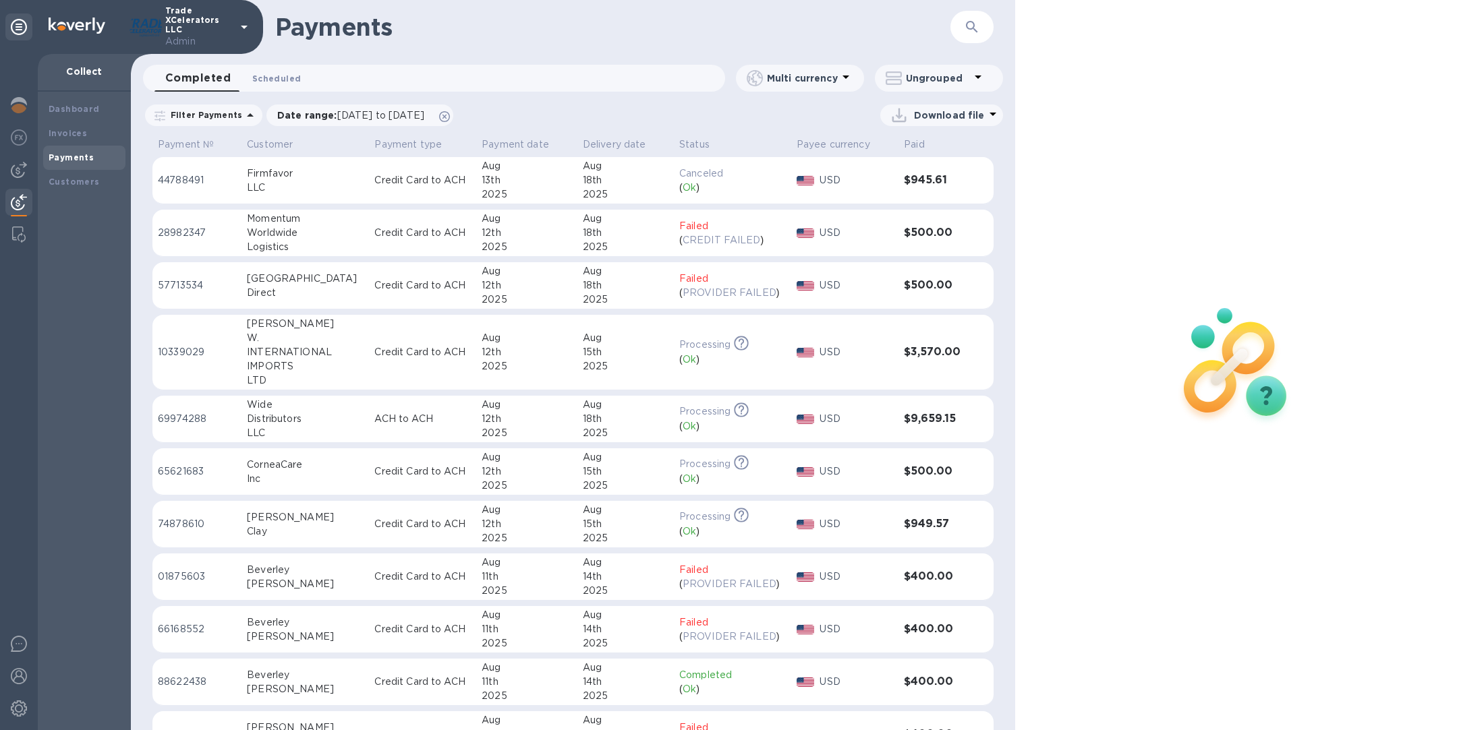
click at [284, 74] on span "Scheduled 0" at bounding box center [276, 78] width 49 height 14
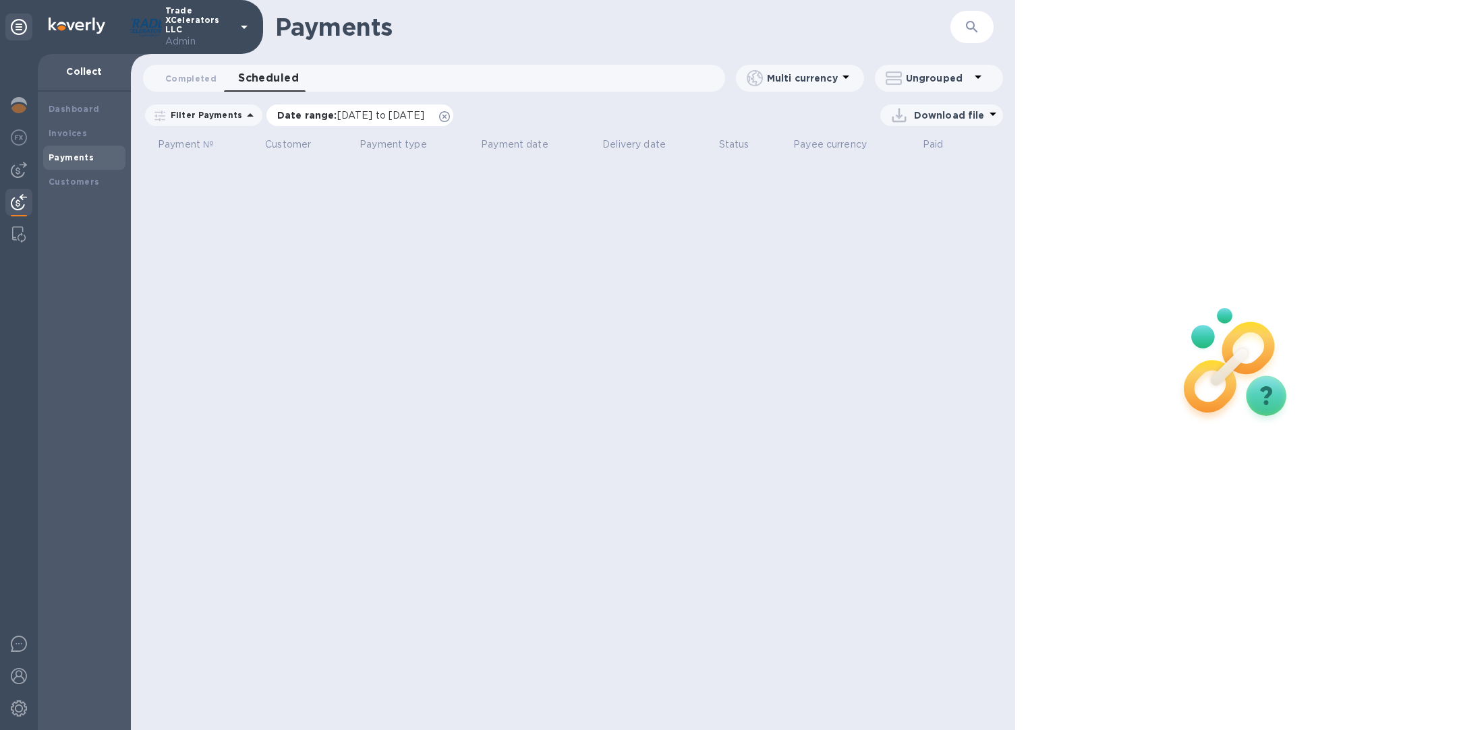
click at [450, 117] on icon at bounding box center [444, 116] width 11 height 11
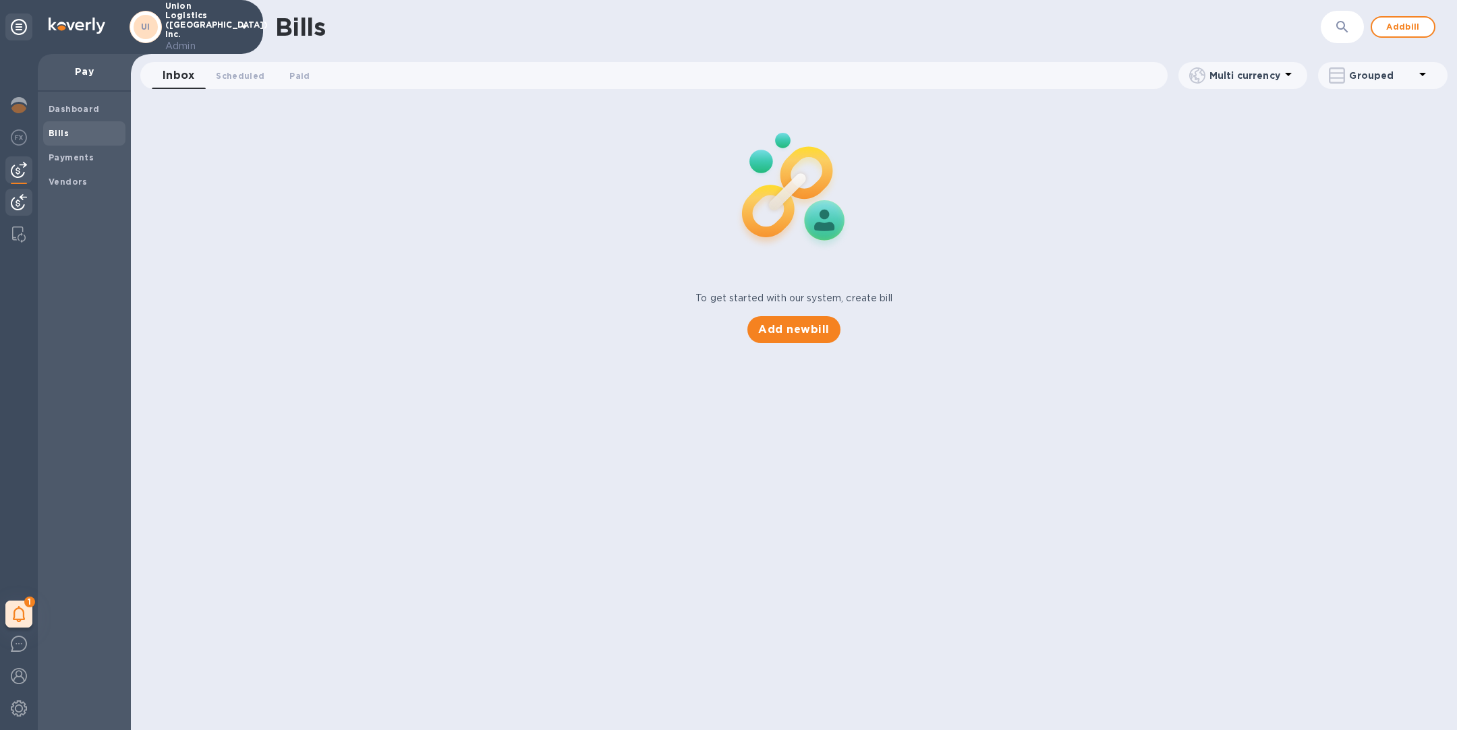
click at [18, 200] on img at bounding box center [19, 202] width 16 height 16
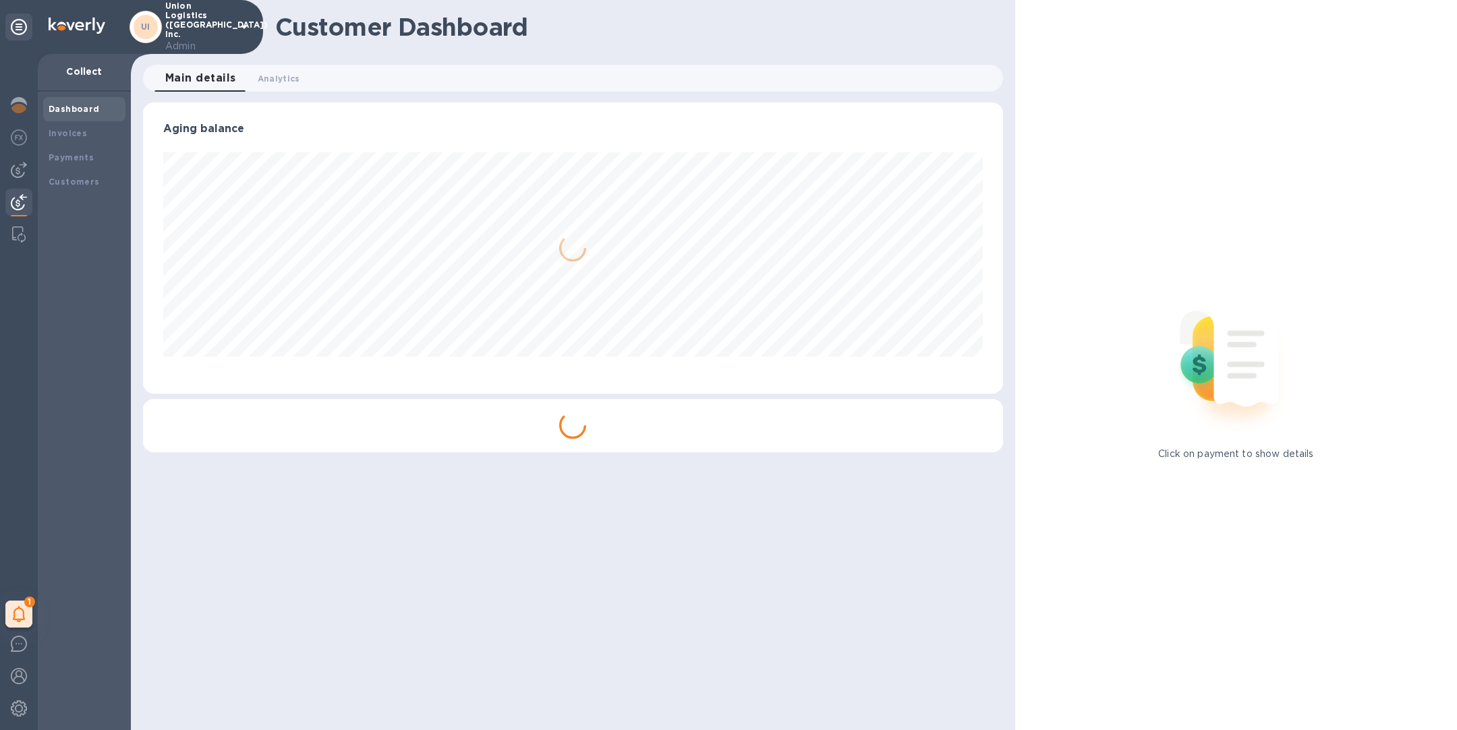
scroll to position [291, 859]
click at [100, 159] on div "Payments" at bounding box center [84, 157] width 71 height 13
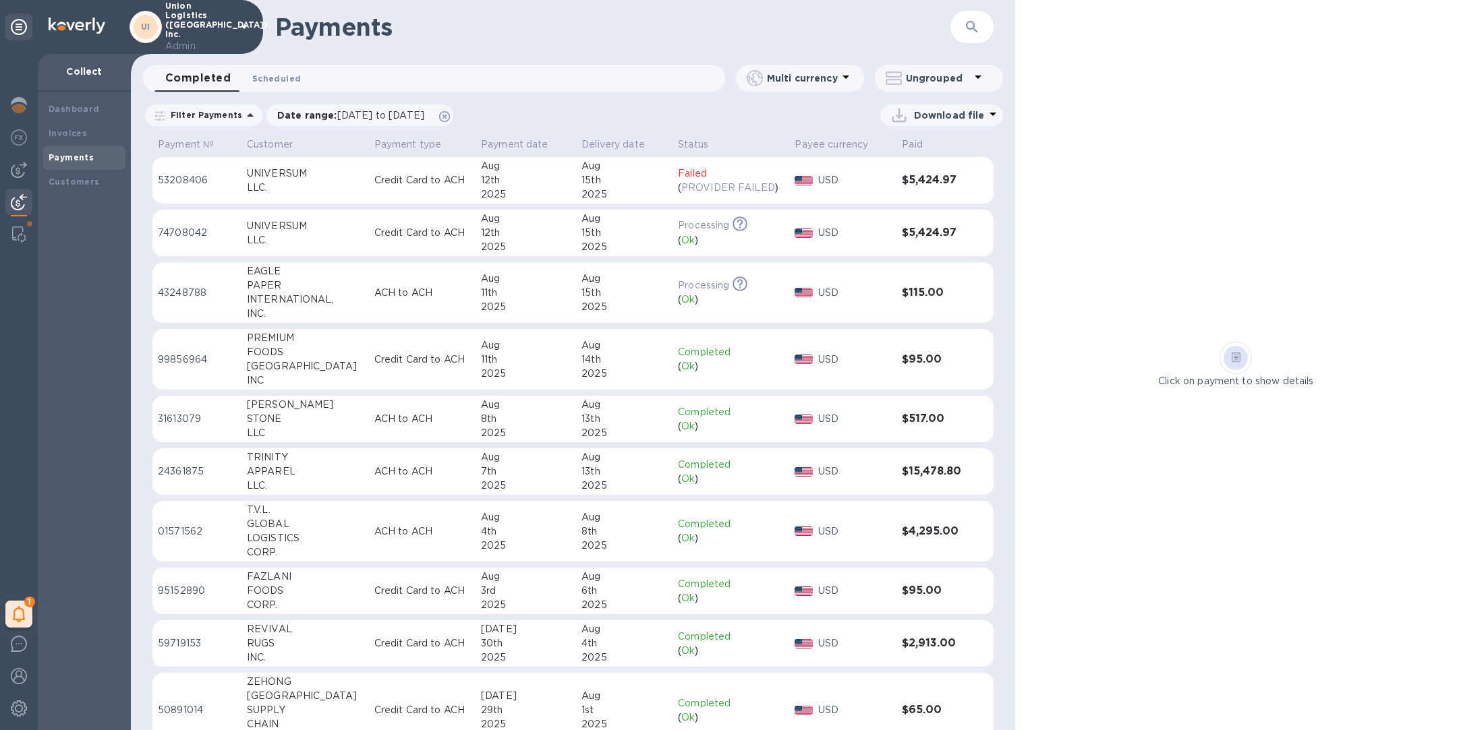
click at [267, 75] on span "Scheduled 0" at bounding box center [276, 78] width 49 height 14
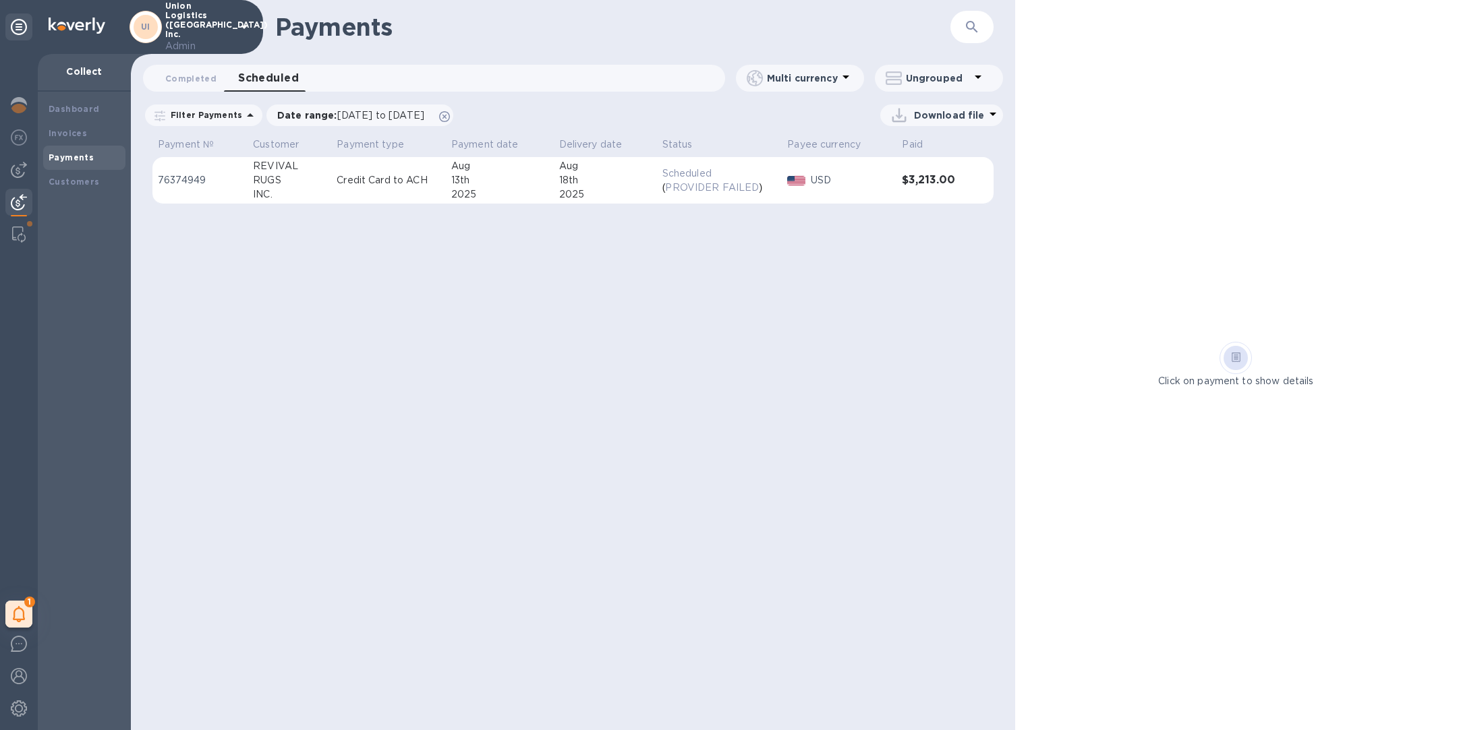
click at [343, 192] on td "Credit Card to ACH" at bounding box center [388, 180] width 115 height 47
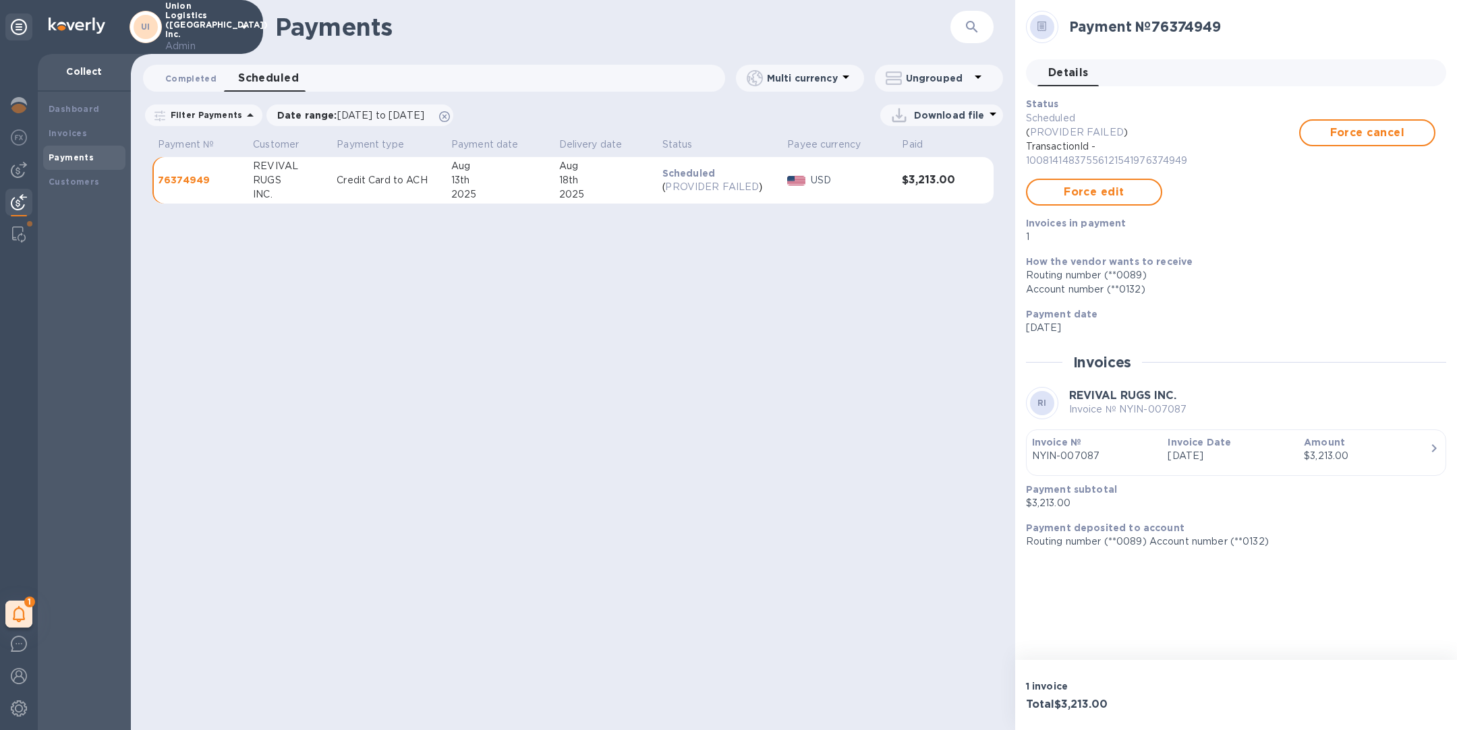
click at [205, 76] on span "Completed 0" at bounding box center [190, 78] width 51 height 14
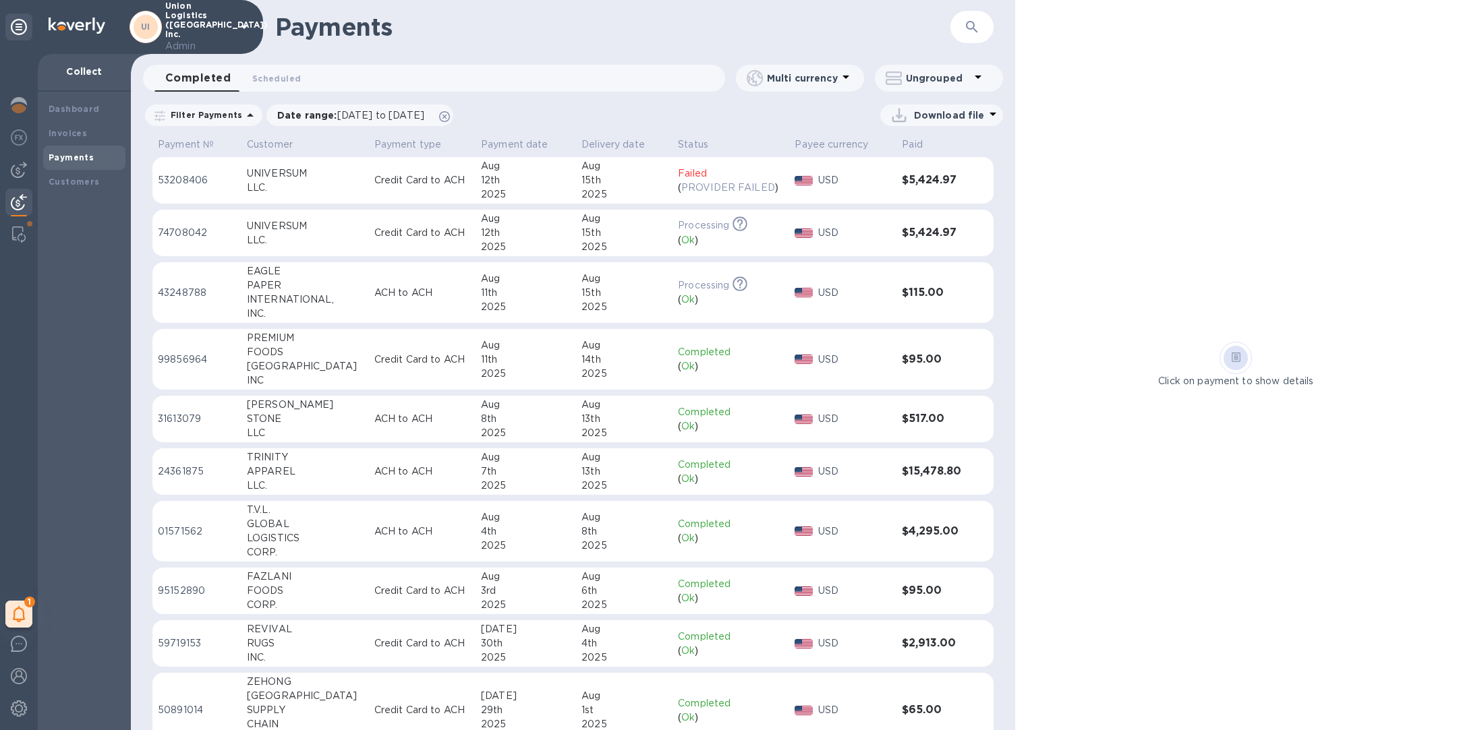
click at [310, 76] on div "Completed 0 Scheduled 0" at bounding box center [439, 78] width 570 height 27
click at [283, 66] on button "Scheduled 0" at bounding box center [276, 78] width 70 height 27
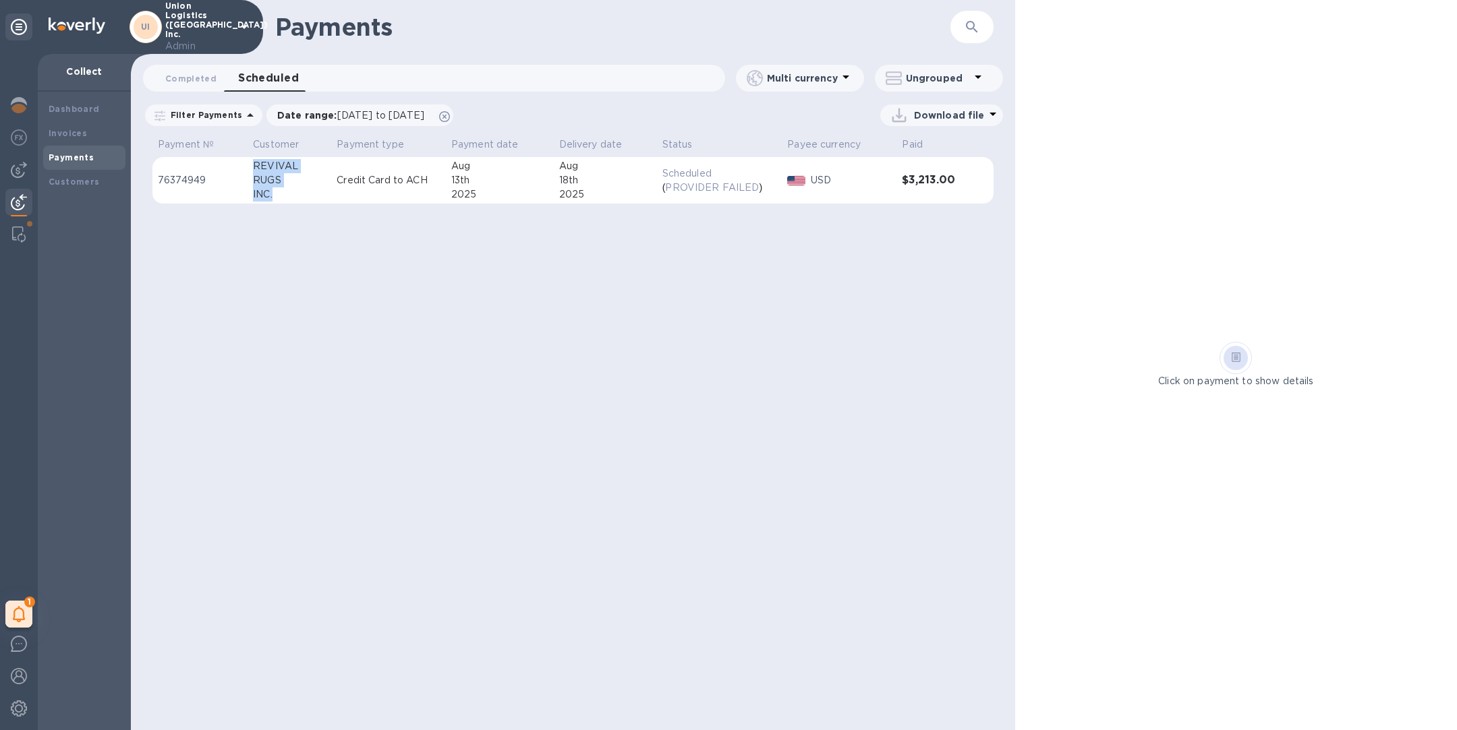
drag, startPoint x: 288, startPoint y: 196, endPoint x: 252, endPoint y: 165, distance: 47.4
click at [252, 165] on td "REVIVAL RUGS INC." at bounding box center [289, 180] width 84 height 47
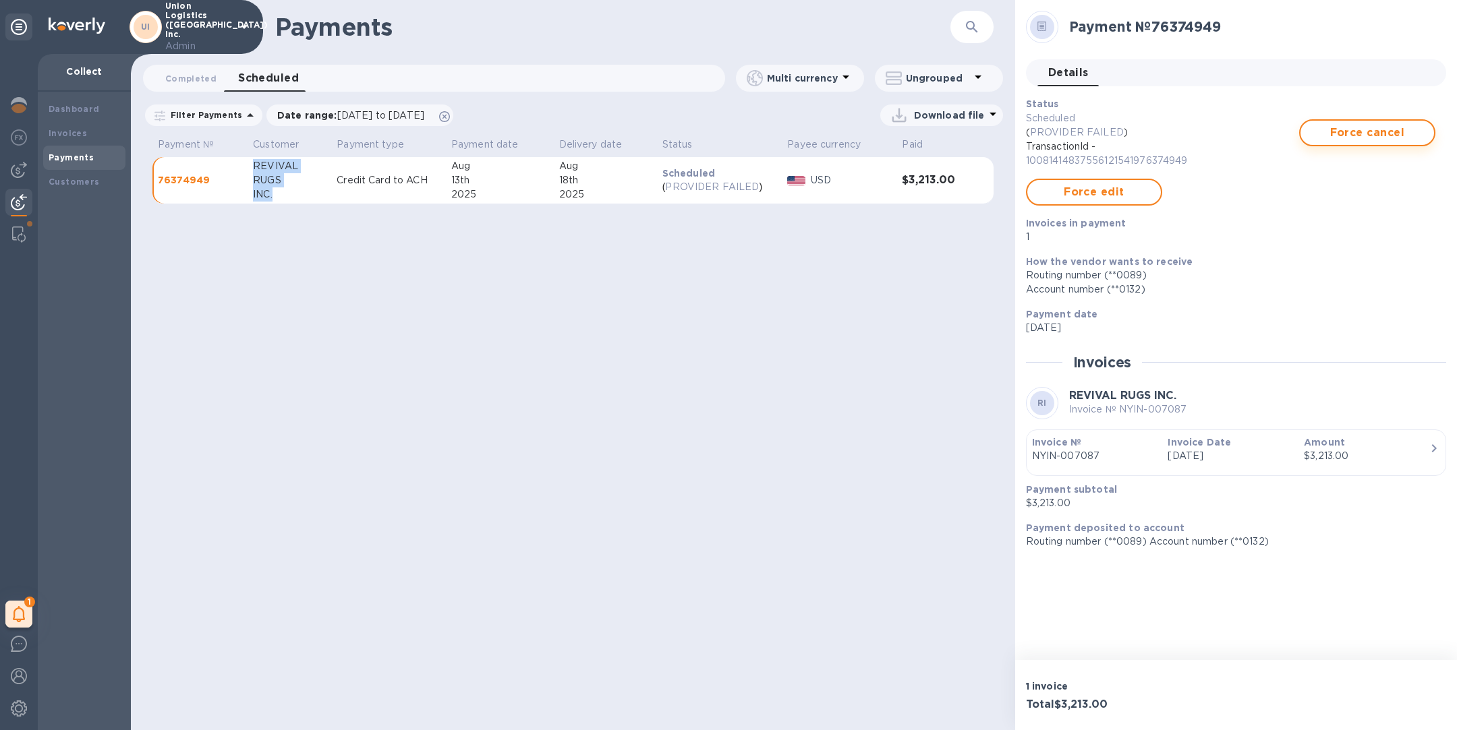
click at [1387, 138] on span "Force cancel" at bounding box center [1367, 133] width 112 height 16
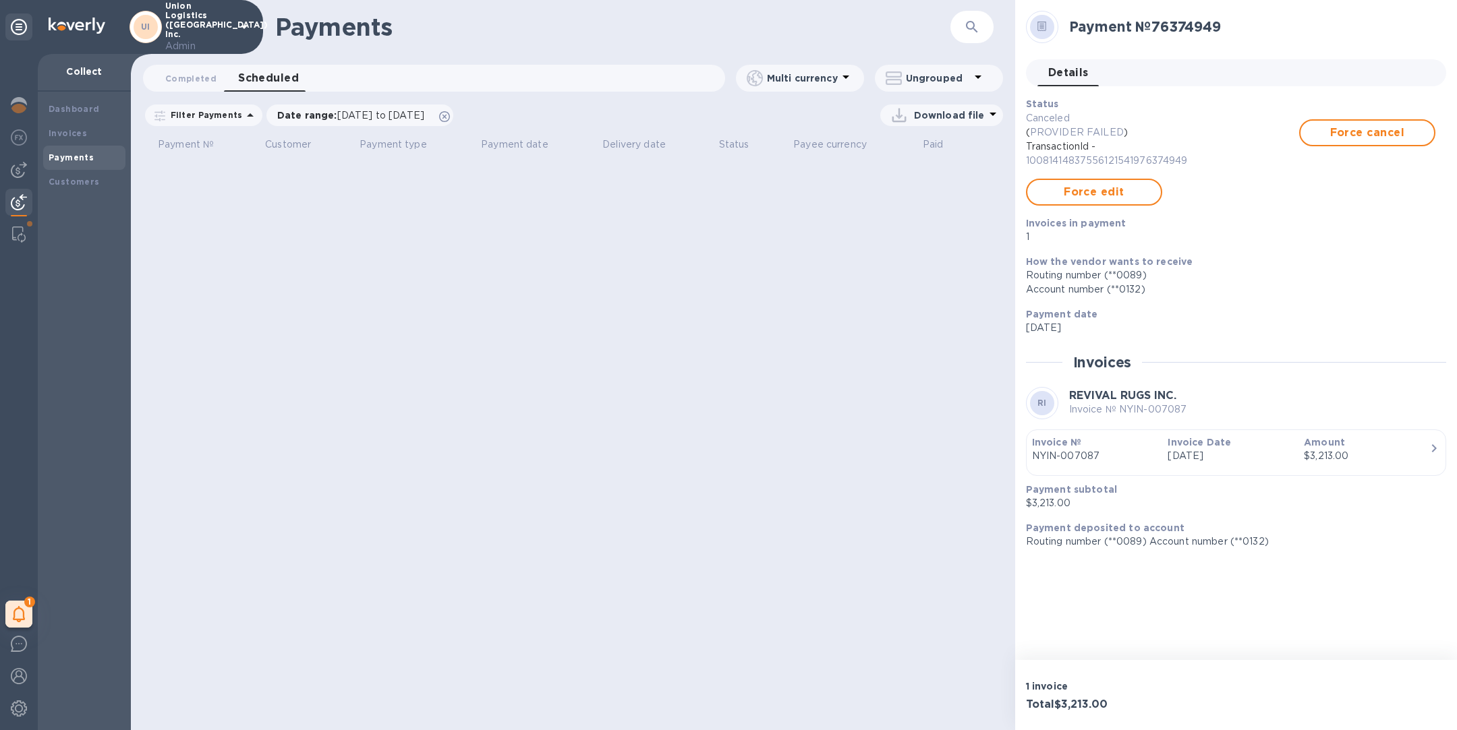
click at [214, 39] on p "Admin" at bounding box center [198, 46] width 67 height 14
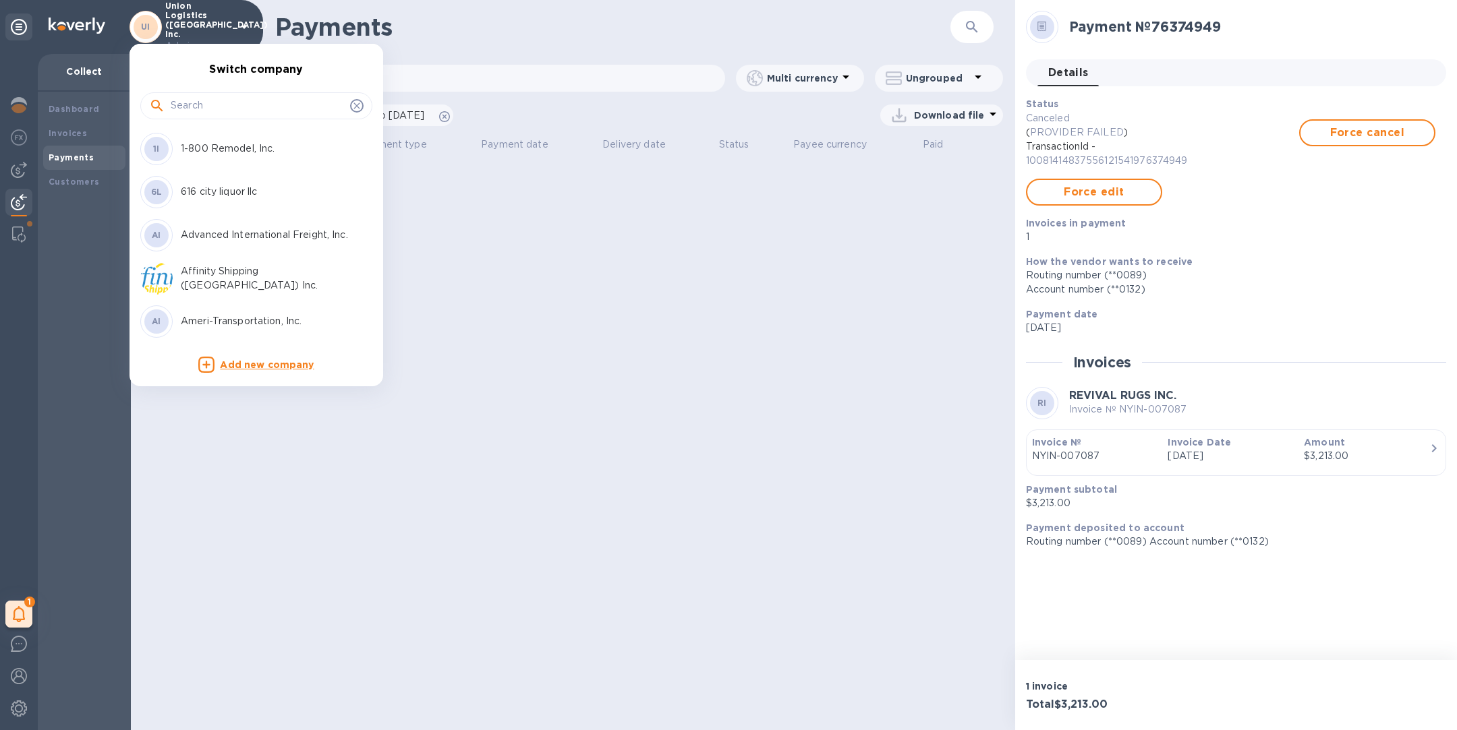
click at [247, 100] on input "text" at bounding box center [258, 106] width 174 height 20
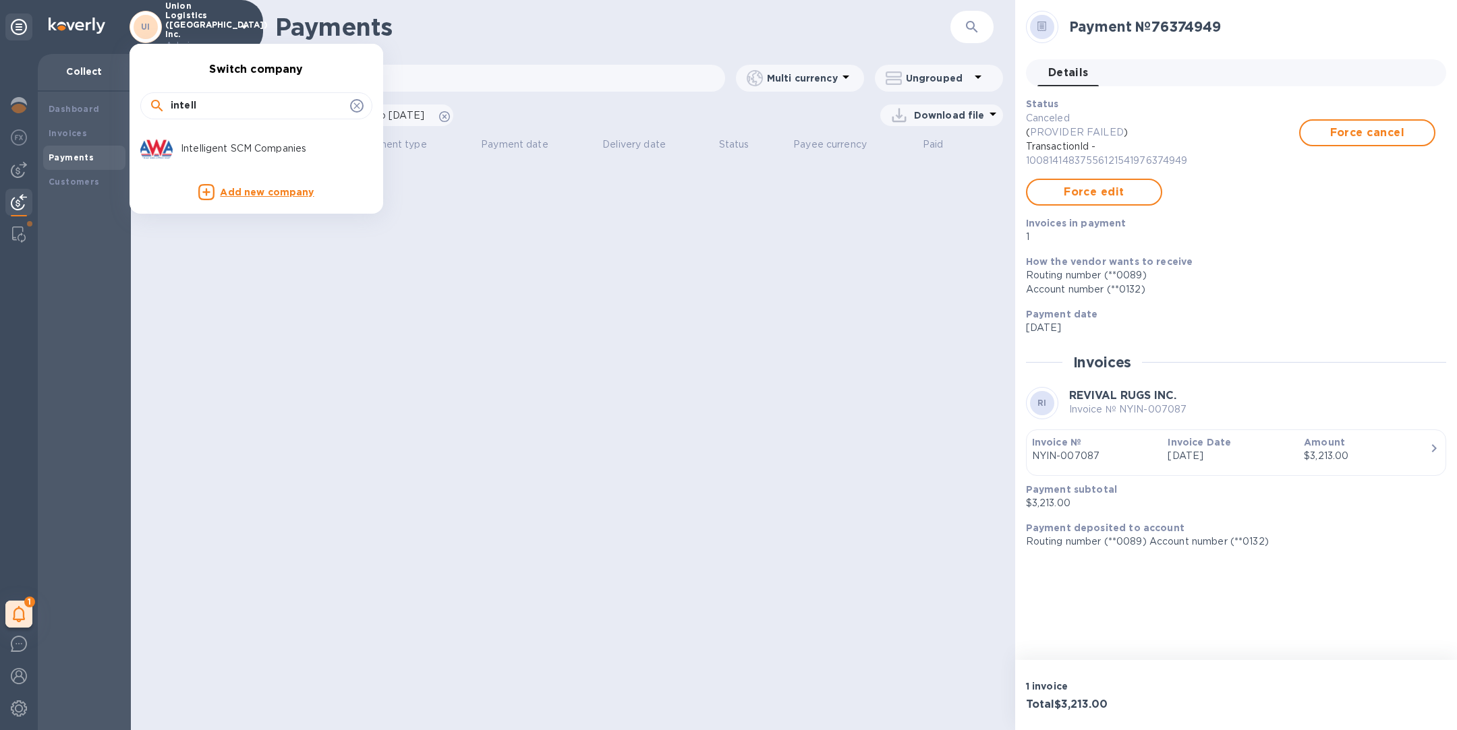
type input "intell"
click at [258, 154] on p "Intelligent SCM Companies" at bounding box center [266, 149] width 170 height 14
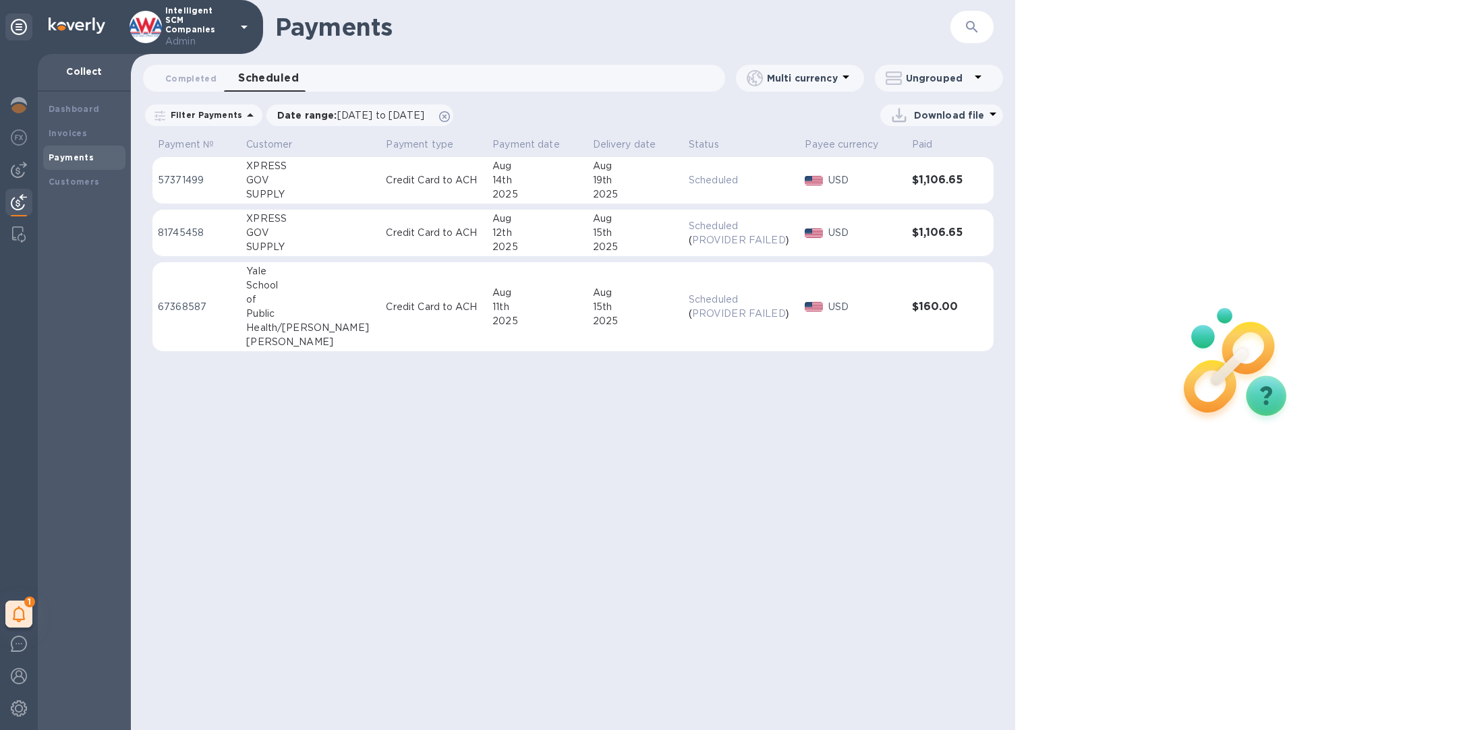
click at [552, 232] on td "[DATE]" at bounding box center [537, 233] width 100 height 47
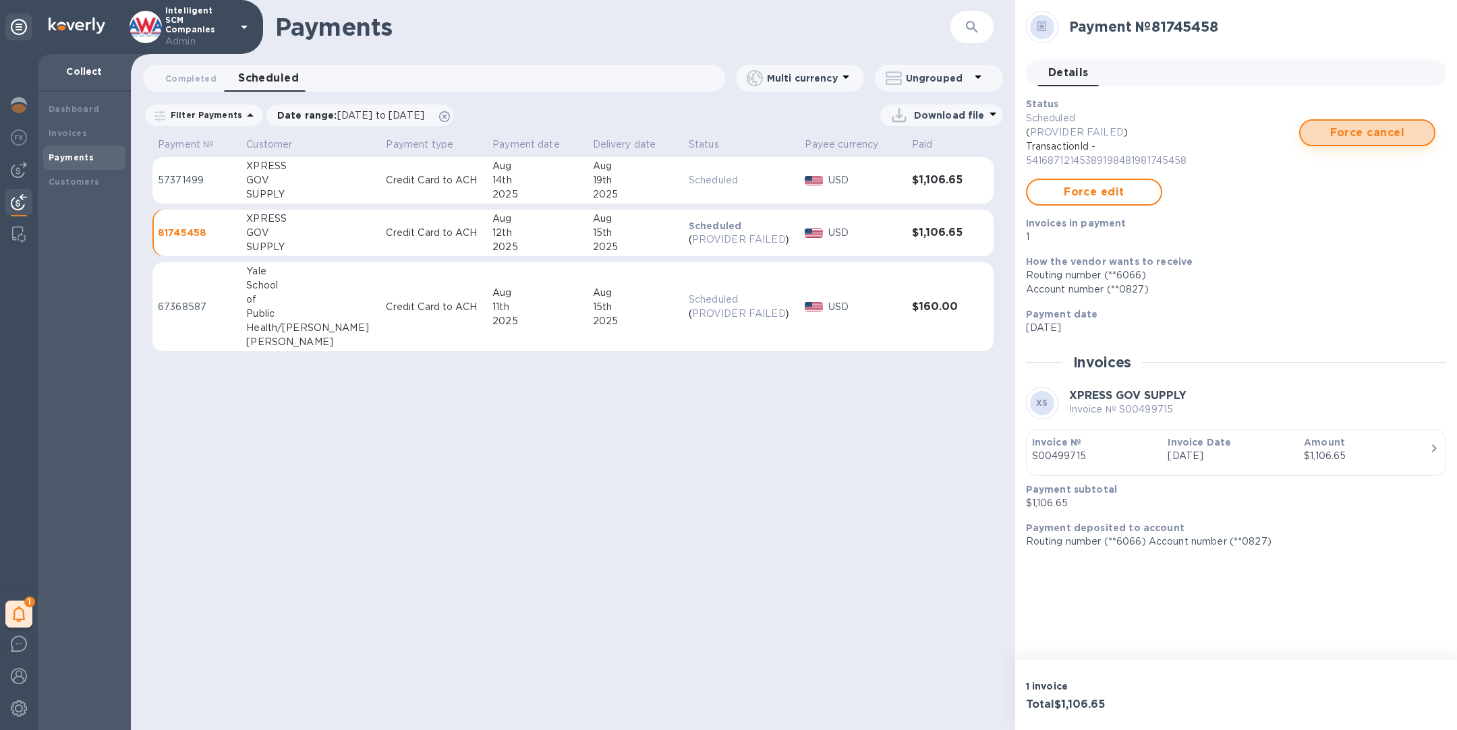
click at [1392, 136] on span "Force cancel" at bounding box center [1367, 133] width 112 height 16
click at [360, 307] on table "Payment № Customer Payment type Payment date Delivery date Status Payee currenc…" at bounding box center [572, 249] width 841 height 231
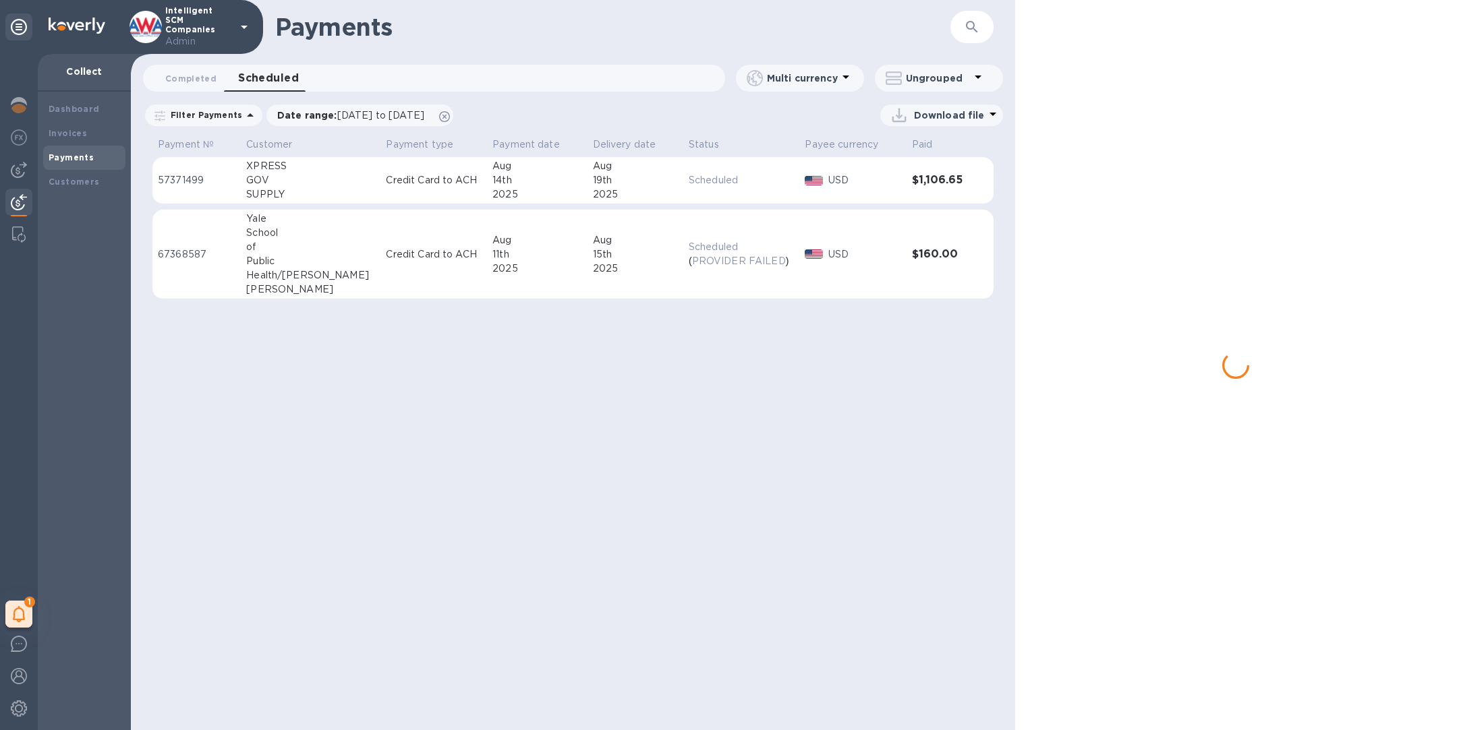
click at [419, 273] on td "Credit Card to ACH" at bounding box center [433, 255] width 107 height 90
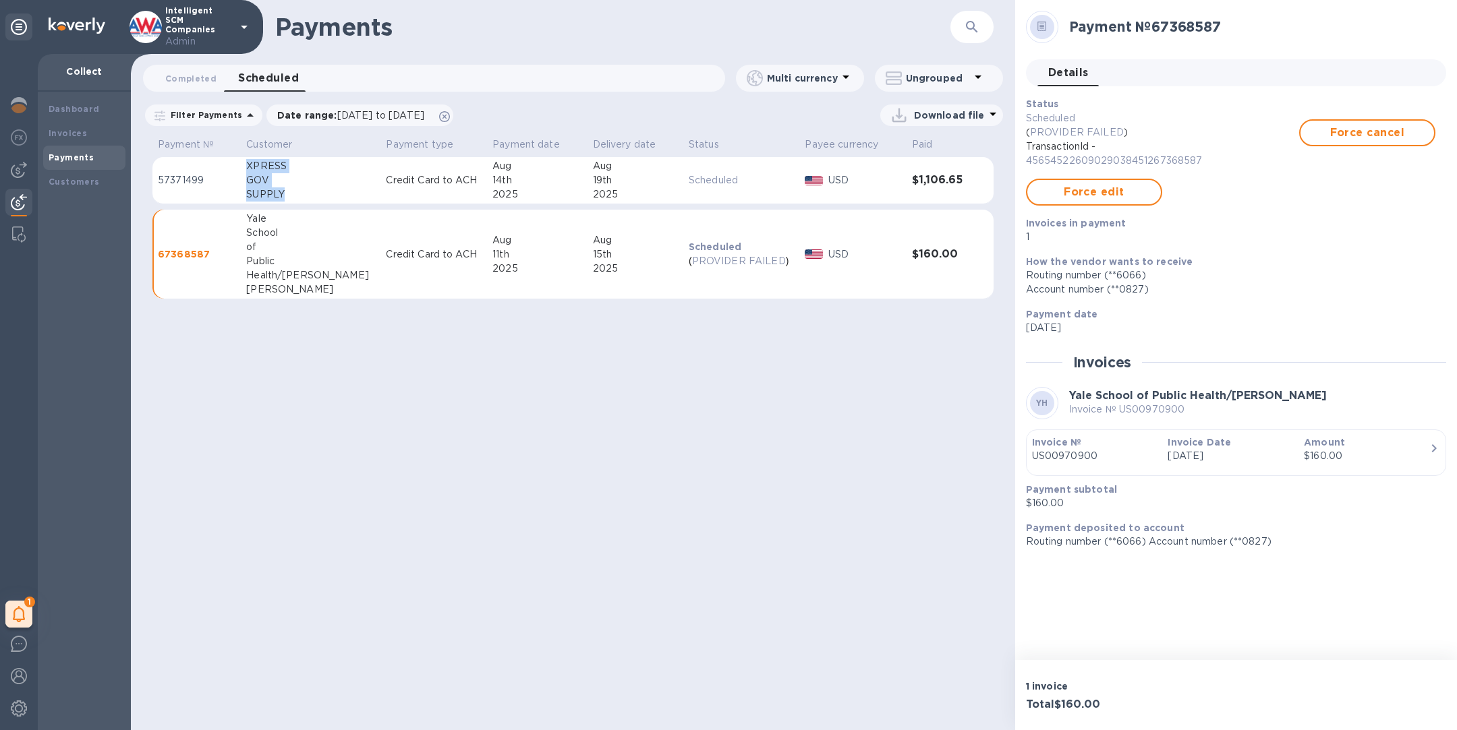
drag, startPoint x: 299, startPoint y: 197, endPoint x: 251, endPoint y: 167, distance: 57.3
click at [251, 166] on td "XPRESS GOV SUPPLY" at bounding box center [311, 180] width 140 height 47
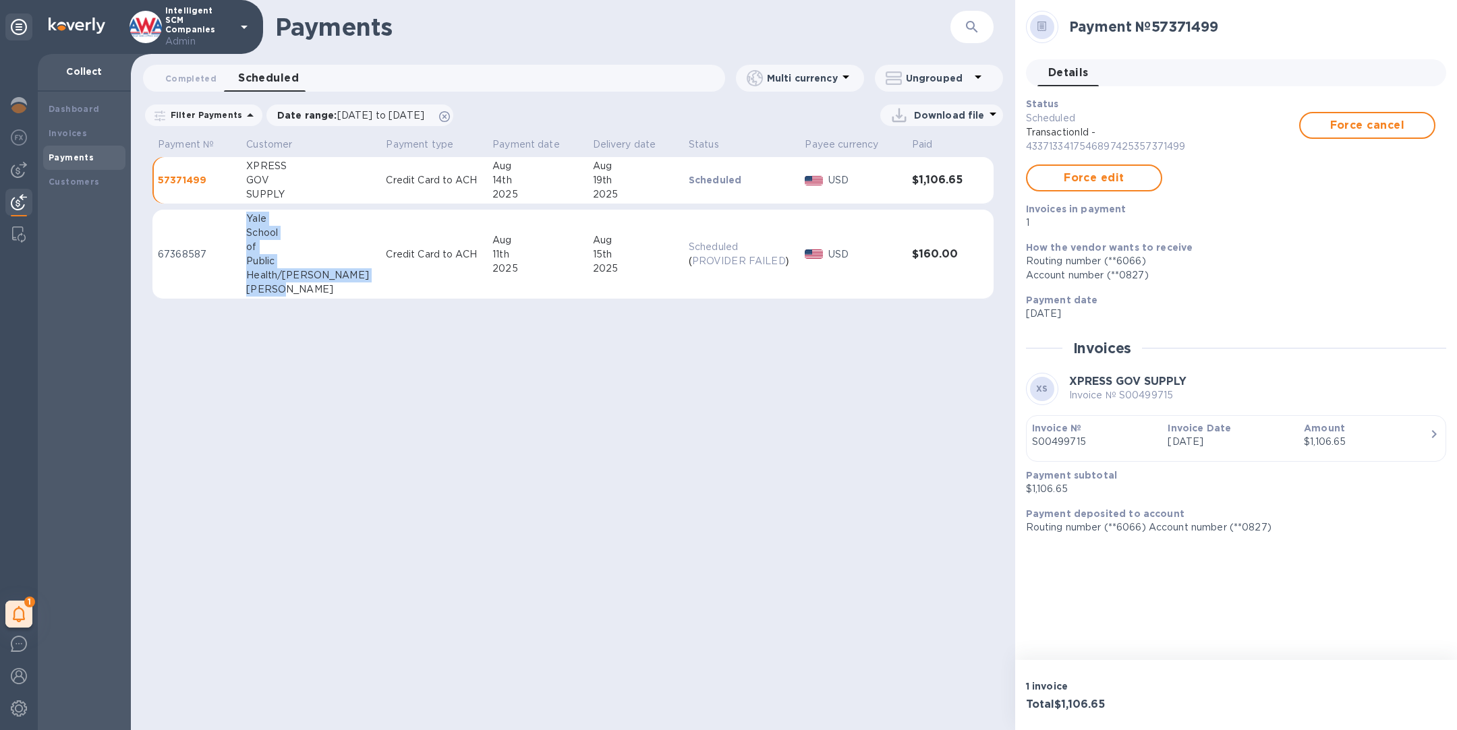
drag, startPoint x: 250, startPoint y: 218, endPoint x: 287, endPoint y: 289, distance: 79.9
click at [287, 289] on td "Yale School of Public Health/Nicola Hawley" at bounding box center [311, 255] width 140 height 90
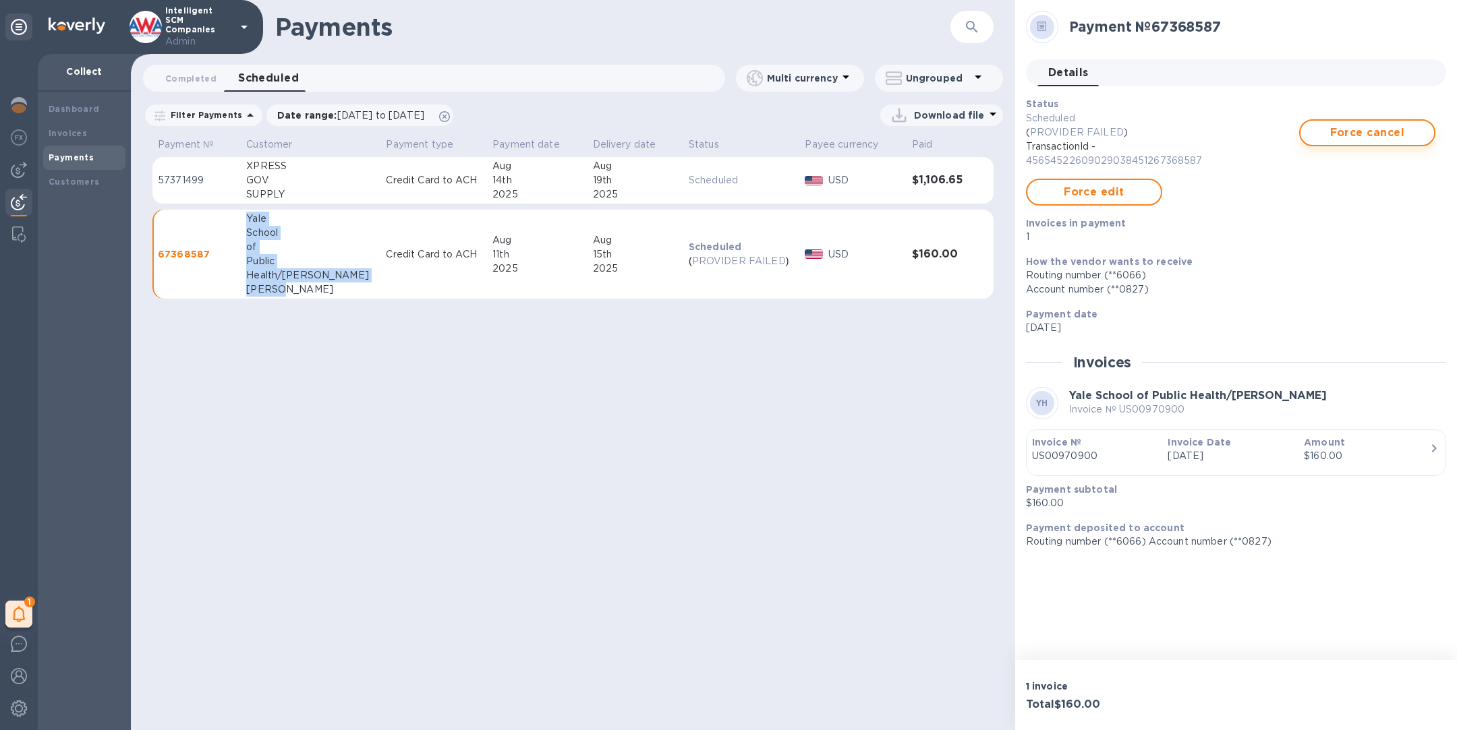
click at [1391, 136] on span "Force cancel" at bounding box center [1367, 133] width 112 height 16
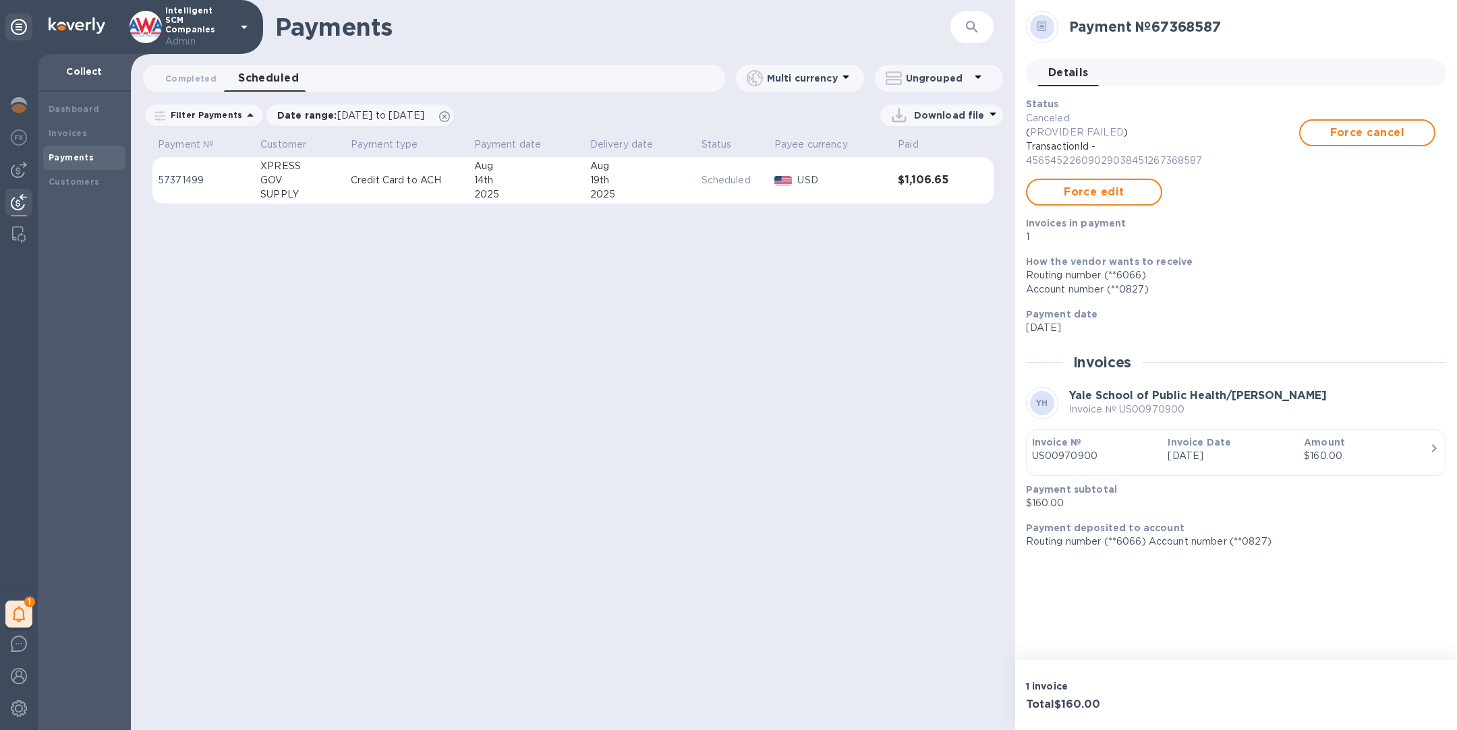
click at [222, 26] on p "Intelligent SCM Companies Admin" at bounding box center [198, 27] width 67 height 42
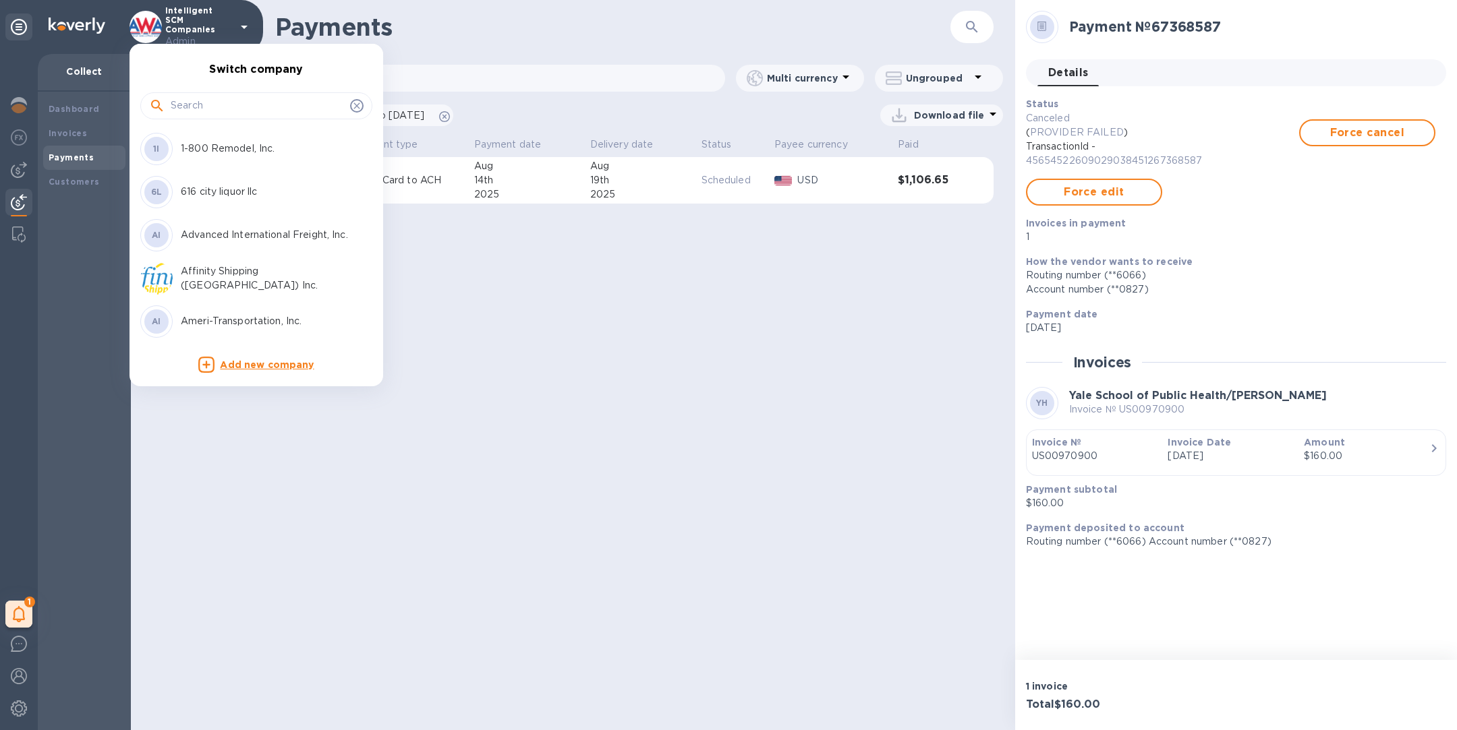
click at [226, 108] on input "text" at bounding box center [258, 106] width 174 height 20
type input "r"
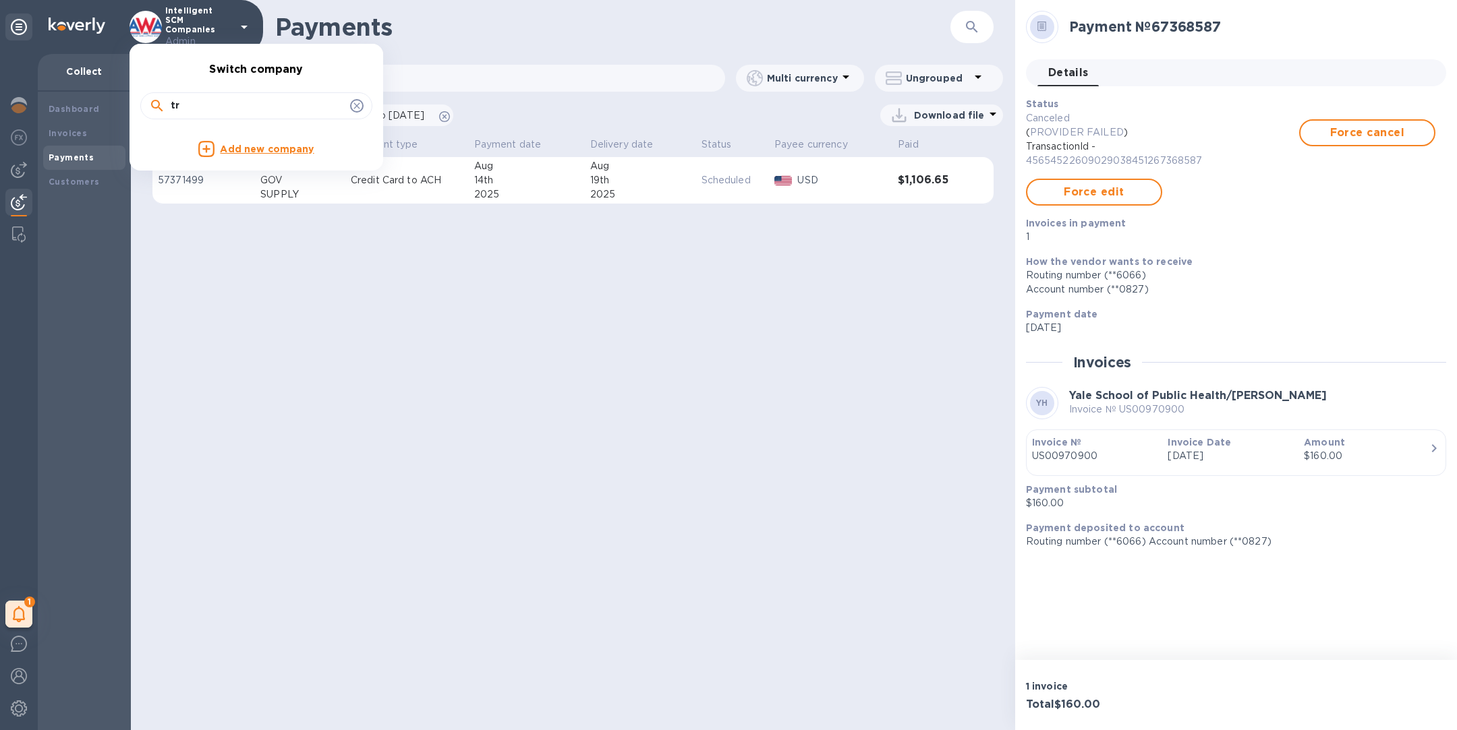
type input "t"
type input "l"
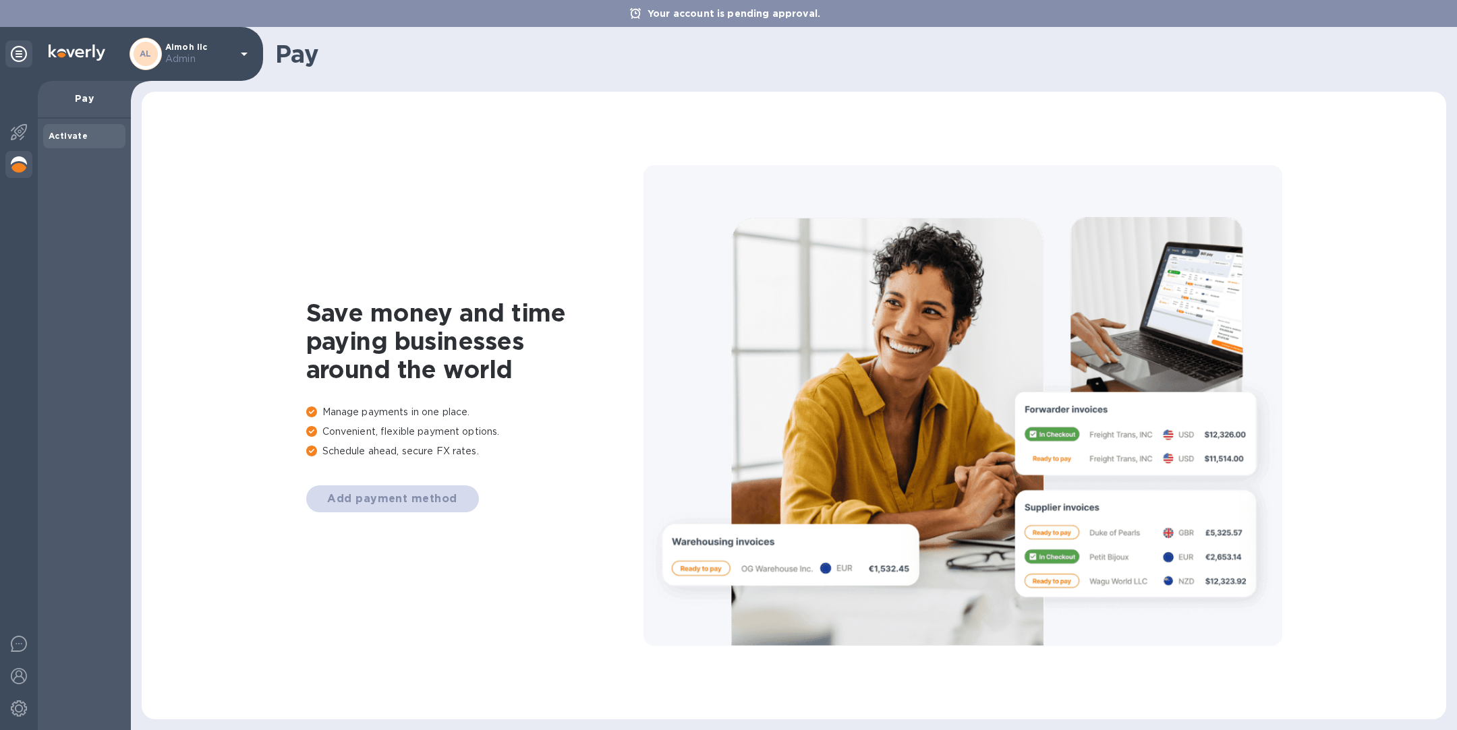
click at [19, 163] on img at bounding box center [19, 164] width 16 height 16
